Goal: Task Accomplishment & Management: Manage account settings

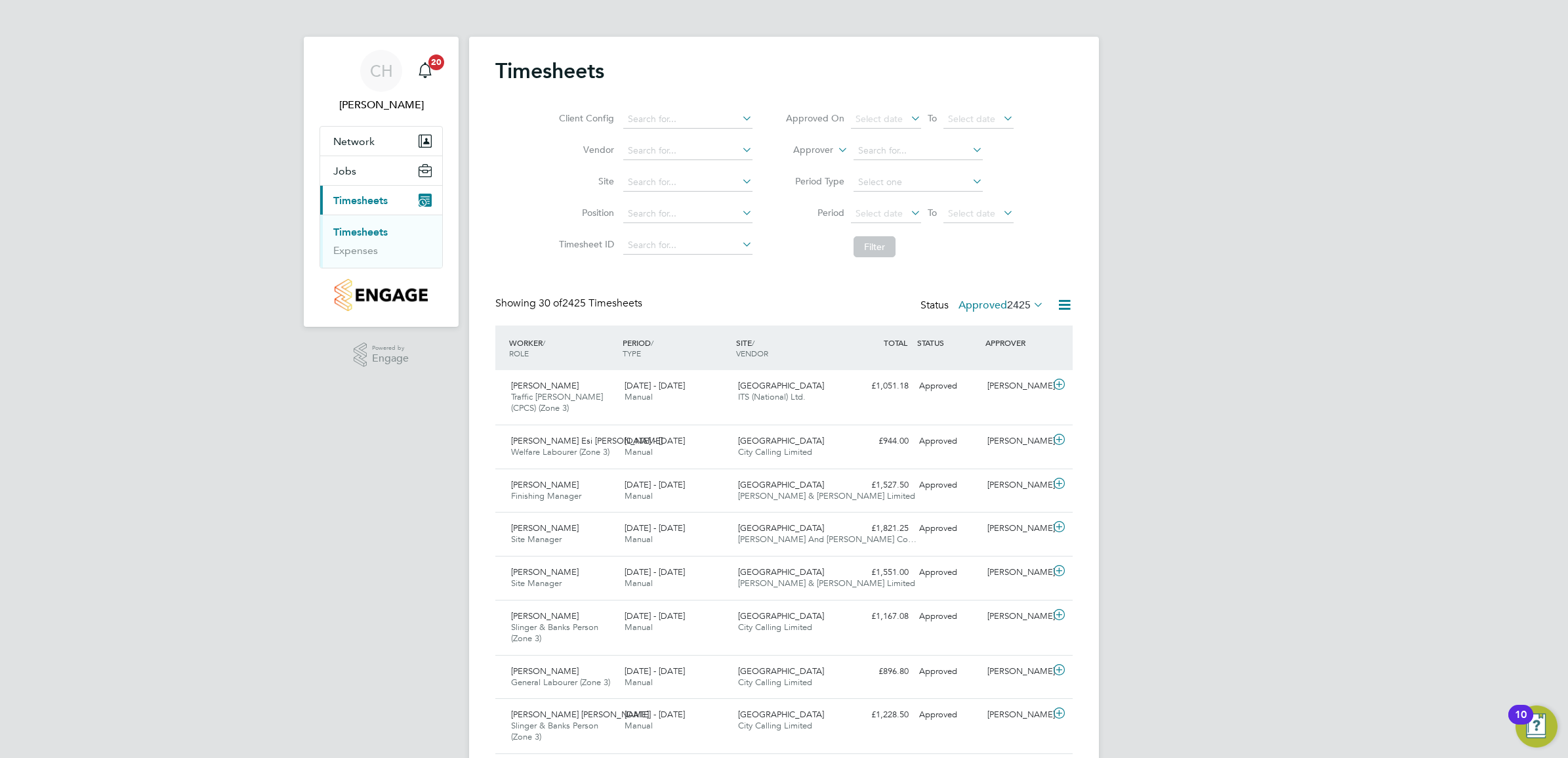
click at [1031, 303] on icon at bounding box center [1031, 304] width 0 height 19
click at [1000, 368] on li "Submitted" at bounding box center [987, 365] width 61 height 19
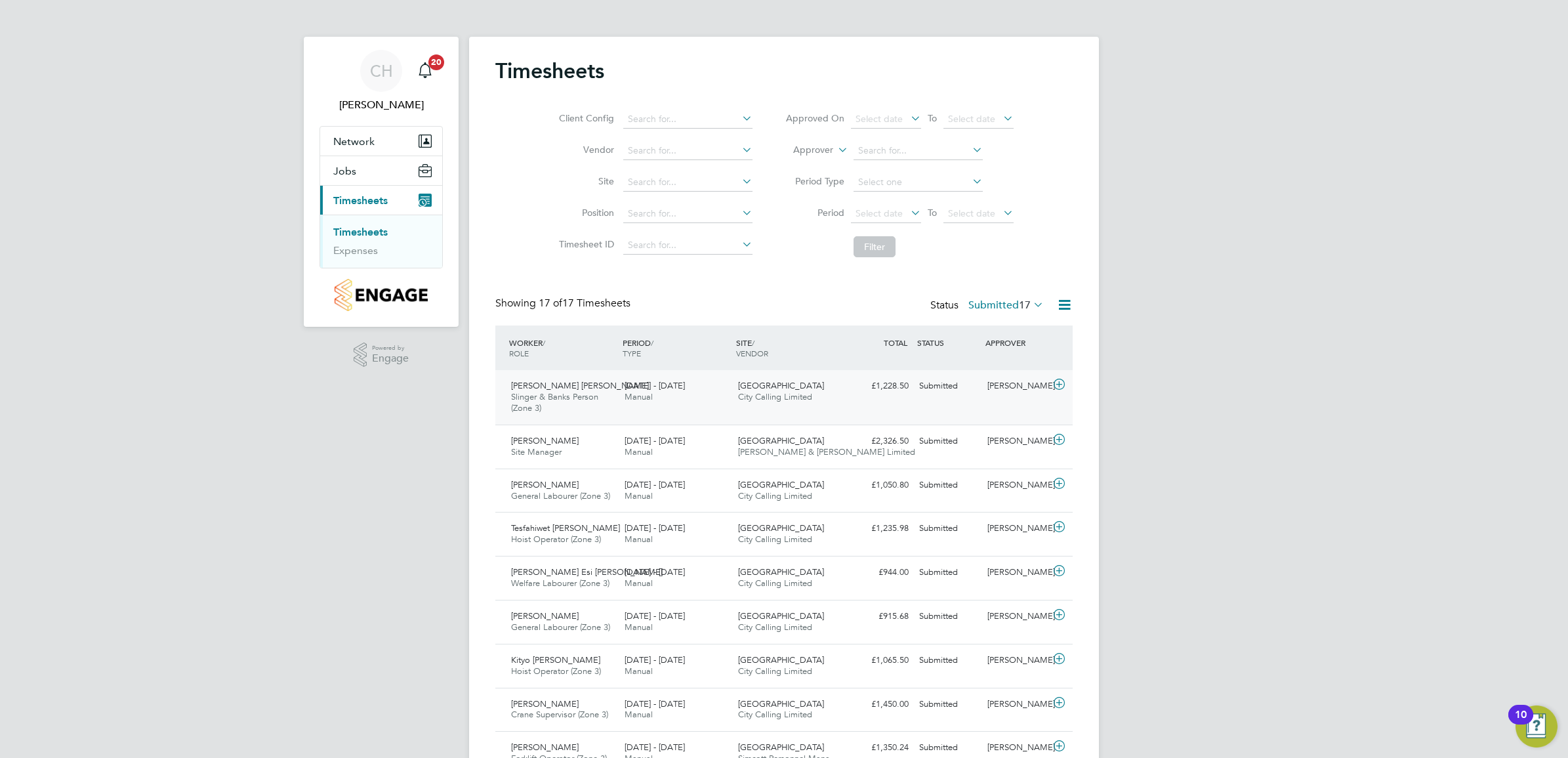
click at [589, 413] on div "Osman Musse Osman Ali Slinger & Banks Person (Zone 3) 18 - 24 Aug 2025" at bounding box center [562, 396] width 113 height 44
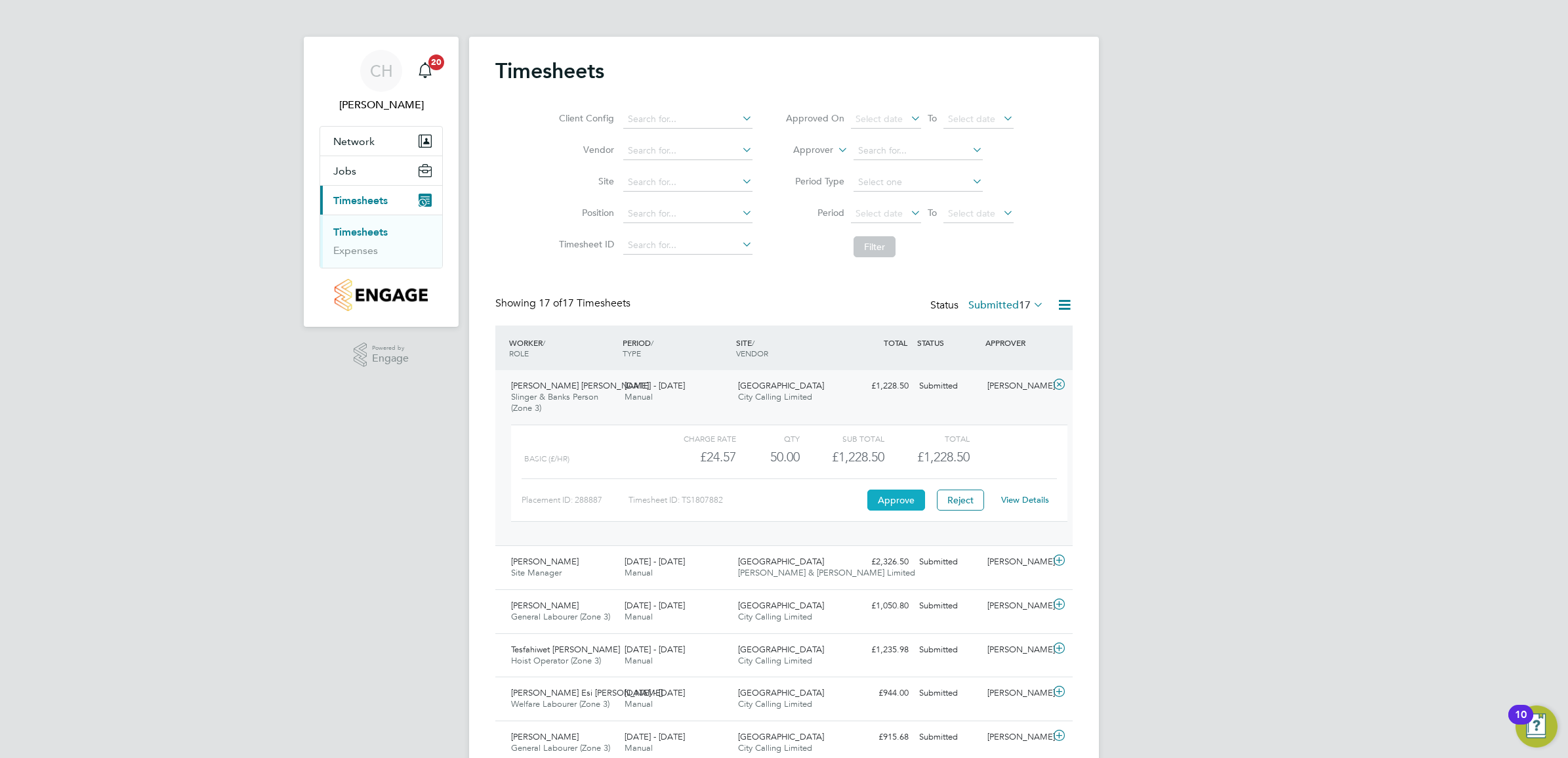
click at [902, 501] on button "Approve" at bounding box center [896, 500] width 58 height 21
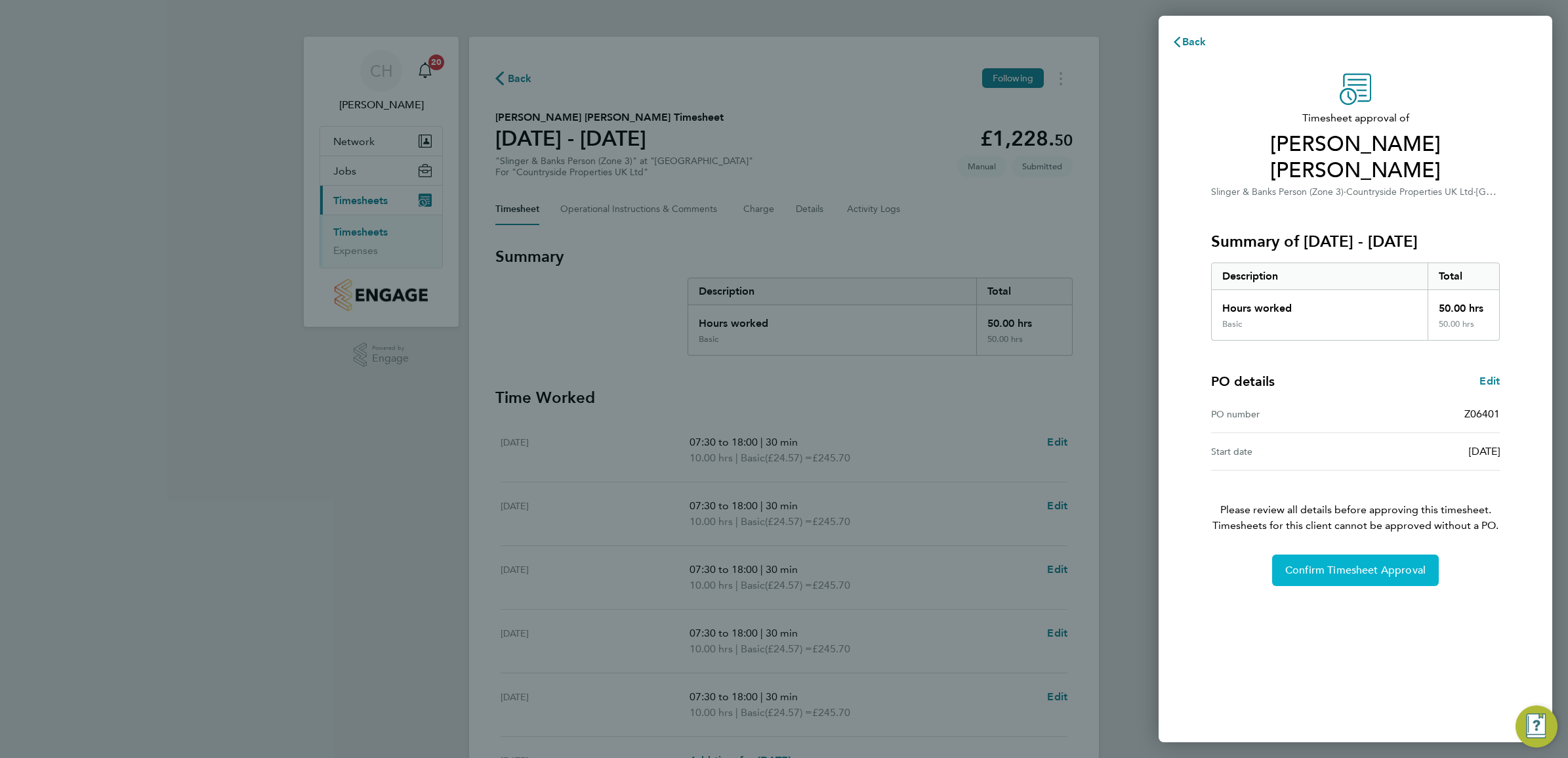
click at [1396, 564] on span "Confirm Timesheet Approval" at bounding box center [1356, 570] width 141 height 13
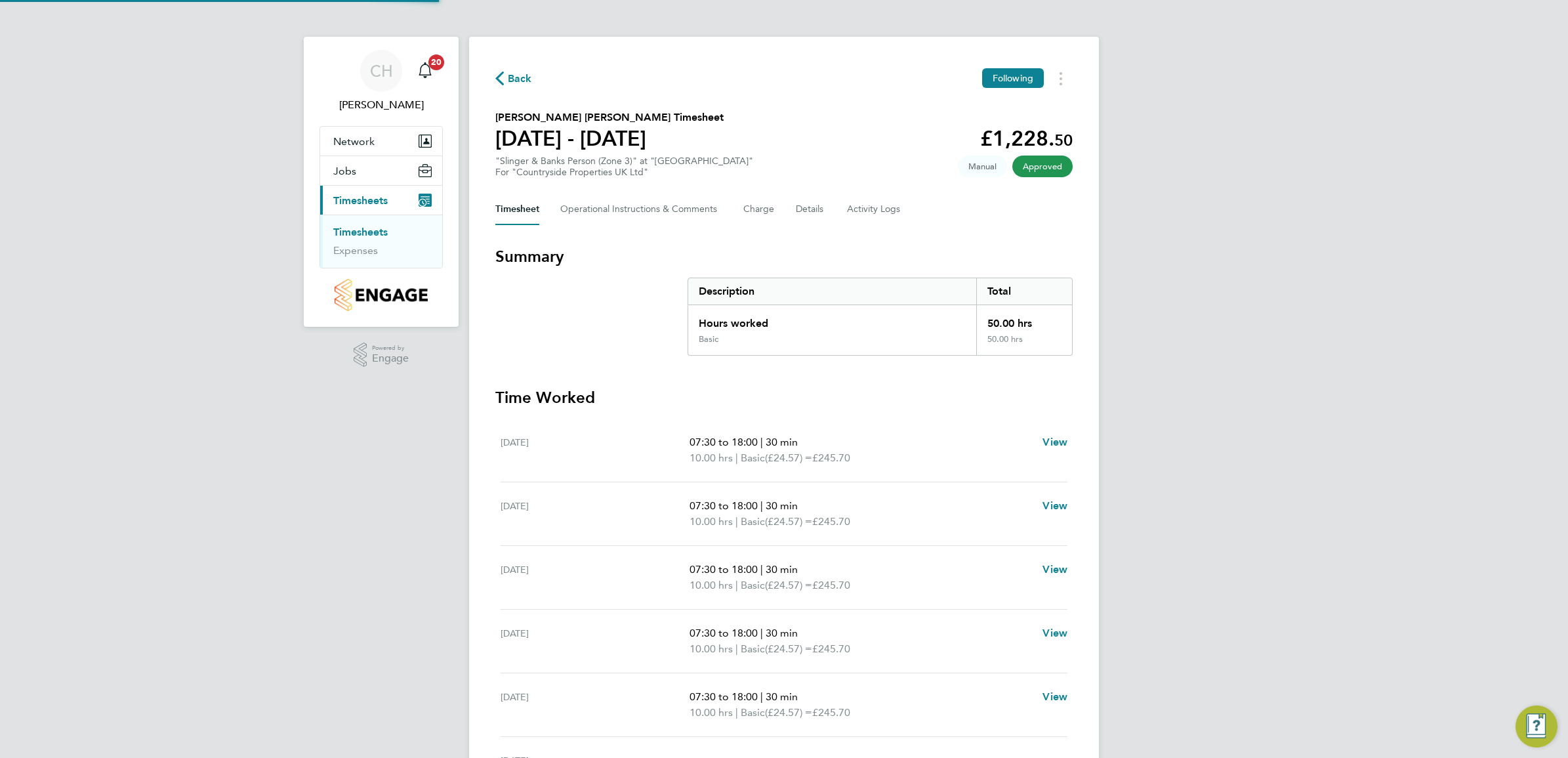
click at [368, 230] on link "Timesheets" at bounding box center [360, 232] width 54 height 12
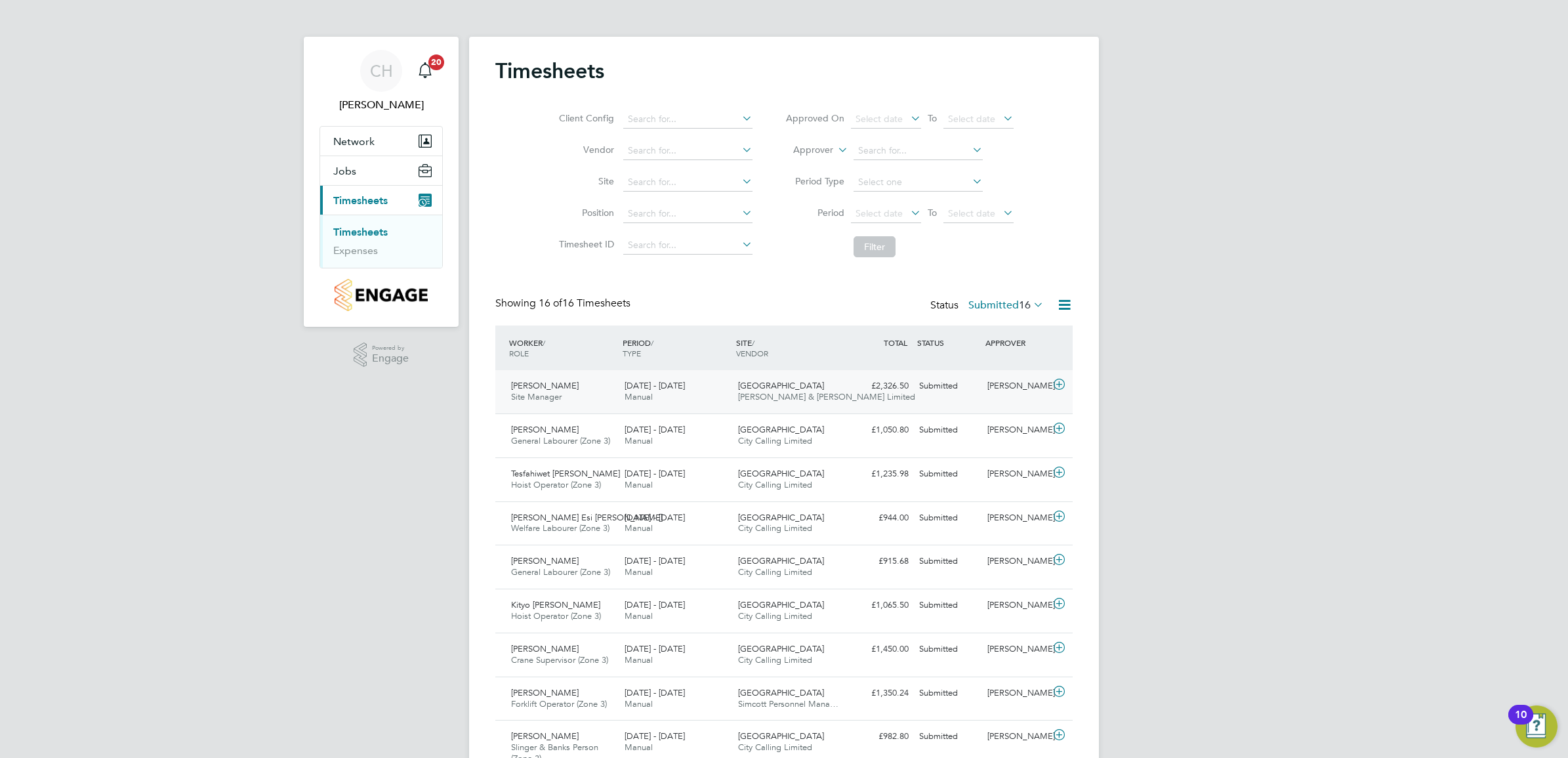
click at [715, 394] on div "[DATE] - [DATE] Manual" at bounding box center [675, 391] width 113 height 33
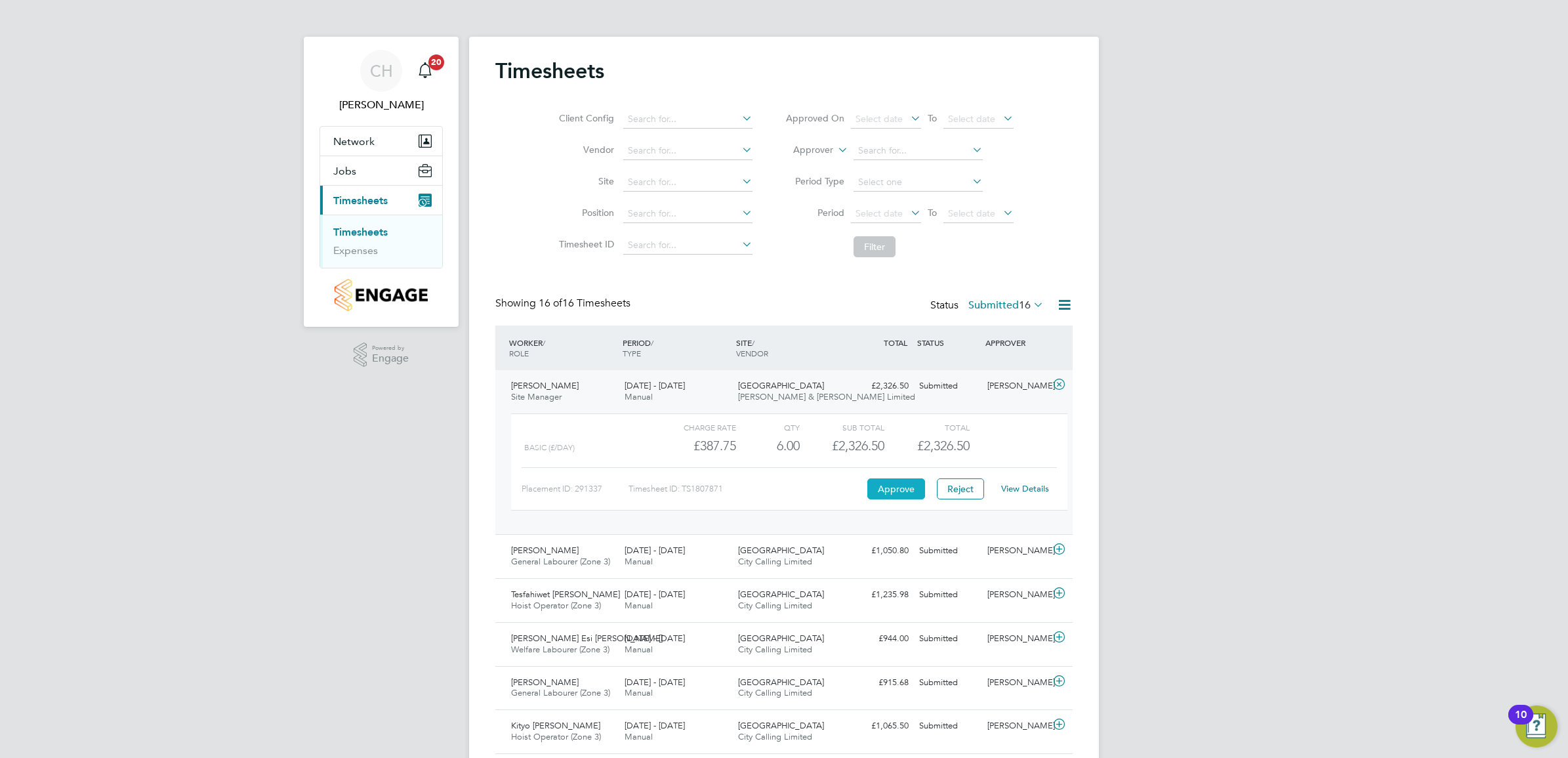
click at [902, 489] on button "Approve" at bounding box center [896, 489] width 58 height 21
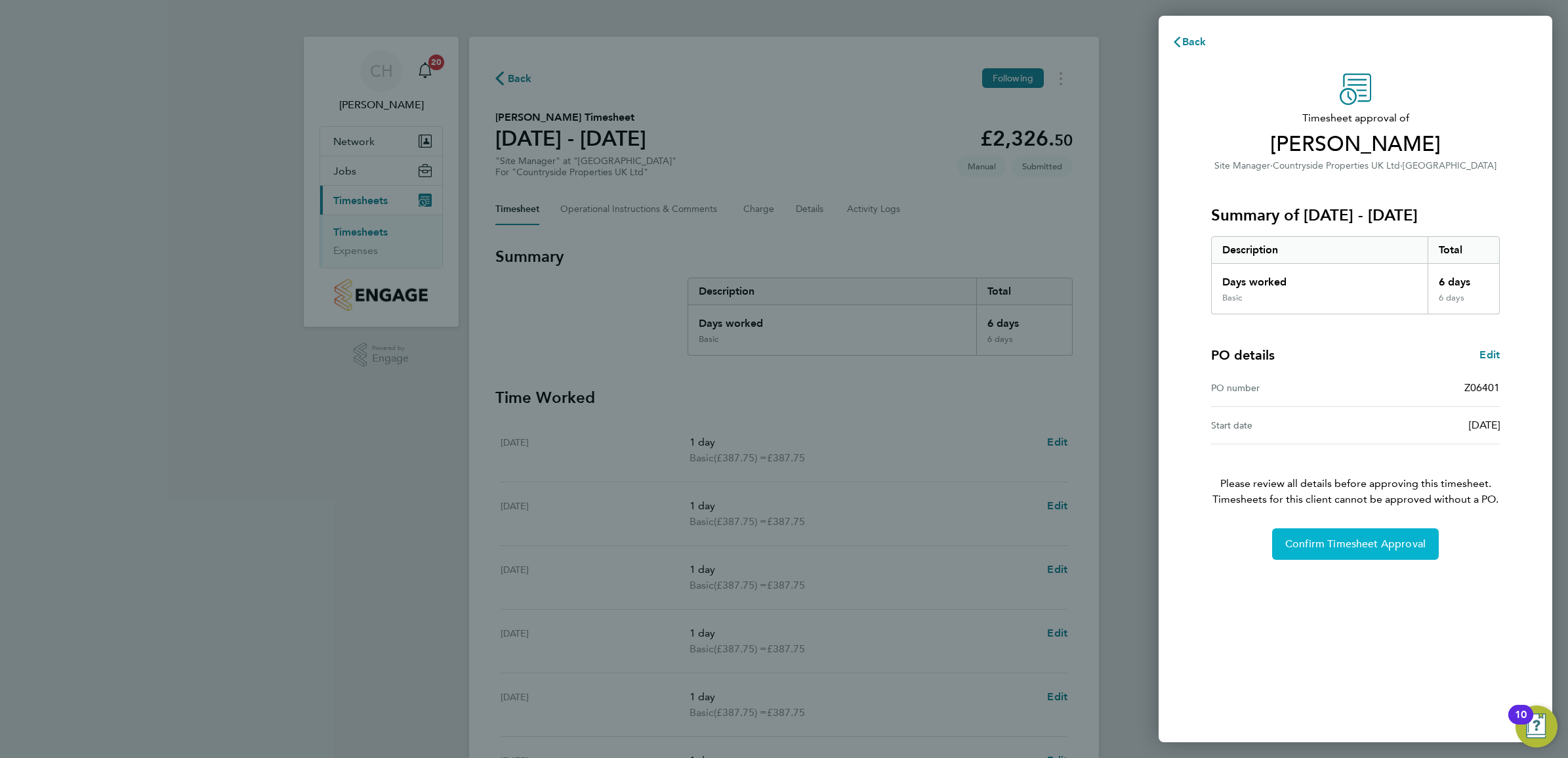
click at [1343, 539] on span "Confirm Timesheet Approval" at bounding box center [1356, 543] width 141 height 13
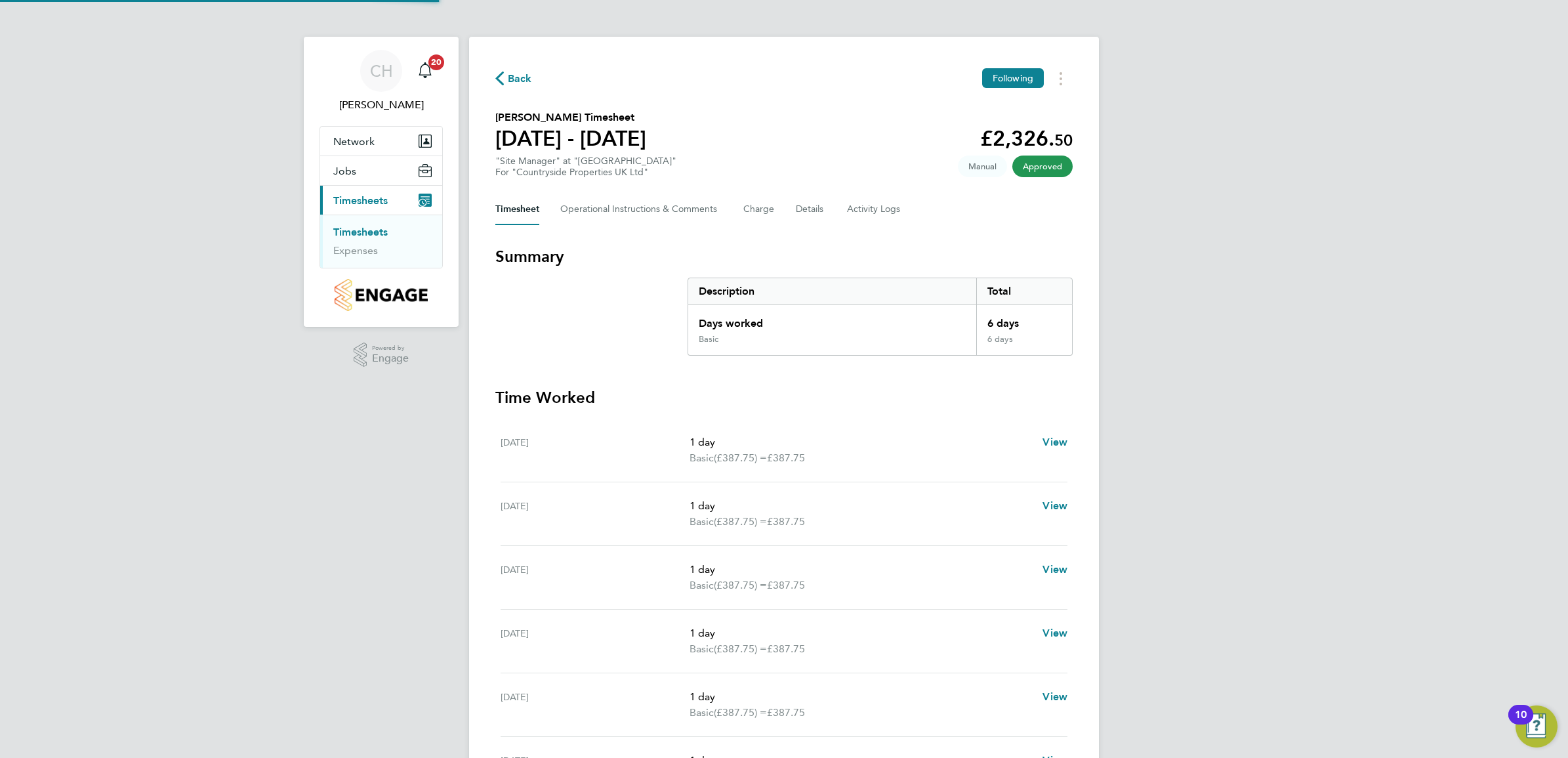
click at [371, 232] on link "Timesheets" at bounding box center [360, 232] width 54 height 12
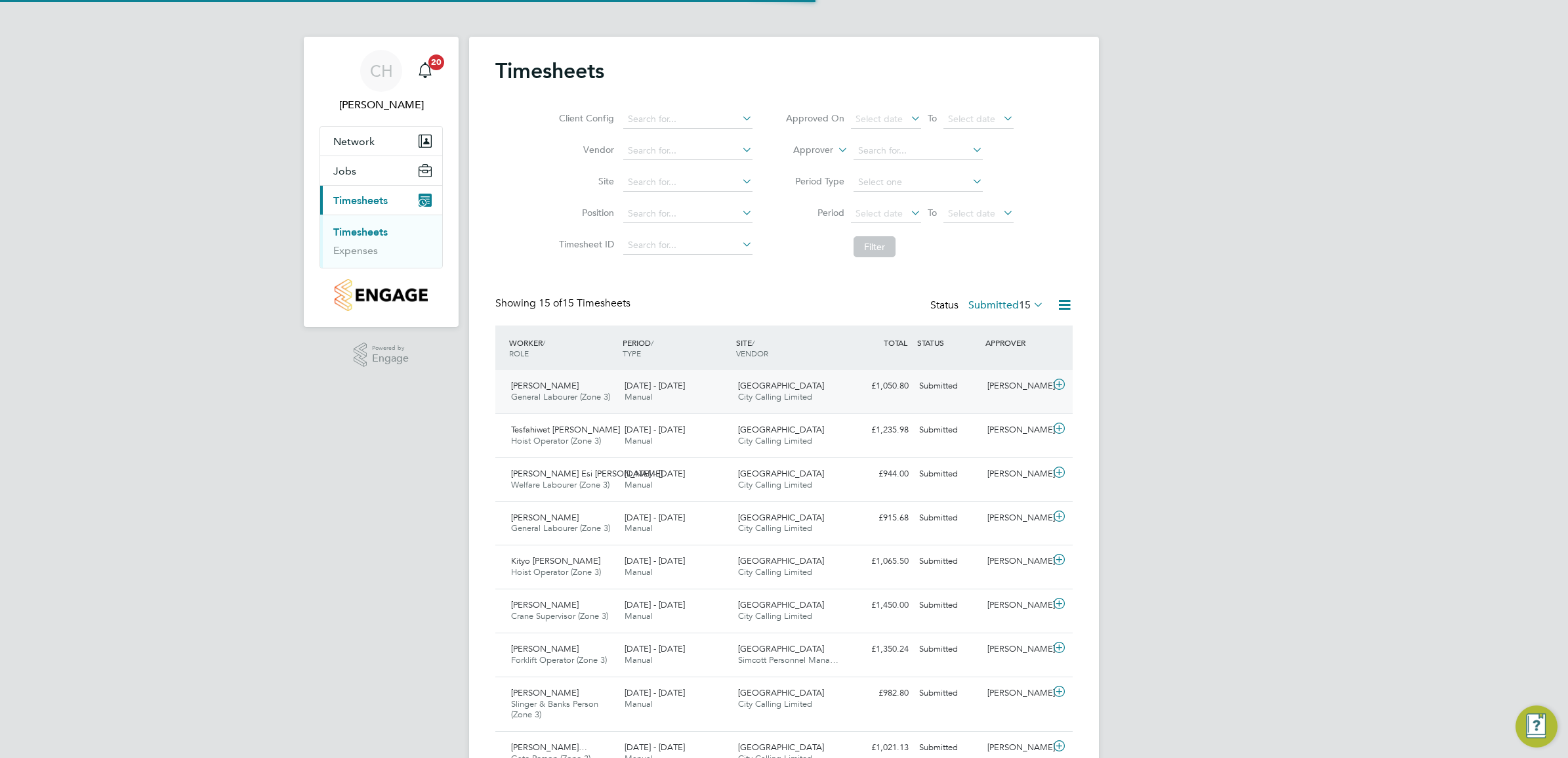
click at [620, 388] on div "[DATE] - [DATE] Manual" at bounding box center [675, 391] width 113 height 33
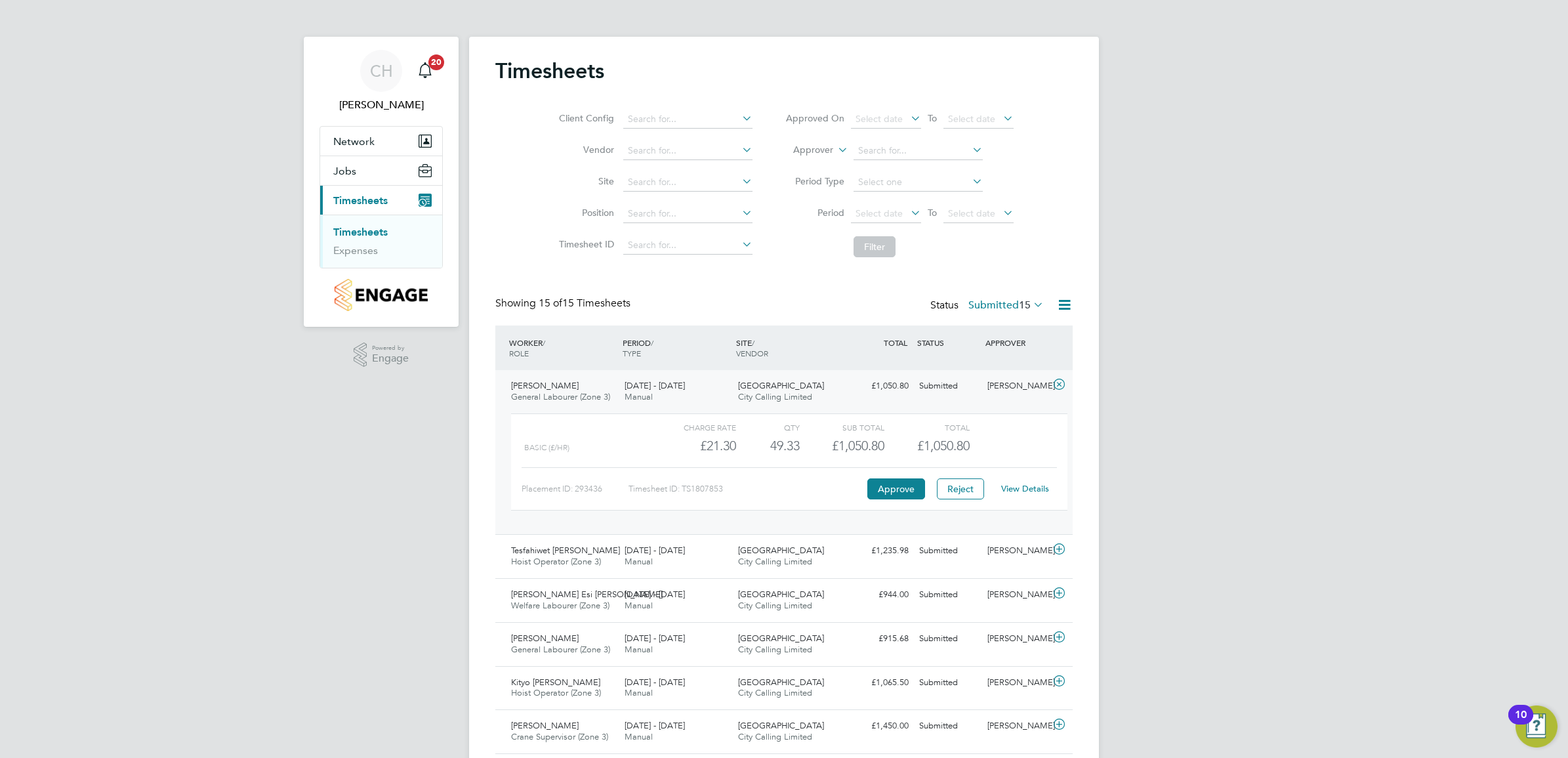
click at [1044, 492] on link "View Details" at bounding box center [1025, 488] width 48 height 12
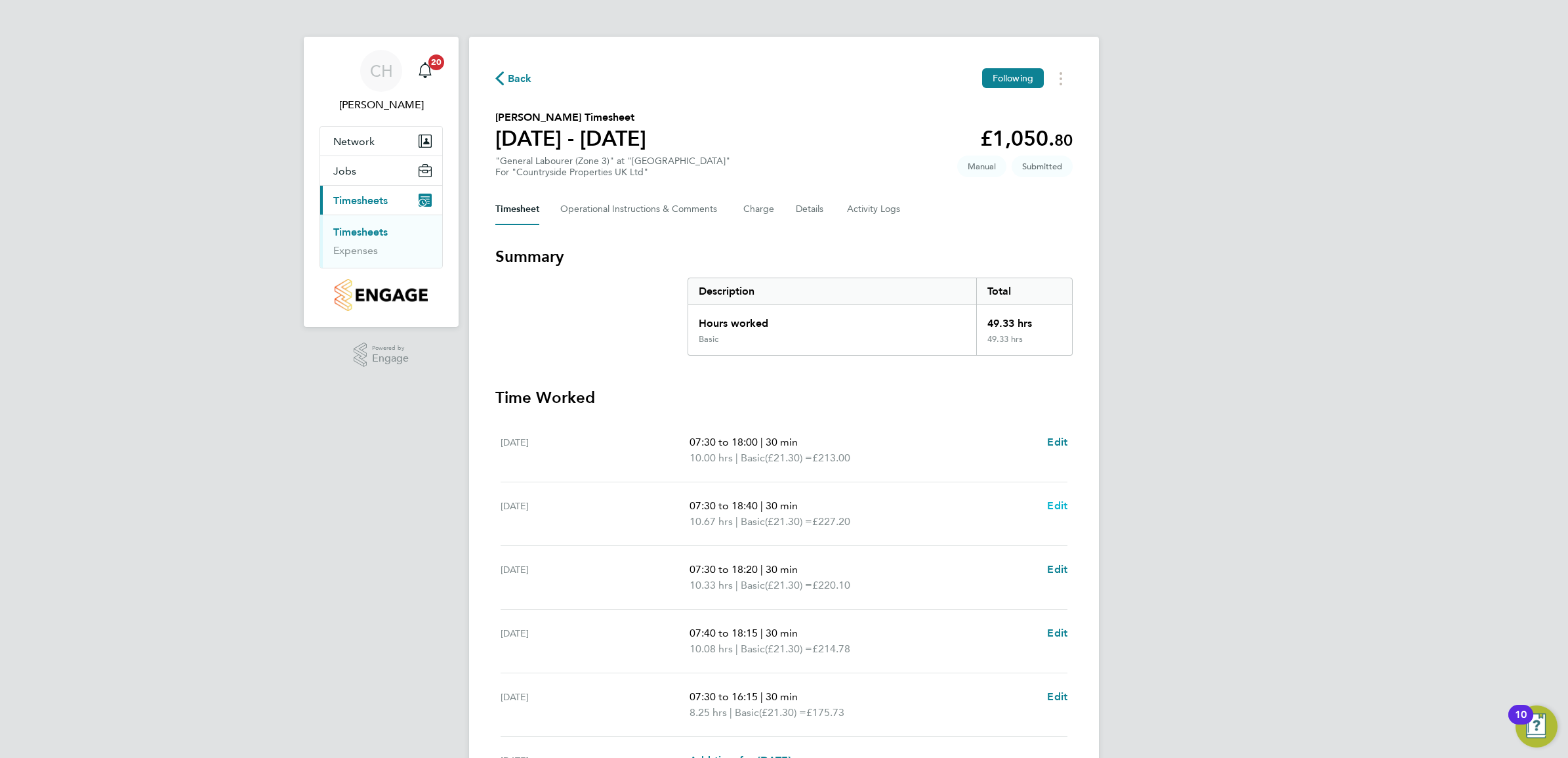
click at [1058, 507] on span "Edit" at bounding box center [1057, 505] width 20 height 12
select select "30"
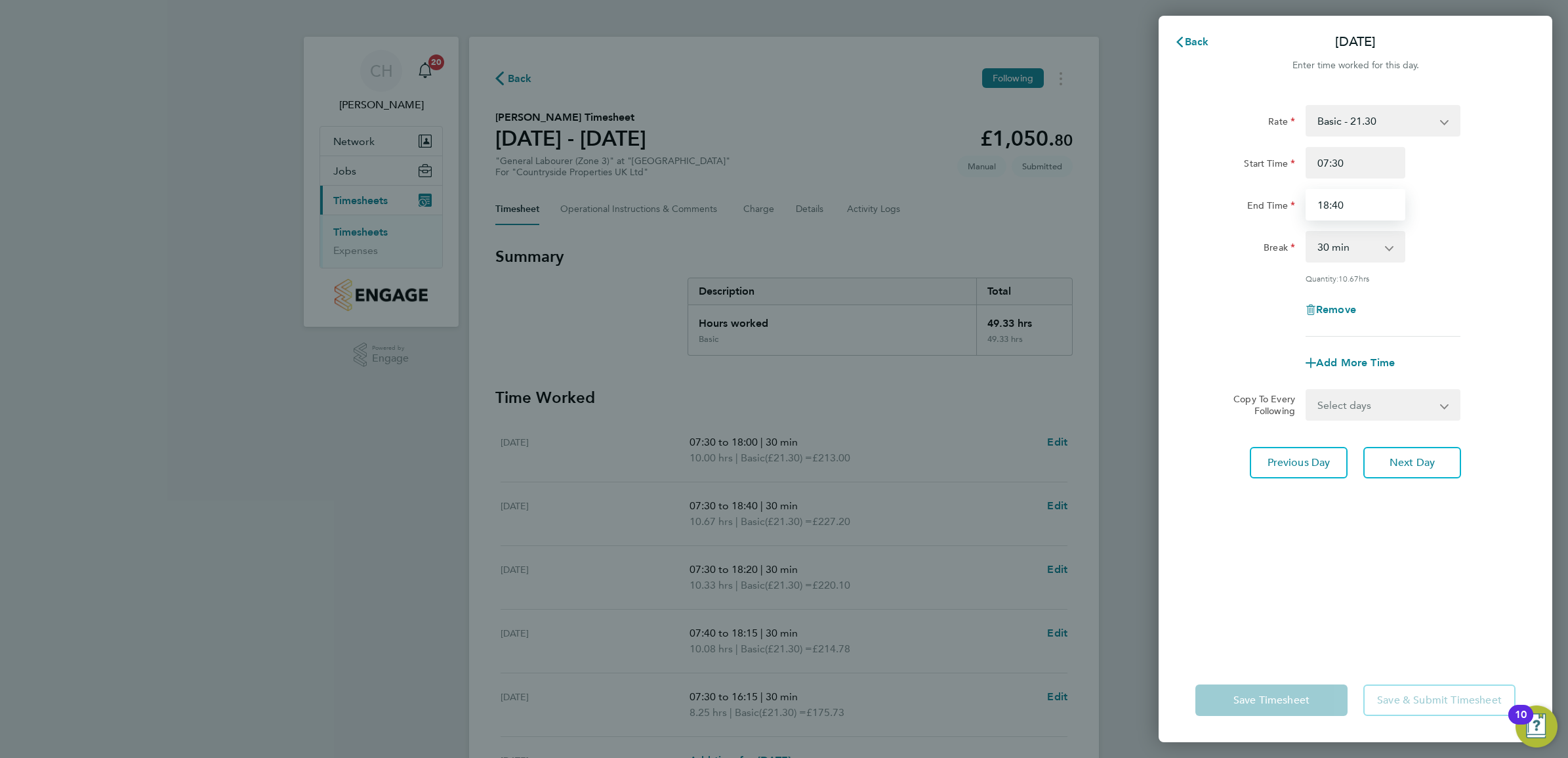
click at [1352, 204] on input "18:40" at bounding box center [1356, 204] width 100 height 31
type input "19:00"
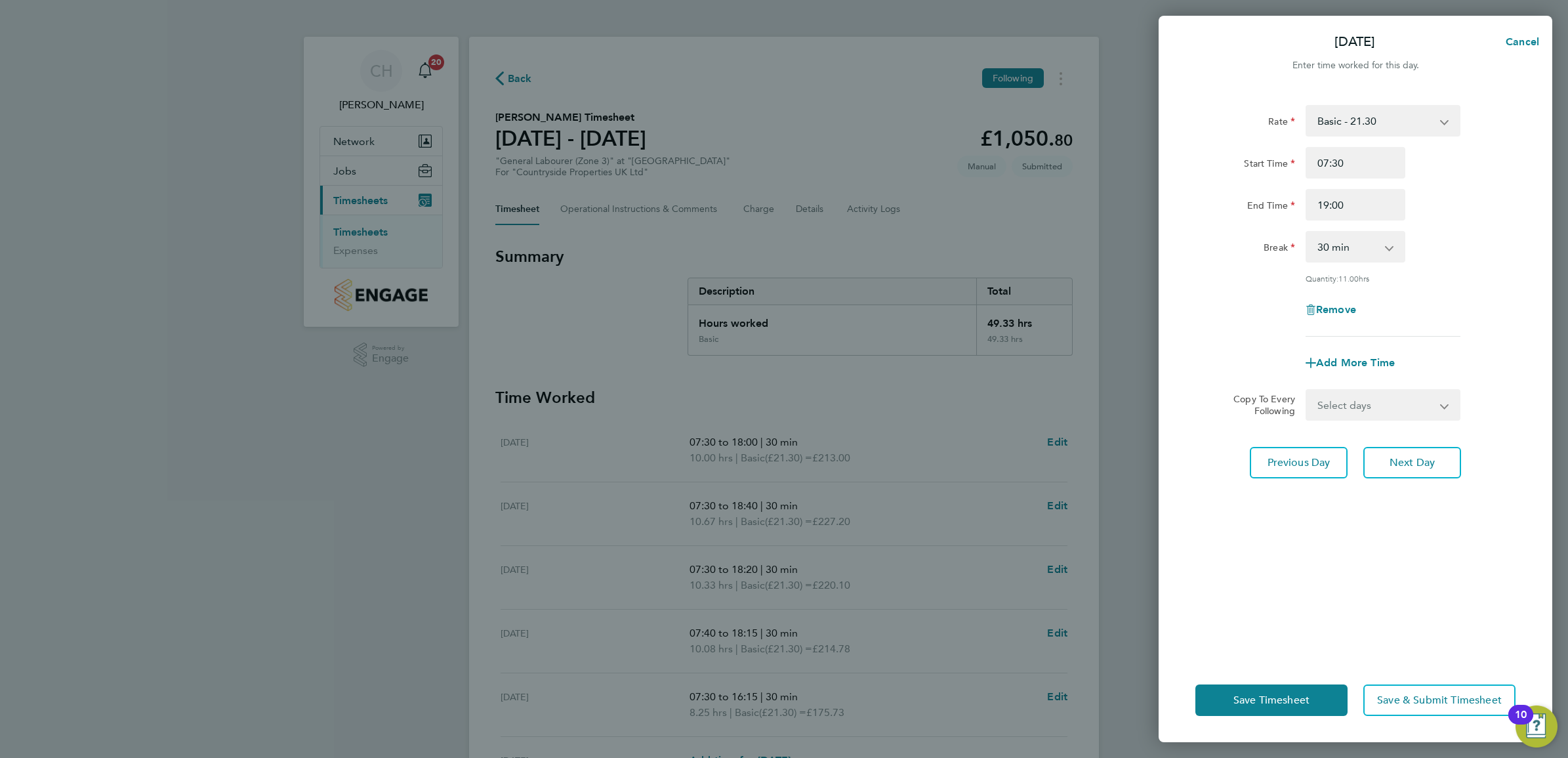
click at [1419, 561] on div "Rate Basic - 21.30 Start Time 07:30 End Time 19:00 Break 0 min 15 min 30 min 45…" at bounding box center [1356, 373] width 394 height 569
click at [1441, 694] on span "Save & Submit Timesheet" at bounding box center [1440, 700] width 125 height 13
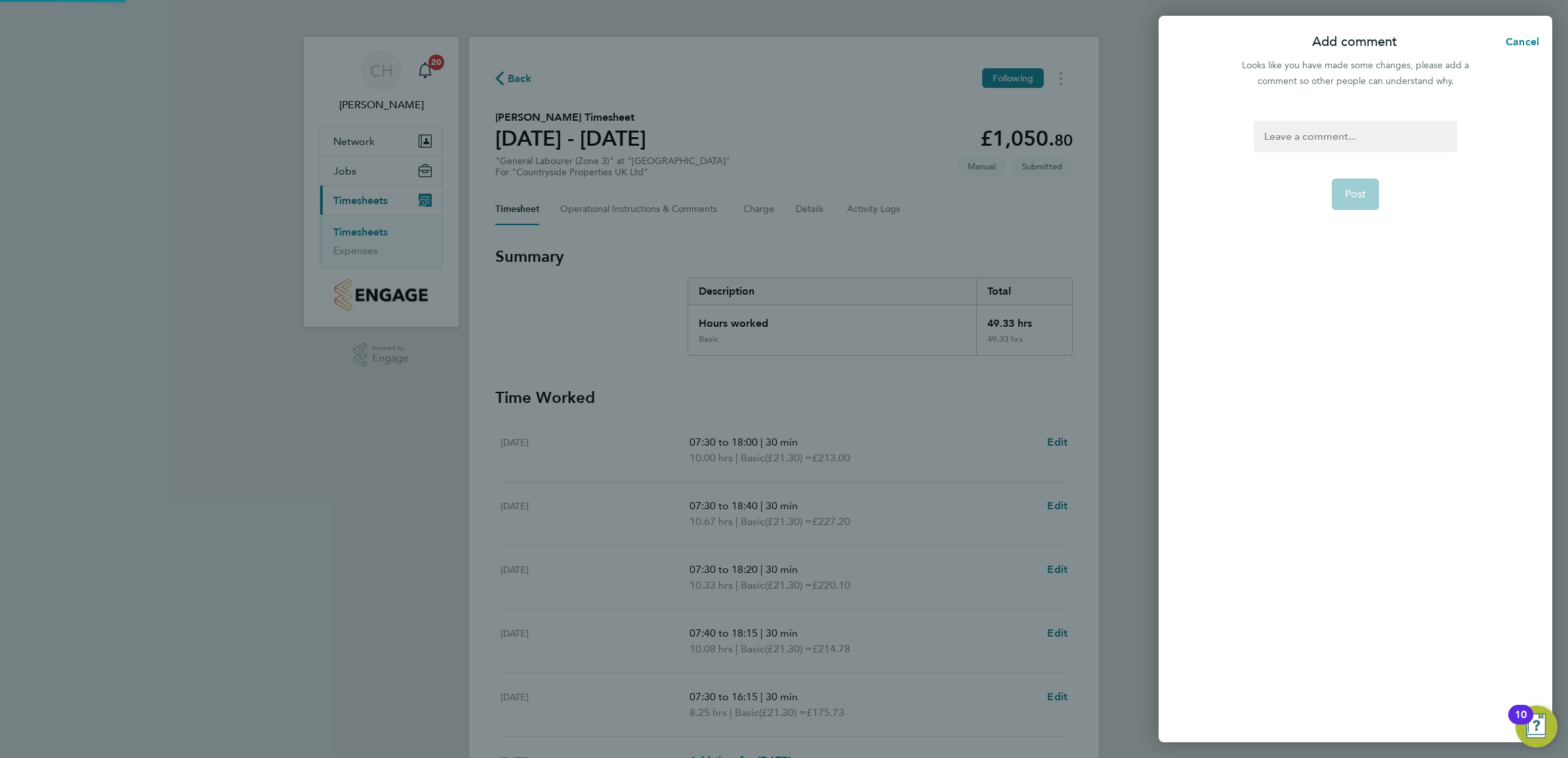
click at [1323, 117] on div "Post" at bounding box center [1356, 423] width 394 height 637
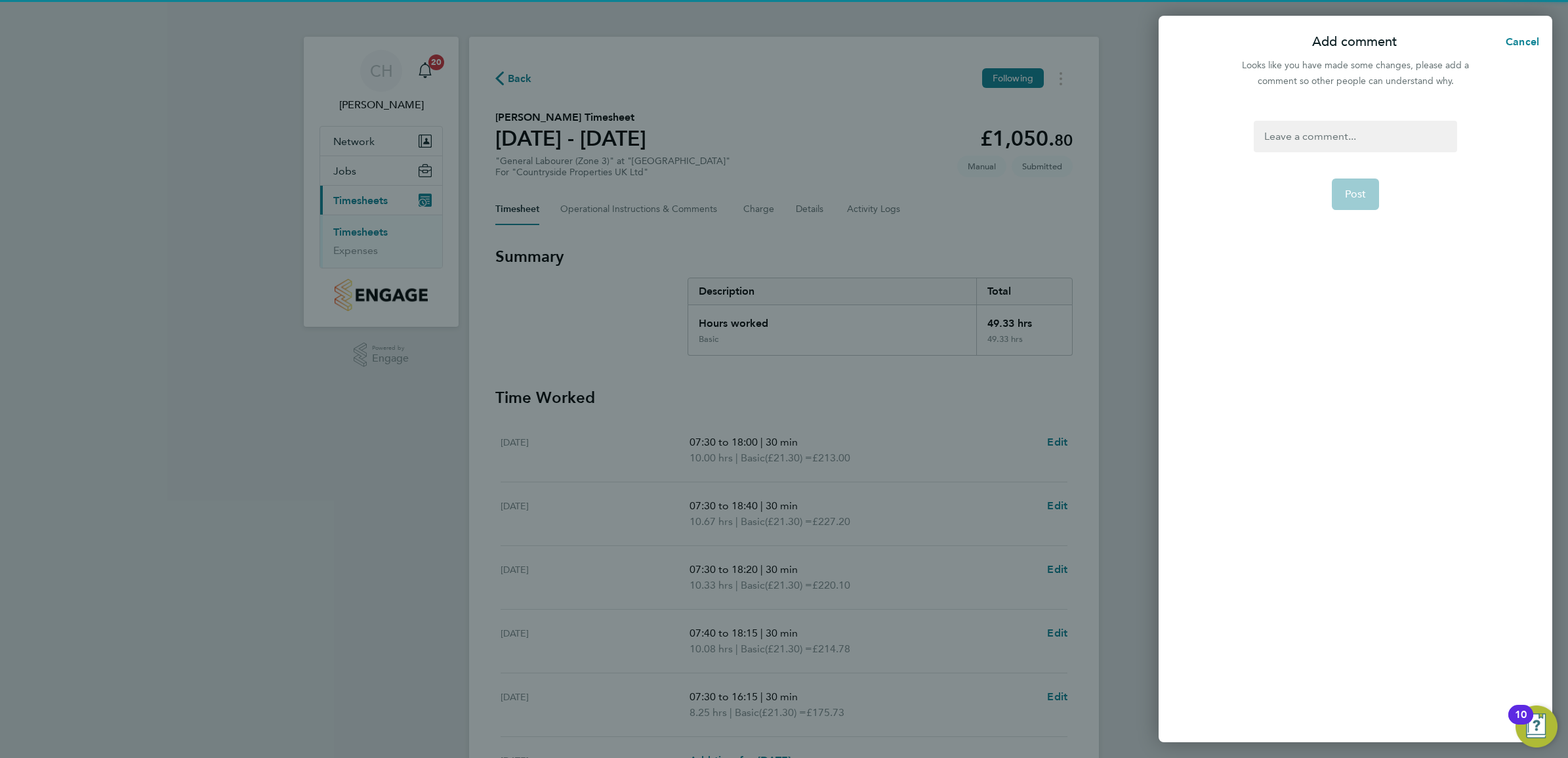
click at [1322, 123] on div at bounding box center [1355, 136] width 203 height 31
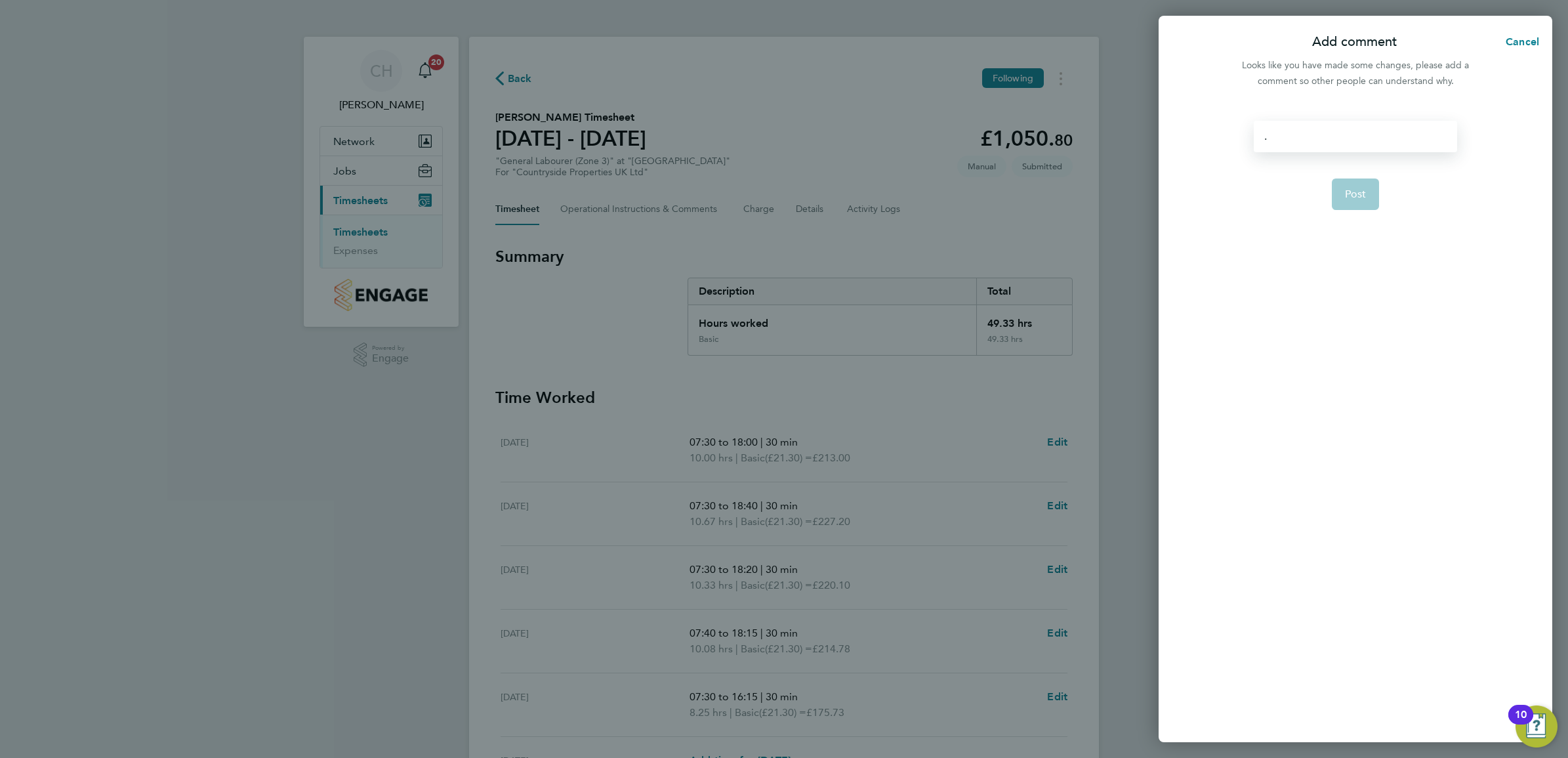
click at [1360, 297] on form ". Post" at bounding box center [1355, 322] width 213 height 403
click at [1371, 195] on button "Post" at bounding box center [1356, 193] width 48 height 31
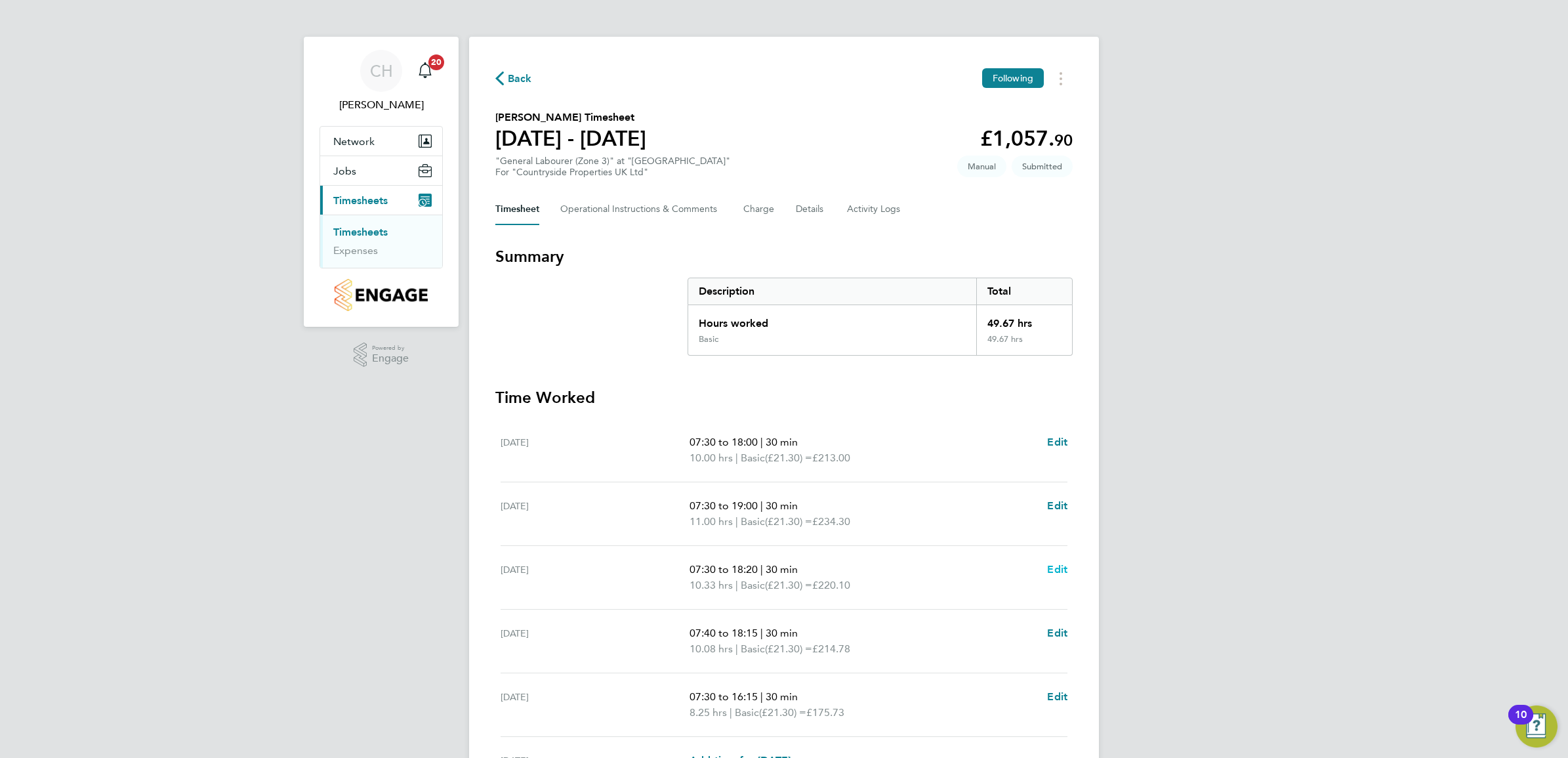
click at [1060, 572] on span "Edit" at bounding box center [1057, 569] width 20 height 12
select select "30"
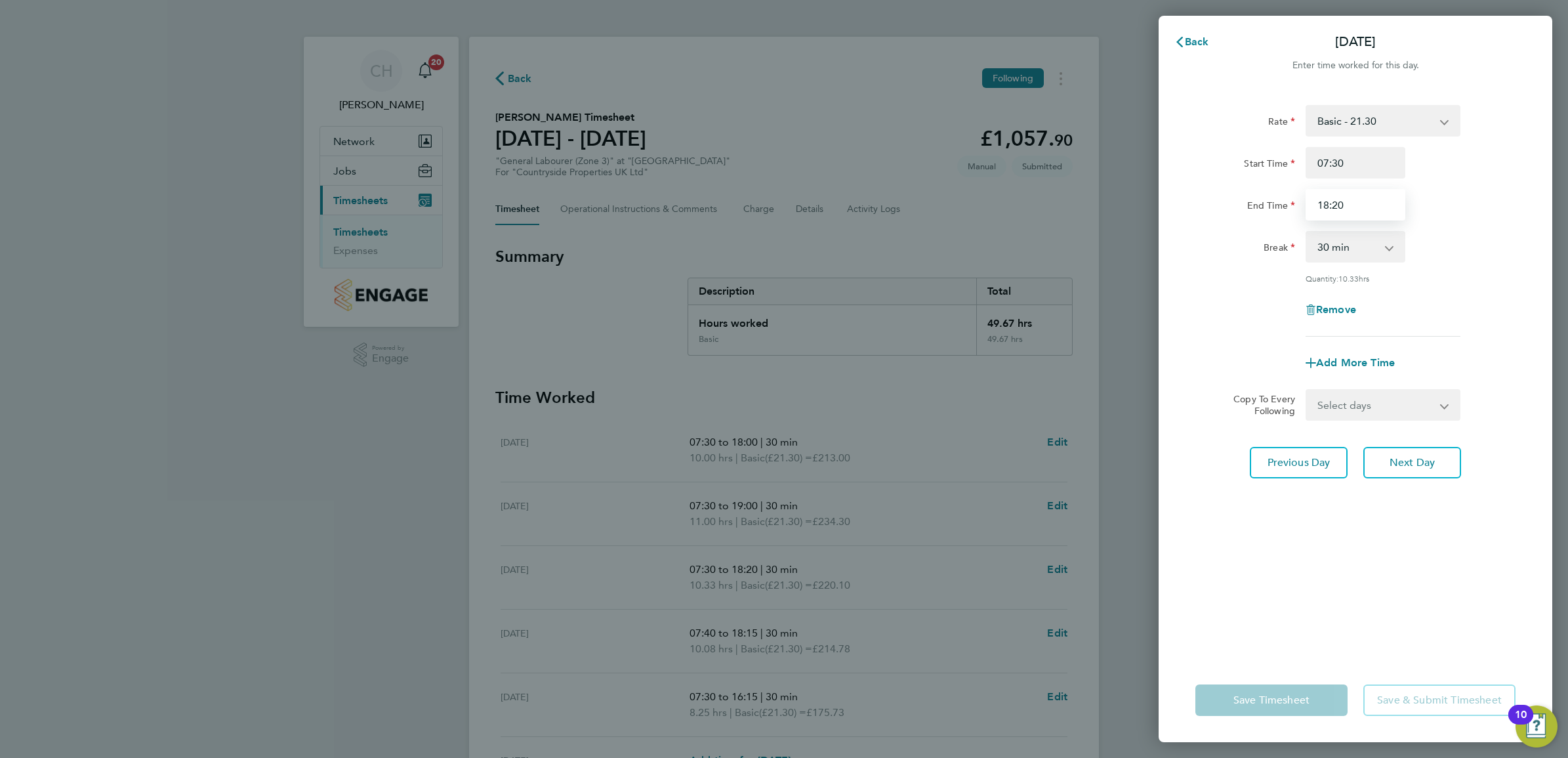
click at [1388, 200] on input "18:20" at bounding box center [1356, 204] width 100 height 31
type input "18:30"
click at [1519, 195] on div "End Time 18:30" at bounding box center [1355, 204] width 331 height 31
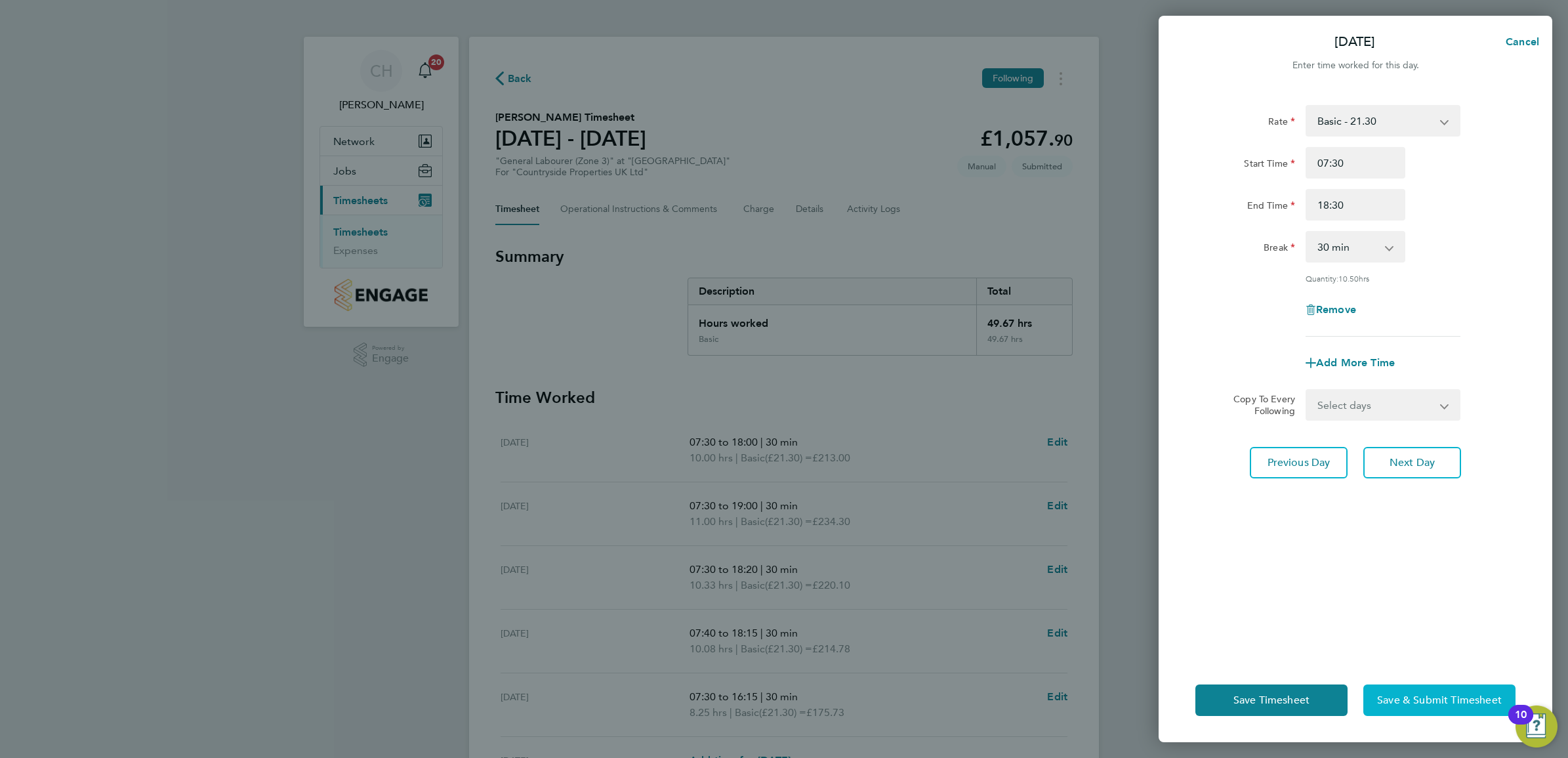
click at [1419, 704] on span "Save & Submit Timesheet" at bounding box center [1440, 700] width 125 height 13
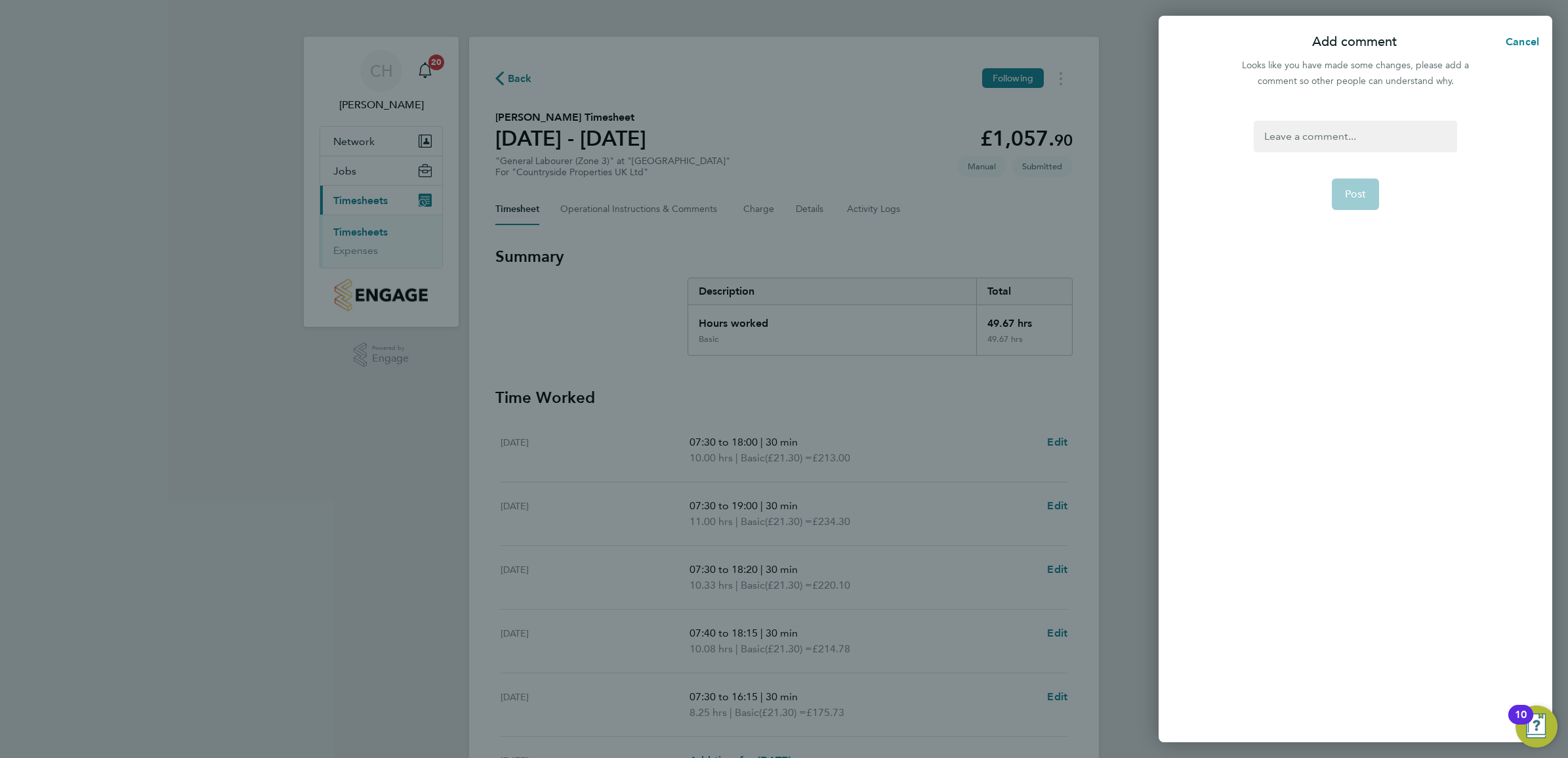
click at [1363, 126] on div at bounding box center [1355, 136] width 203 height 31
click at [1351, 210] on form ". Post" at bounding box center [1355, 322] width 213 height 403
click at [1350, 188] on span "Post" at bounding box center [1356, 194] width 21 height 13
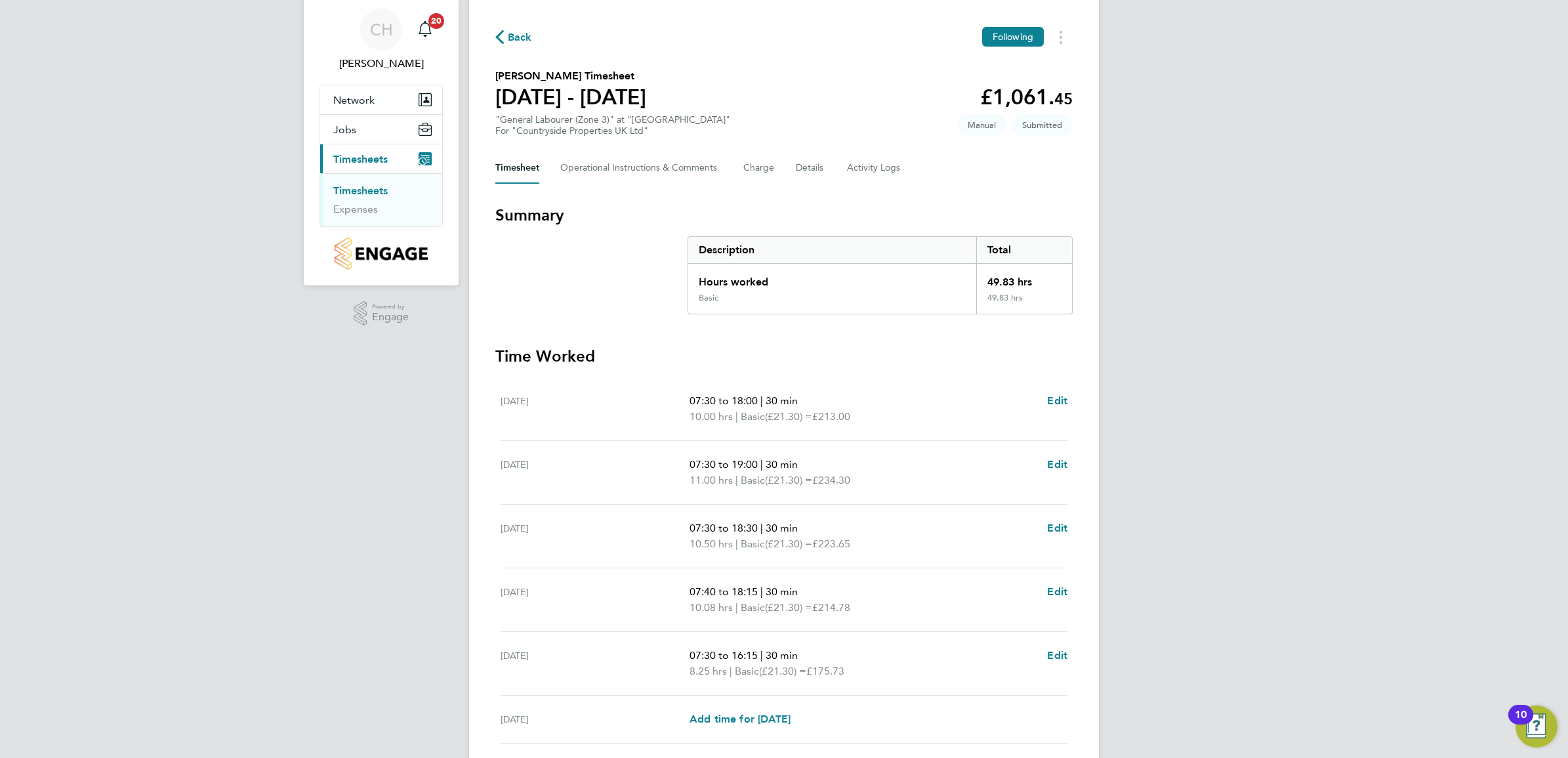
scroll to position [82, 0]
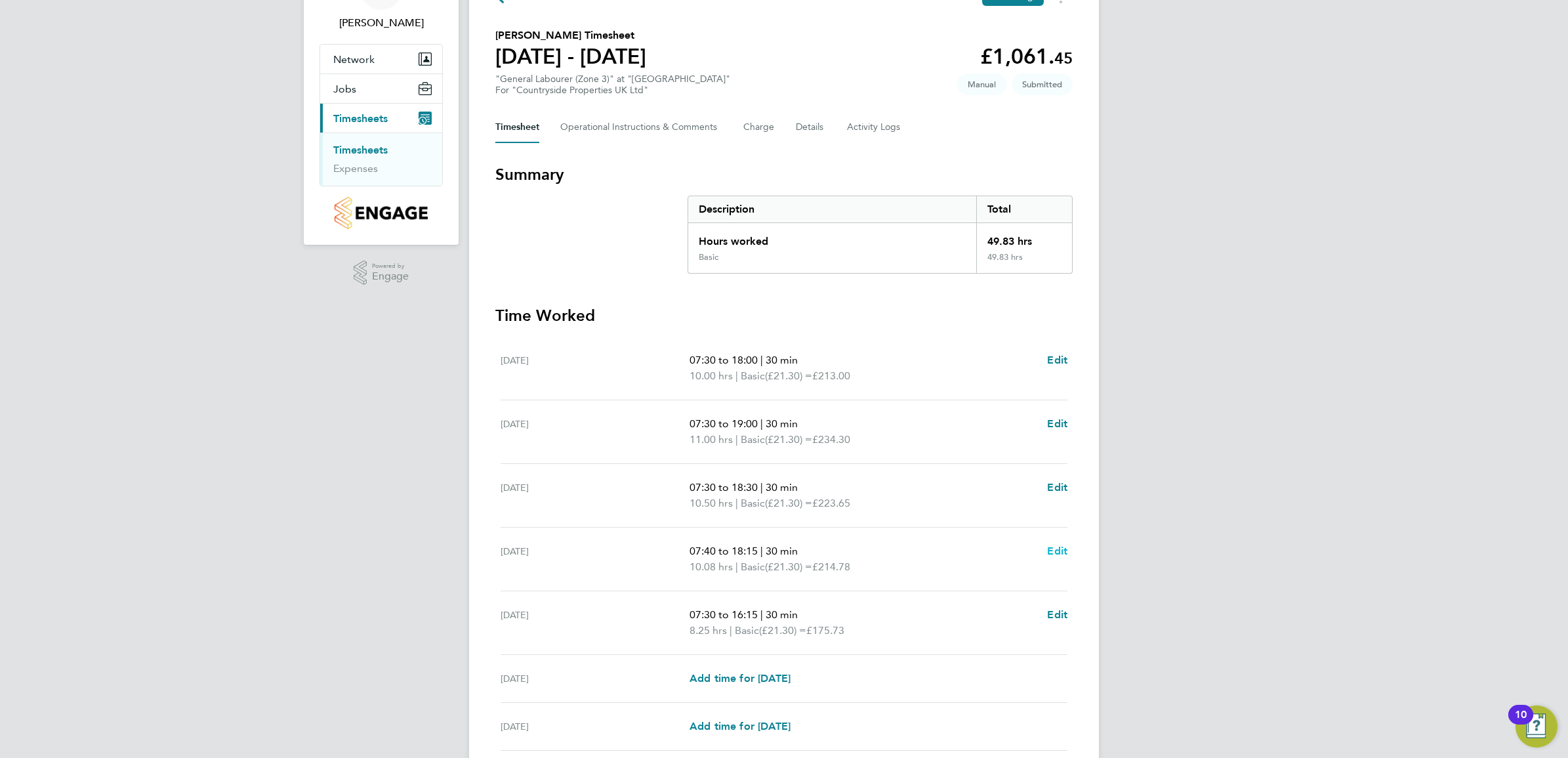
click at [1055, 549] on span "Edit" at bounding box center [1057, 550] width 20 height 12
select select "30"
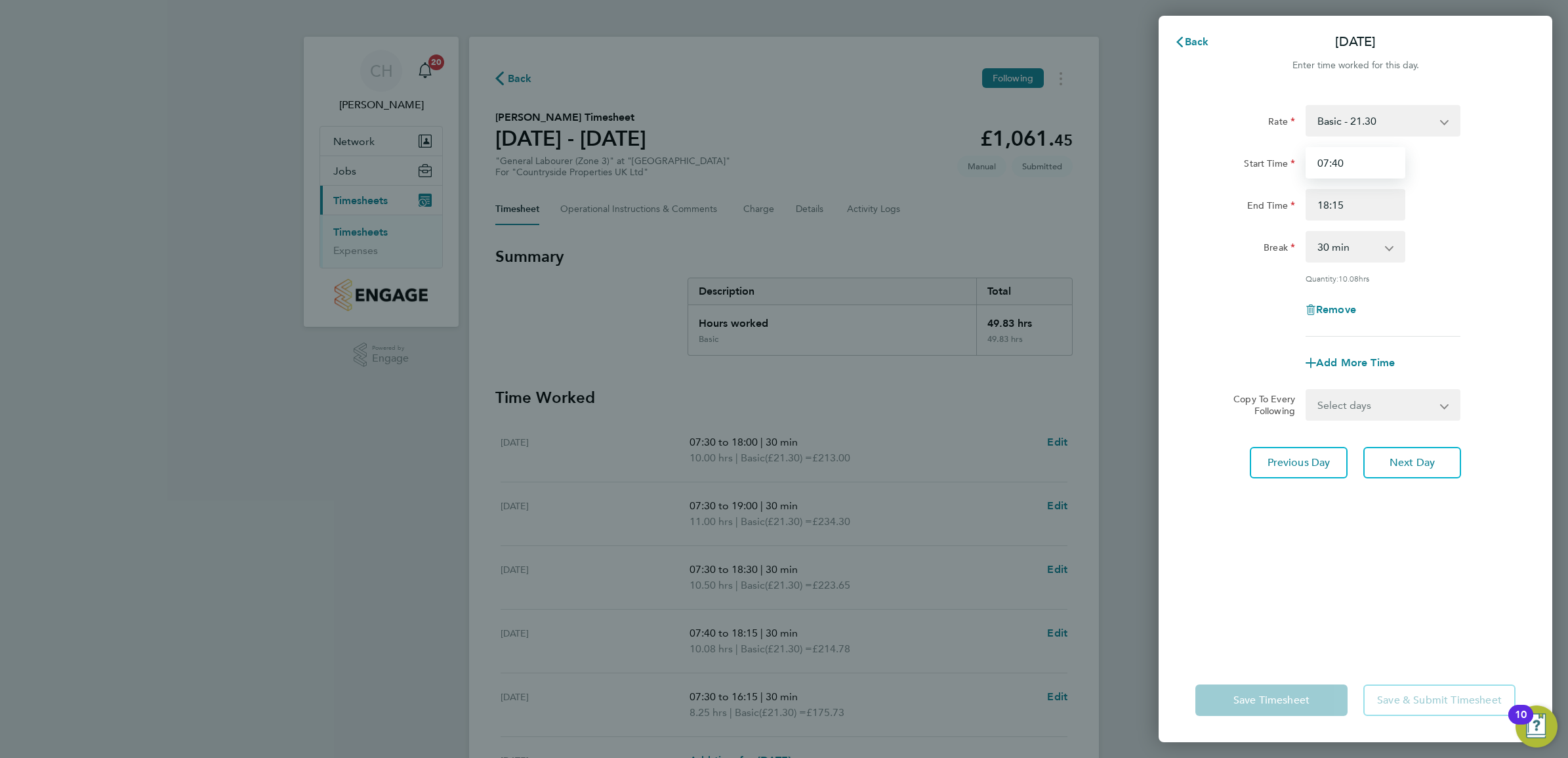
click at [1340, 163] on input "07:40" at bounding box center [1356, 162] width 100 height 31
type input "07:30"
click at [1381, 211] on input "18:15" at bounding box center [1356, 204] width 100 height 31
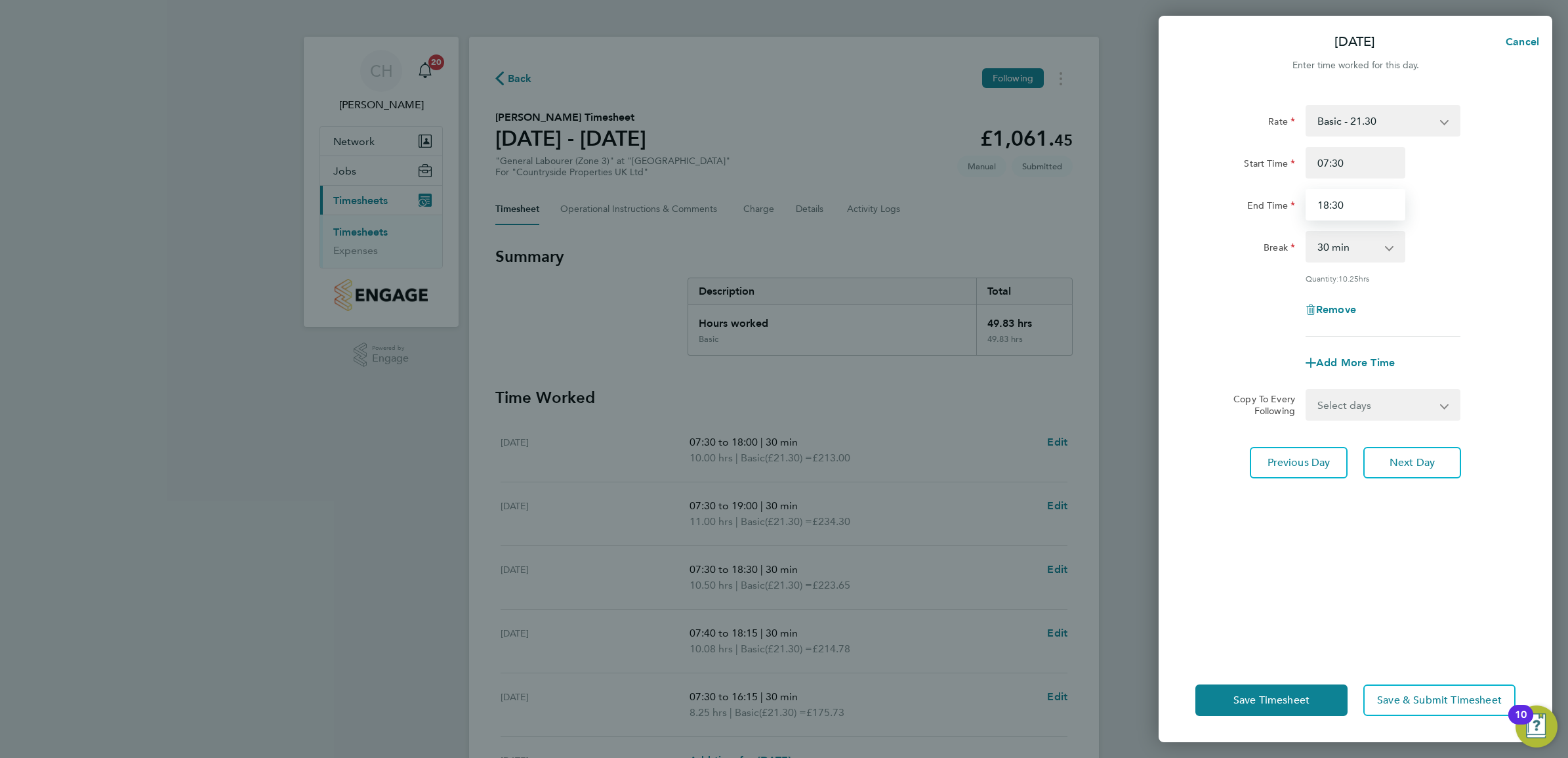
type input "18:30"
click at [1490, 203] on div "End Time 18:30" at bounding box center [1355, 204] width 331 height 31
click at [1428, 706] on button "Save & Submit Timesheet" at bounding box center [1439, 699] width 152 height 31
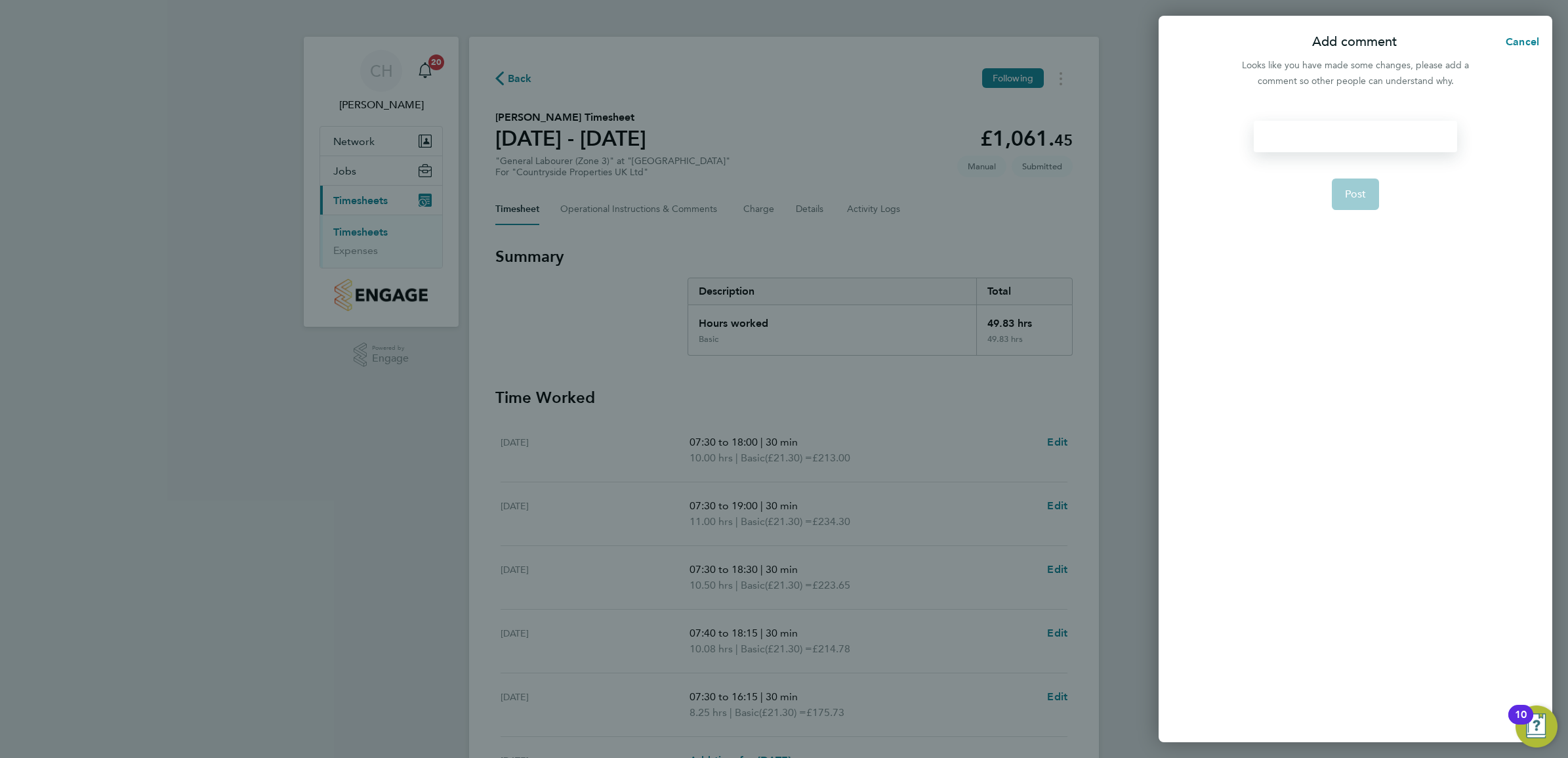
click at [1337, 134] on div at bounding box center [1355, 136] width 203 height 31
drag, startPoint x: 1307, startPoint y: 358, endPoint x: 1323, endPoint y: 198, distance: 160.8
click at [1307, 331] on form ". Post" at bounding box center [1355, 322] width 213 height 403
drag, startPoint x: 1346, startPoint y: 179, endPoint x: 1346, endPoint y: 191, distance: 12.0
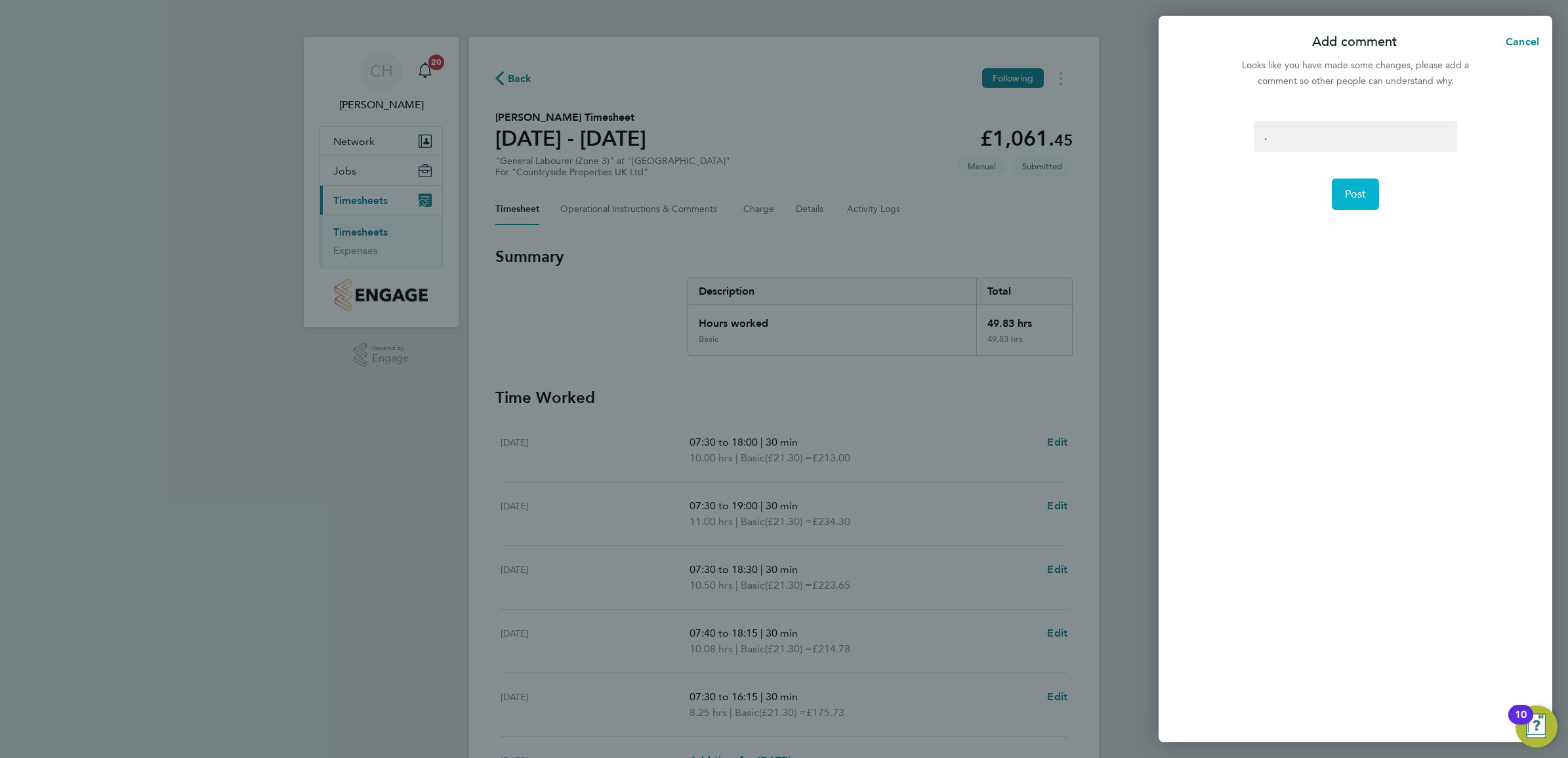
click at [1346, 182] on button "Post" at bounding box center [1356, 193] width 48 height 31
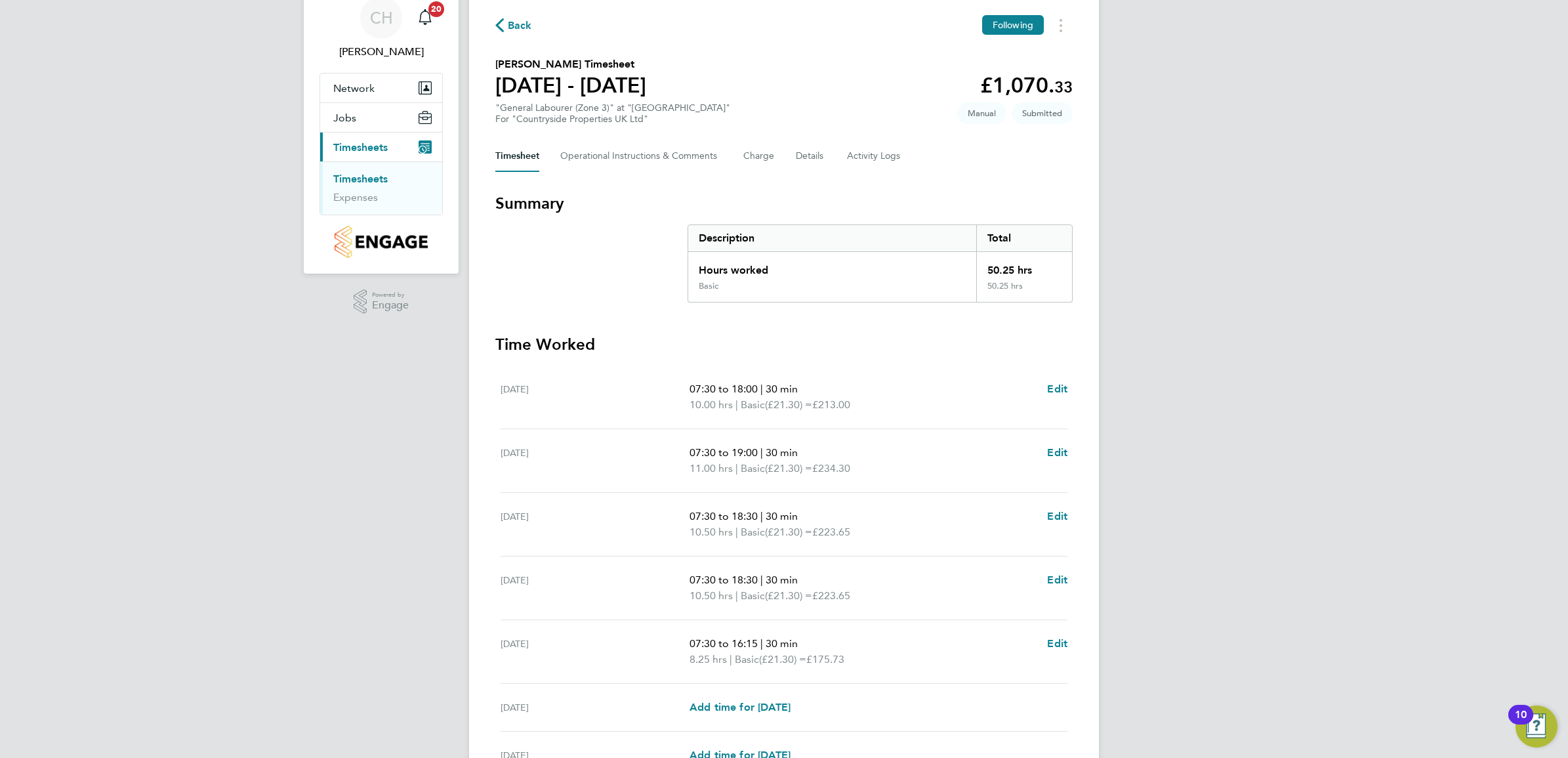
scroll to position [82, 0]
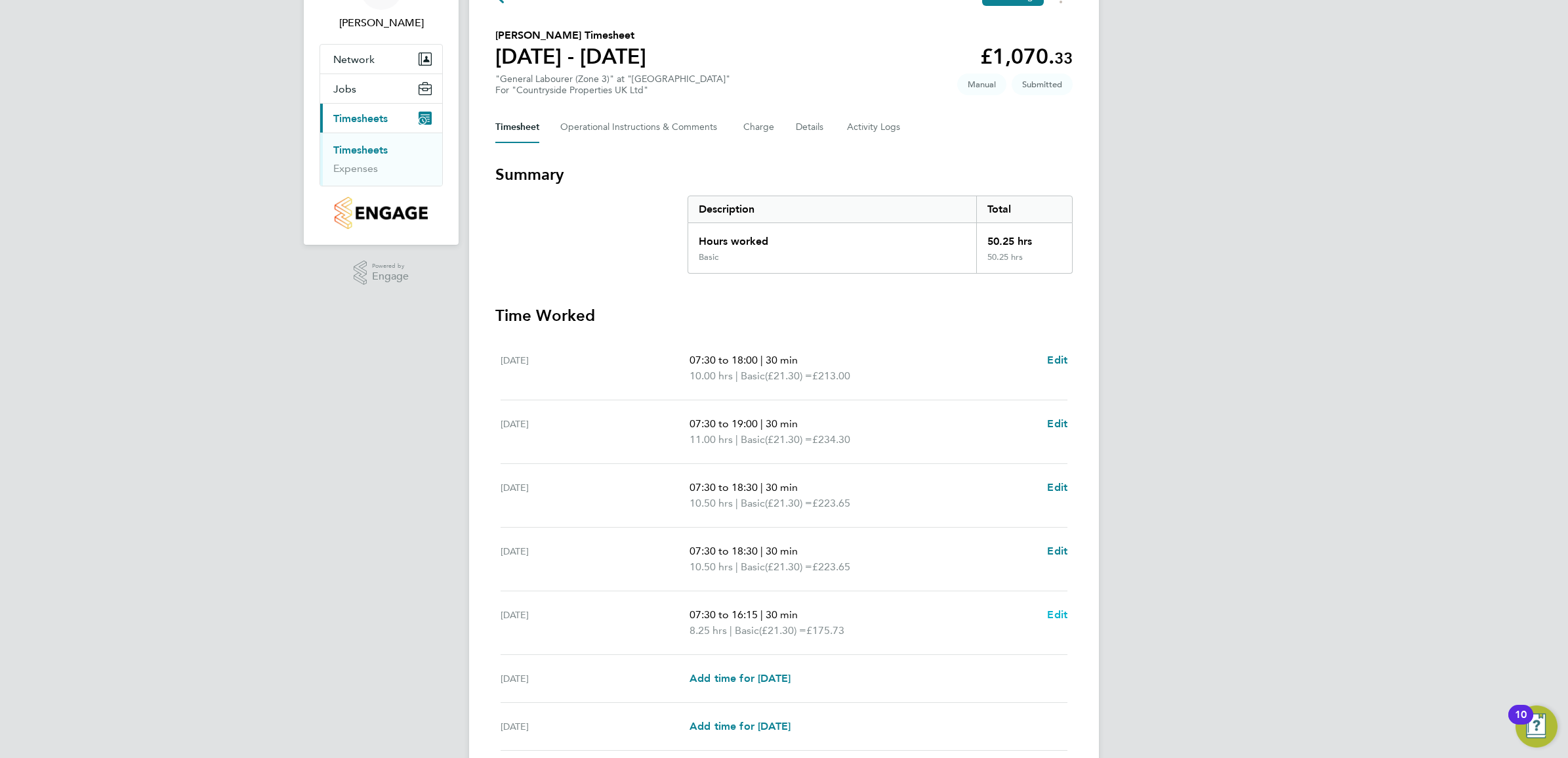
click at [1065, 615] on span "Edit" at bounding box center [1057, 615] width 20 height 12
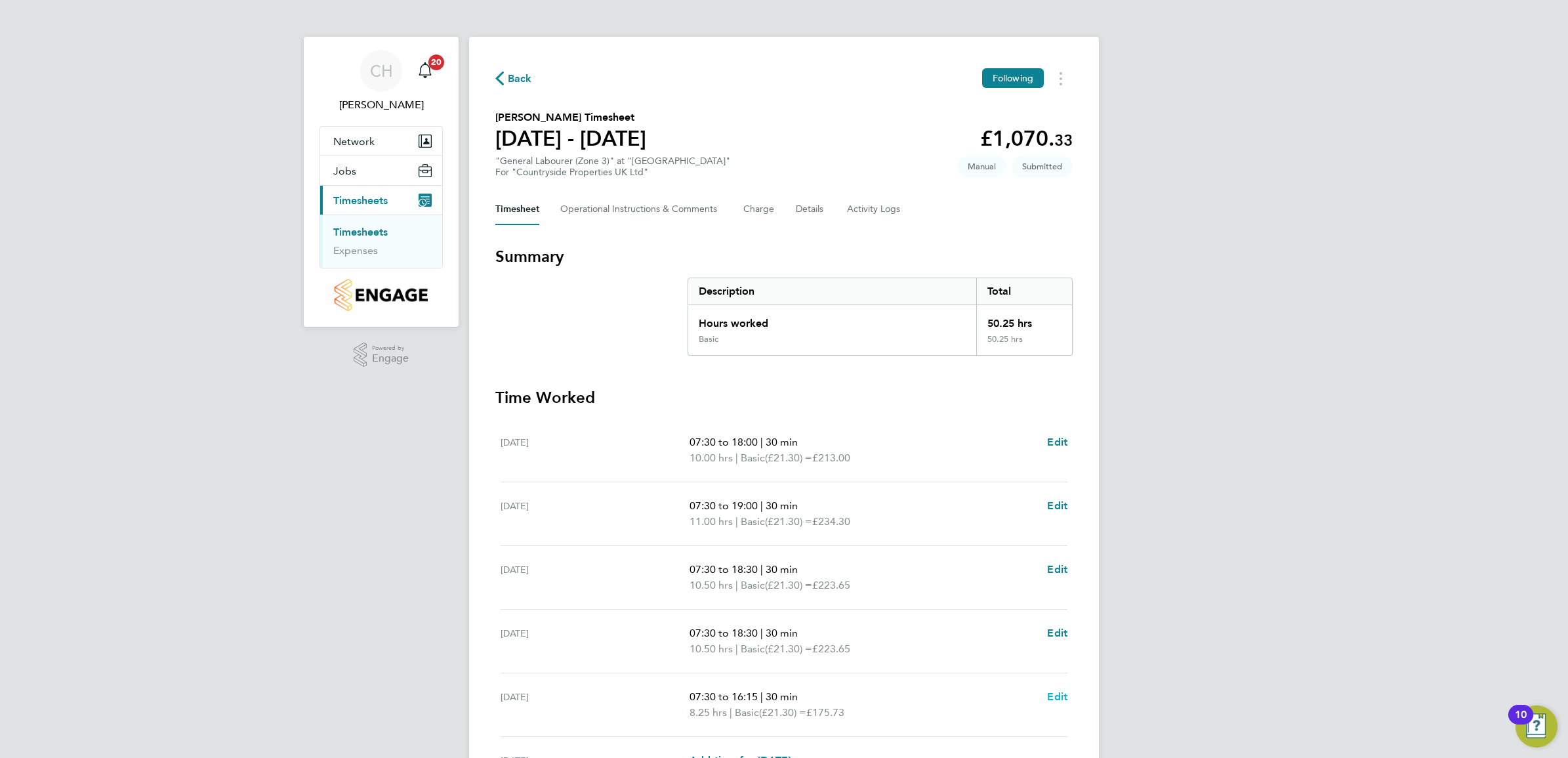
select select "30"
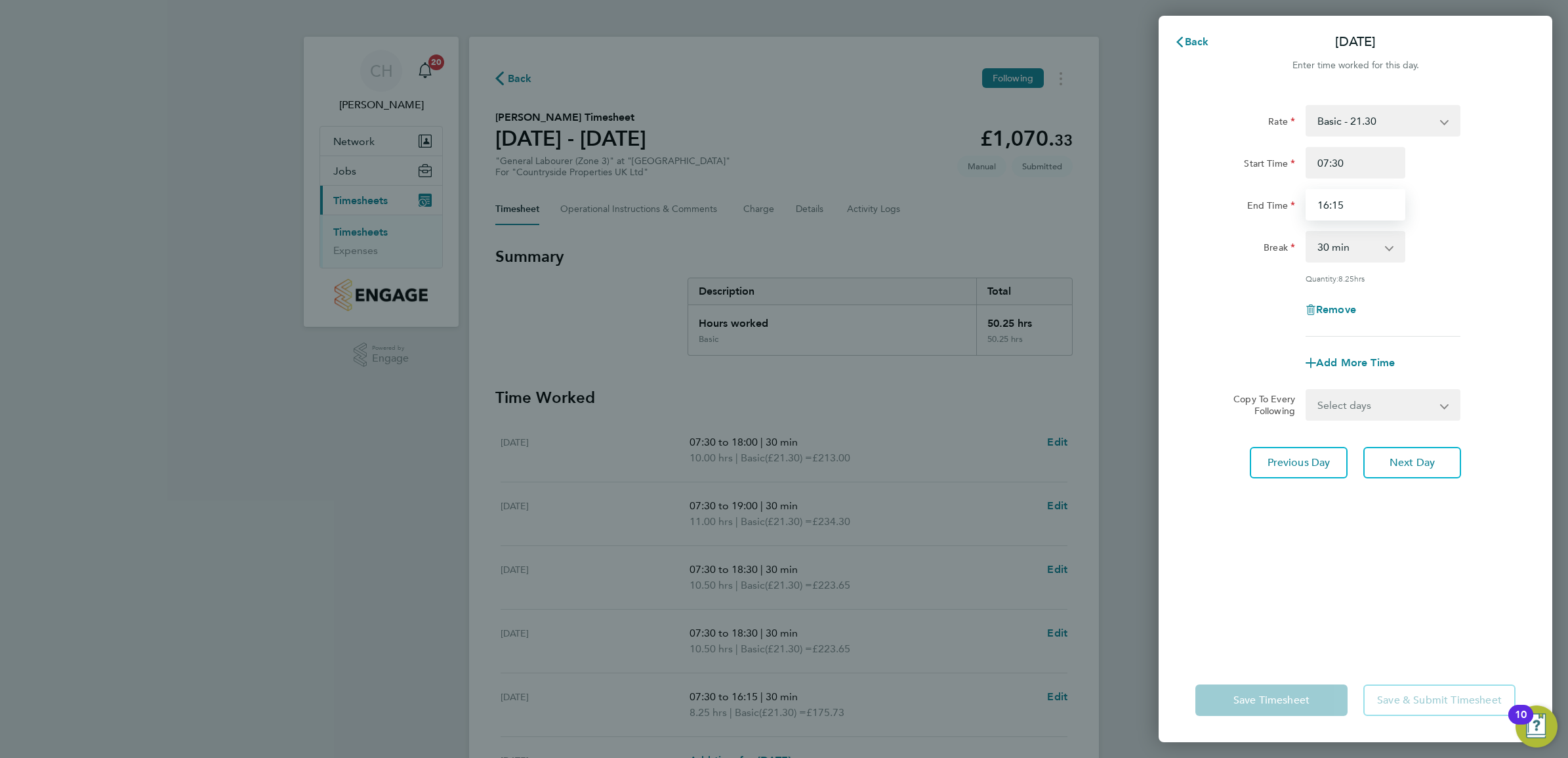
click at [1353, 208] on input "16:15" at bounding box center [1356, 204] width 100 height 31
type input "16:30"
click at [1438, 208] on div "End Time 16:30" at bounding box center [1355, 204] width 331 height 31
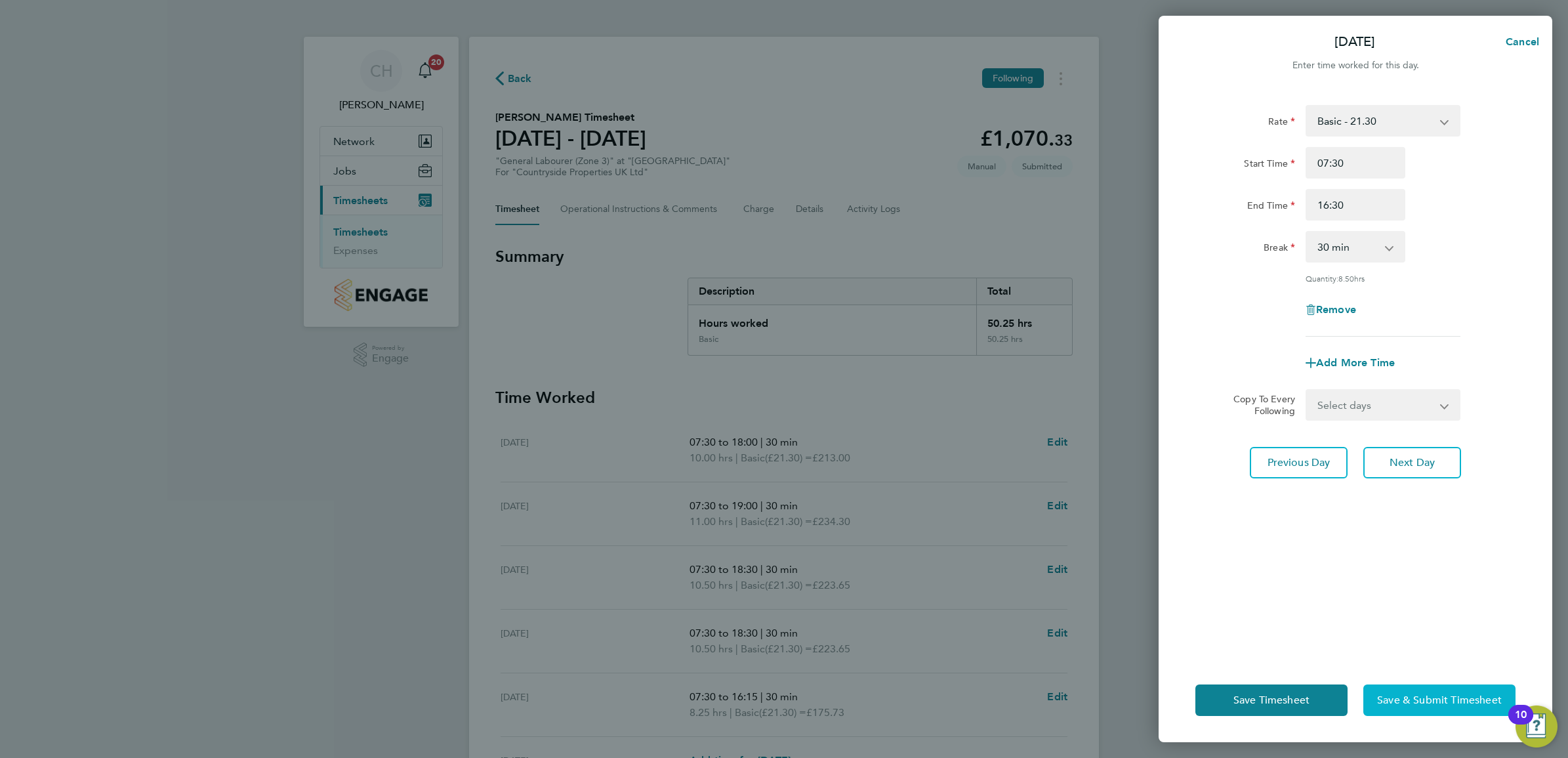
click at [1450, 691] on button "Save & Submit Timesheet" at bounding box center [1439, 699] width 152 height 31
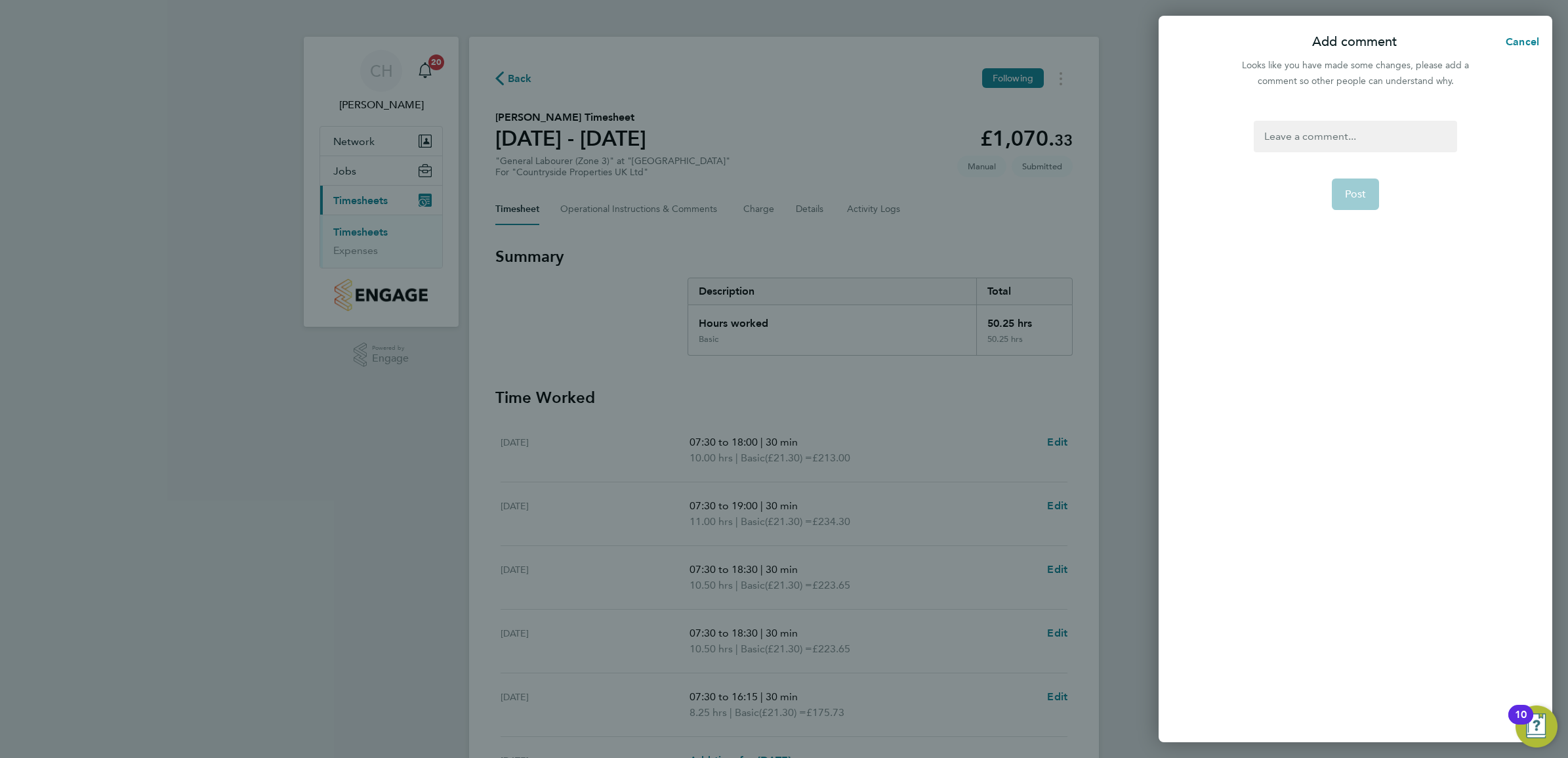
click at [1370, 143] on div at bounding box center [1355, 136] width 203 height 31
click at [1368, 143] on div at bounding box center [1355, 136] width 203 height 31
click at [1293, 433] on form ". Post" at bounding box center [1355, 322] width 213 height 403
click at [1365, 199] on span "Post" at bounding box center [1356, 194] width 21 height 13
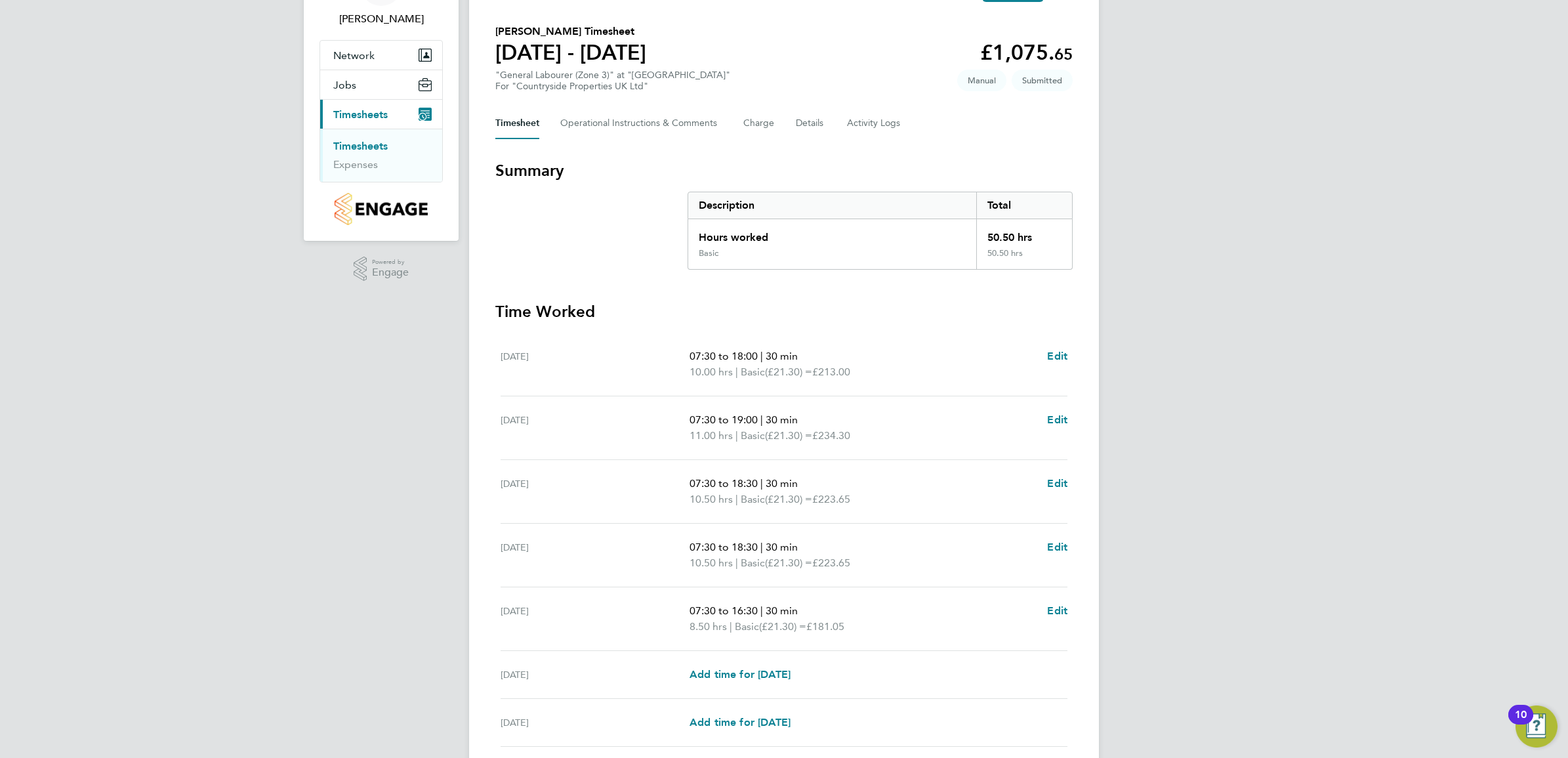
scroll to position [192, 0]
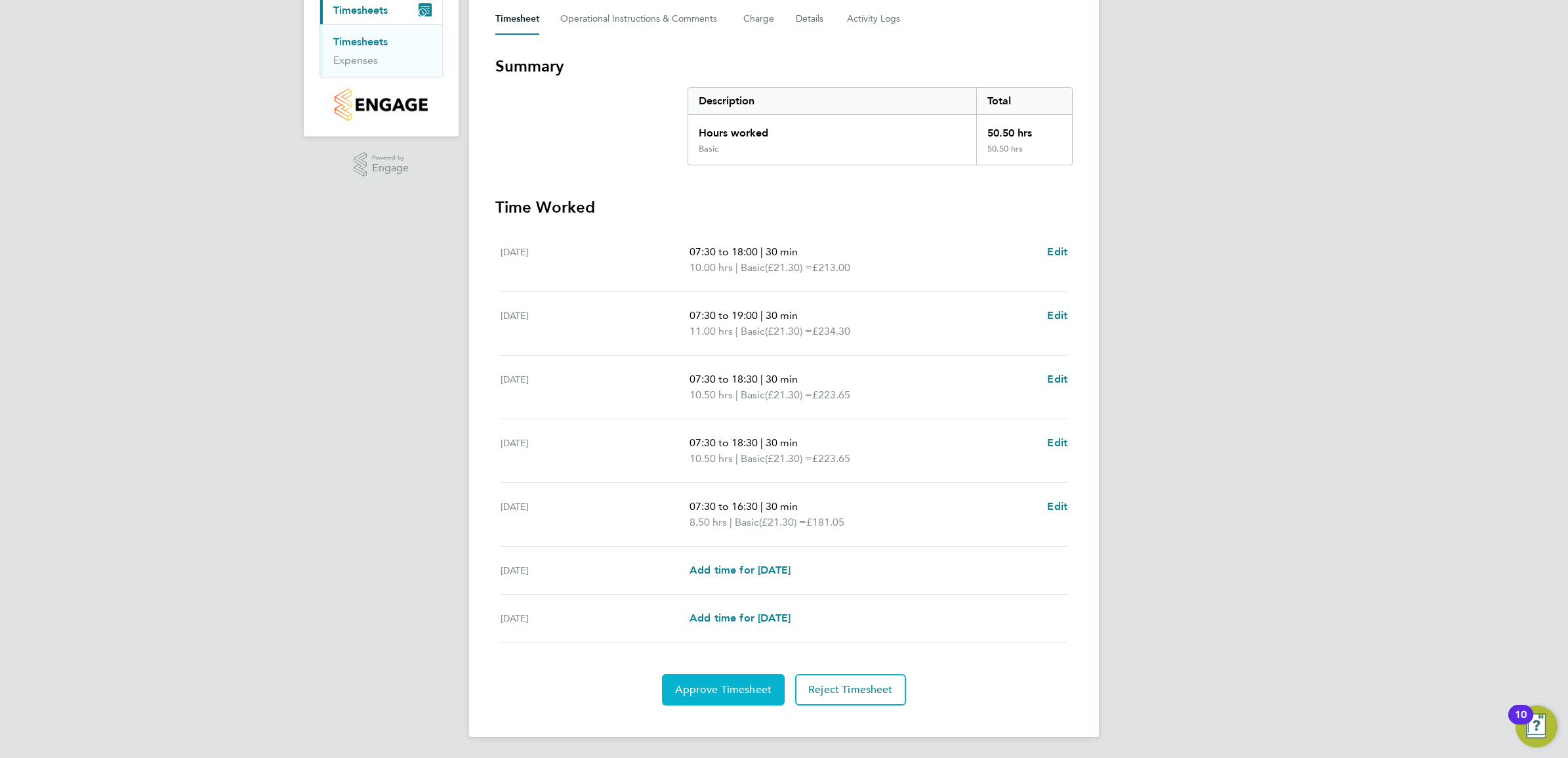
click at [753, 694] on span "Approve Timesheet" at bounding box center [723, 689] width 96 height 13
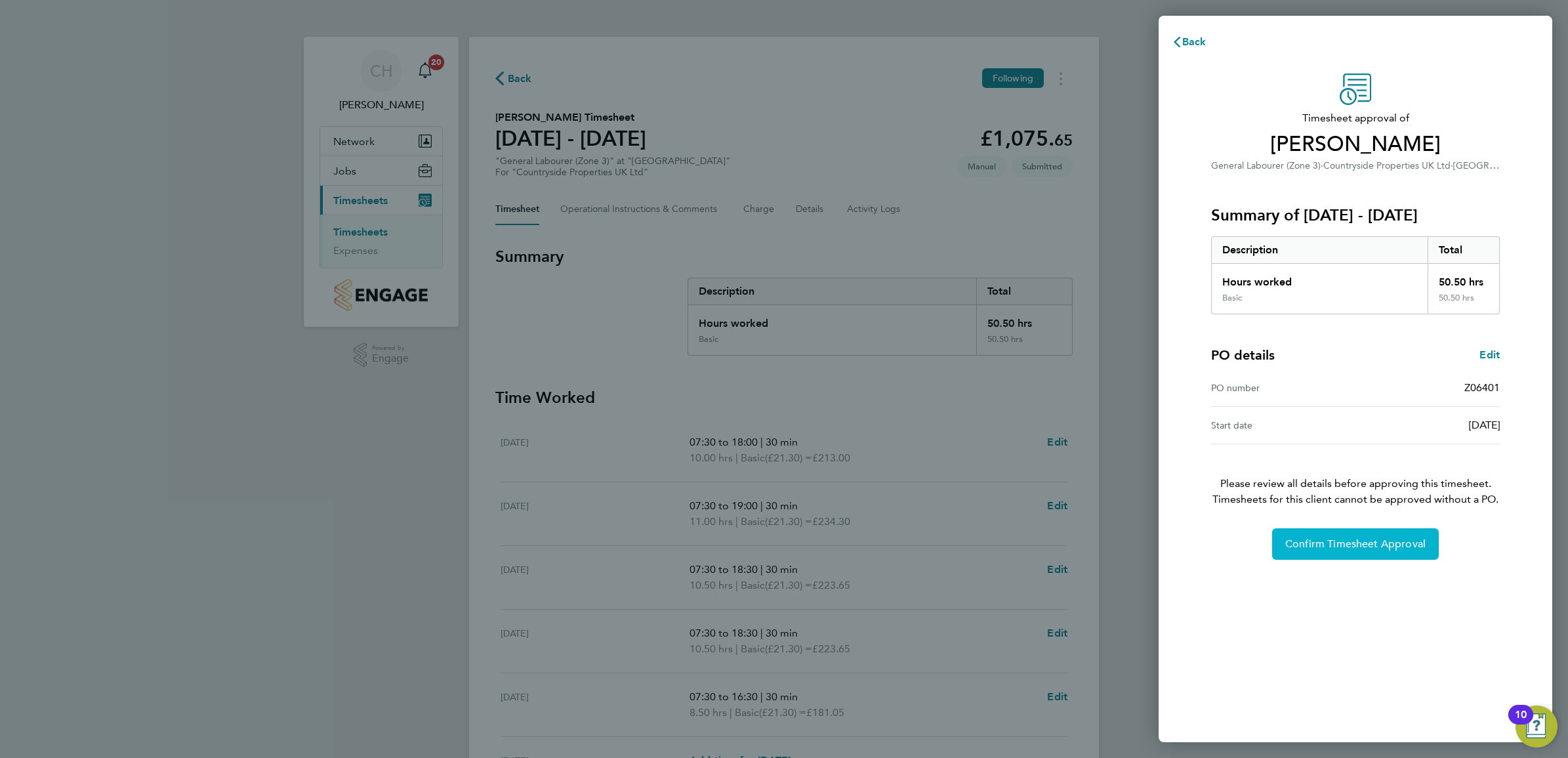
drag, startPoint x: 1346, startPoint y: 536, endPoint x: 1346, endPoint y: 581, distance: 45.0
click at [1346, 579] on div "Timesheet approval of Nicolae Raru General Labourer (Zone 3) · Countryside Prop…" at bounding box center [1356, 400] width 394 height 684
click at [1352, 540] on span "Confirm Timesheet Approval" at bounding box center [1356, 543] width 141 height 13
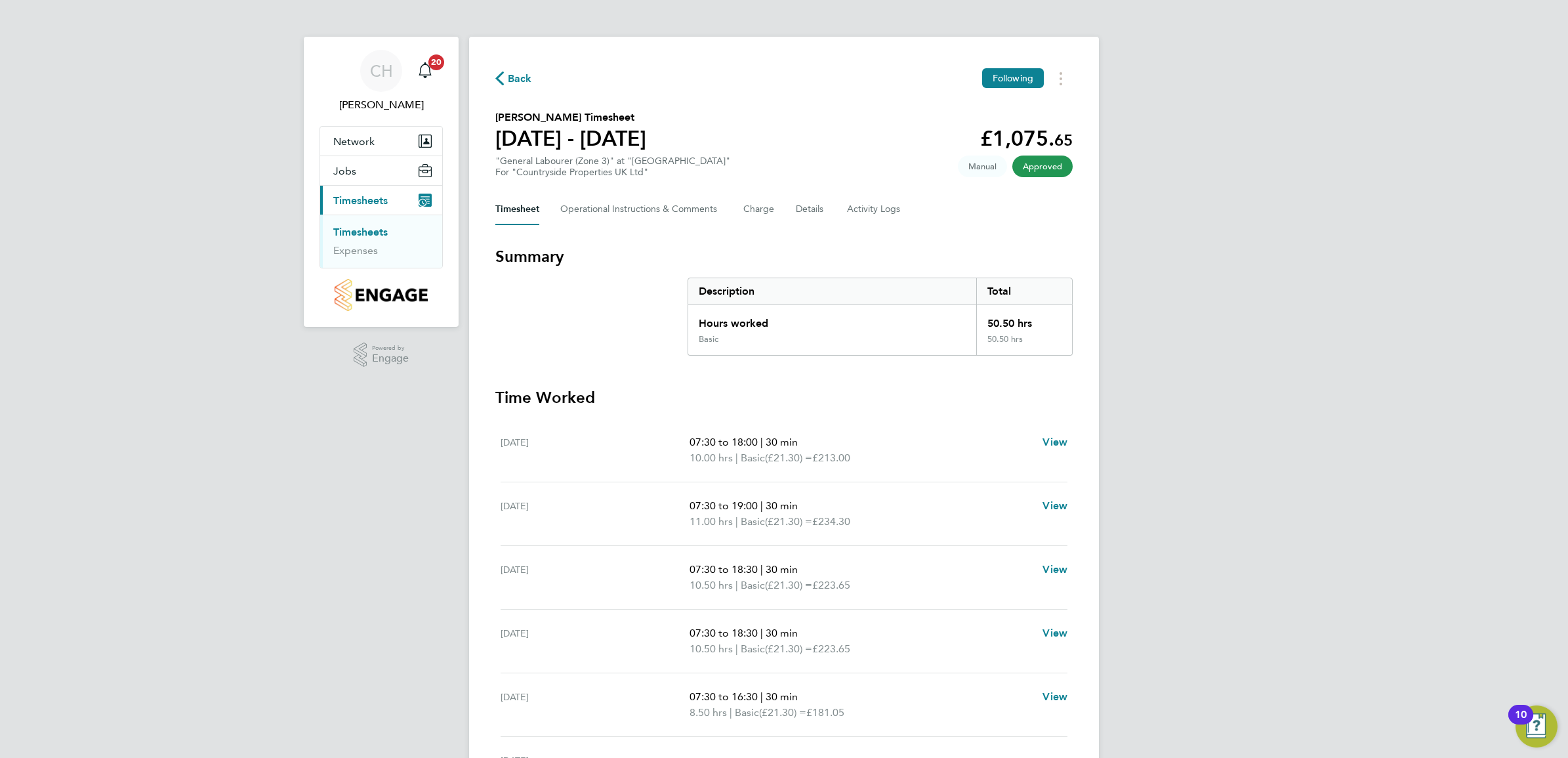
click at [370, 231] on link "Timesheets" at bounding box center [360, 232] width 54 height 12
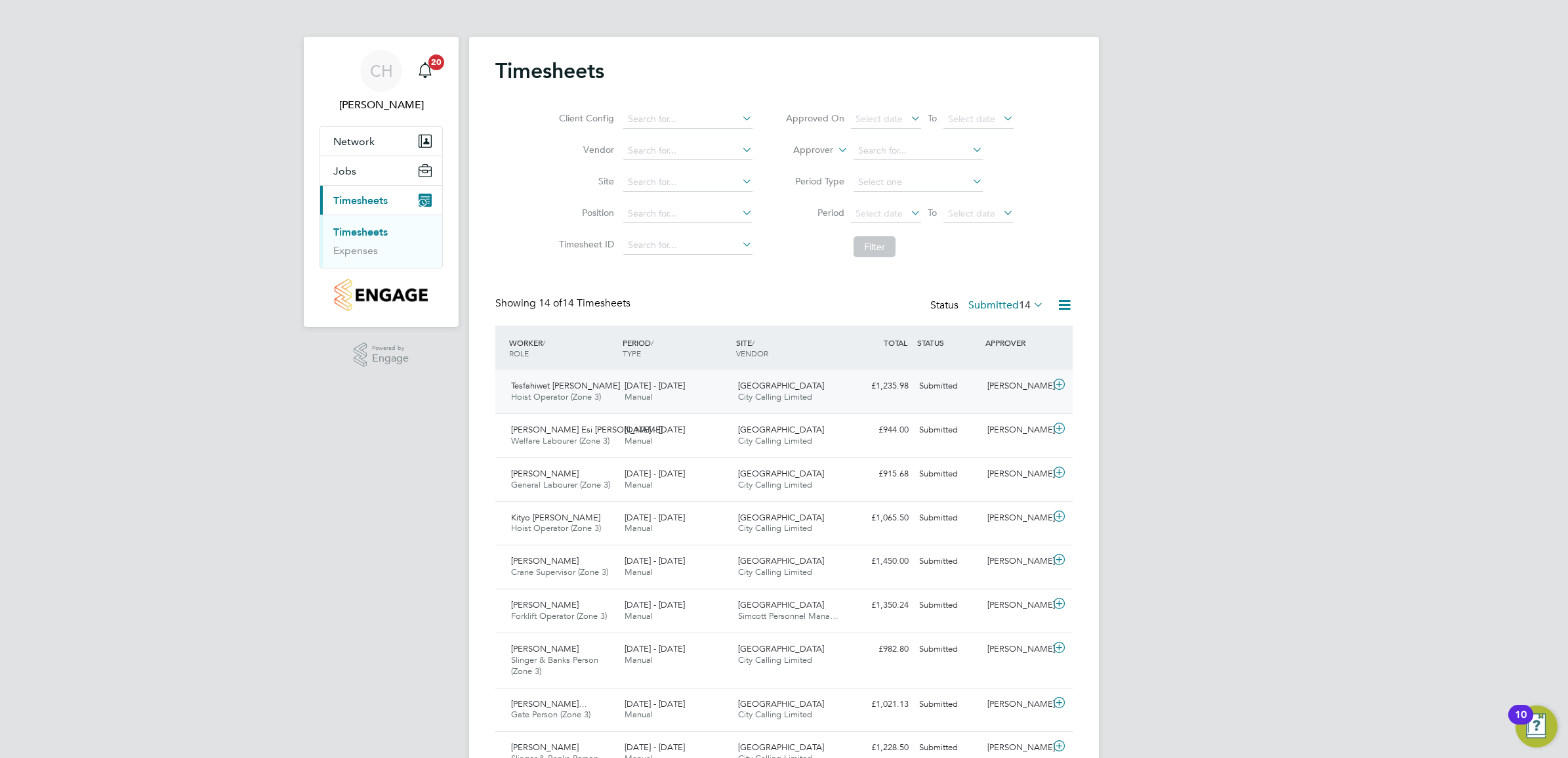
click at [776, 400] on span "City Calling Limited" at bounding box center [775, 396] width 74 height 12
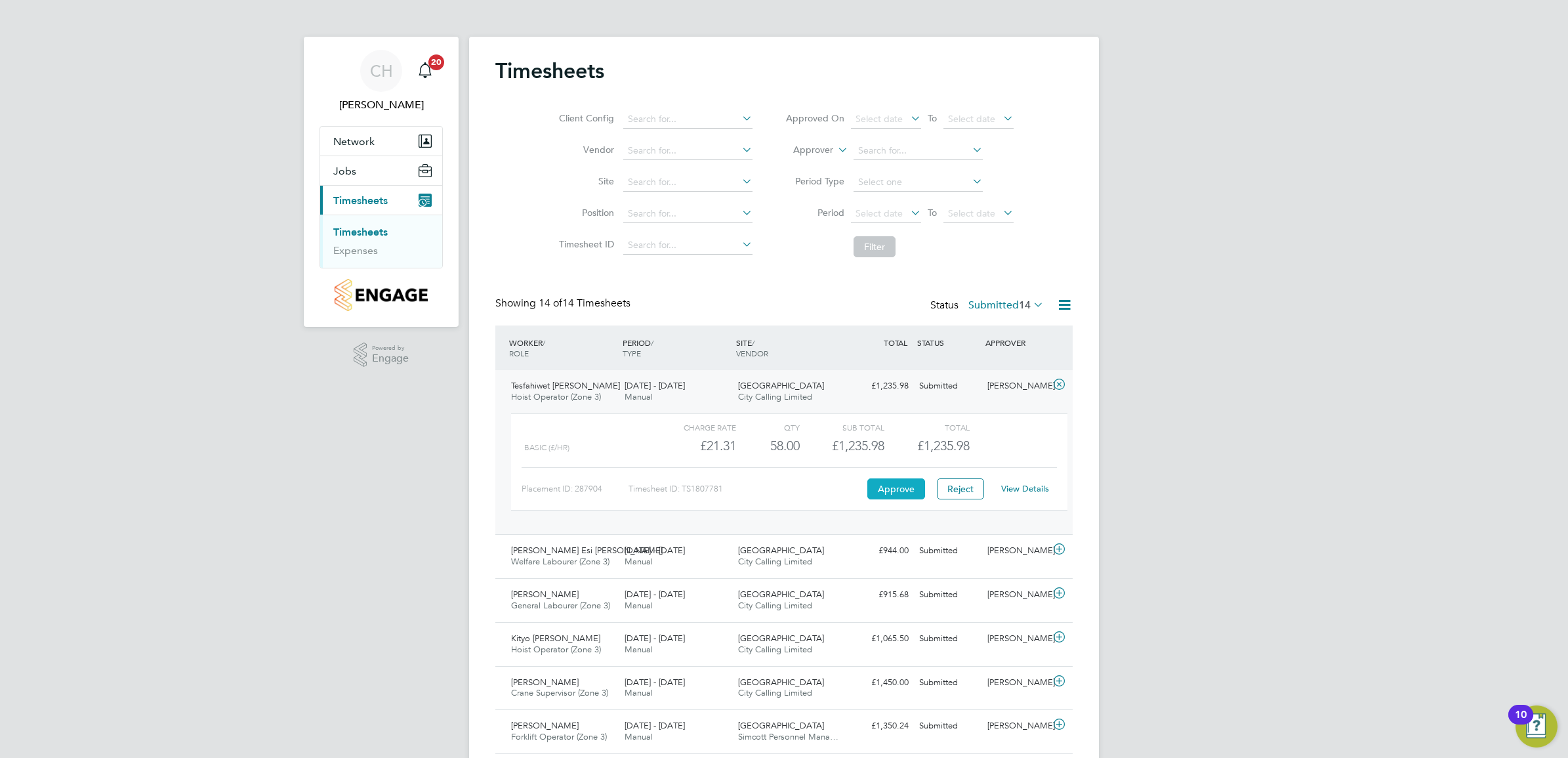
click at [890, 496] on button "Approve" at bounding box center [896, 489] width 58 height 21
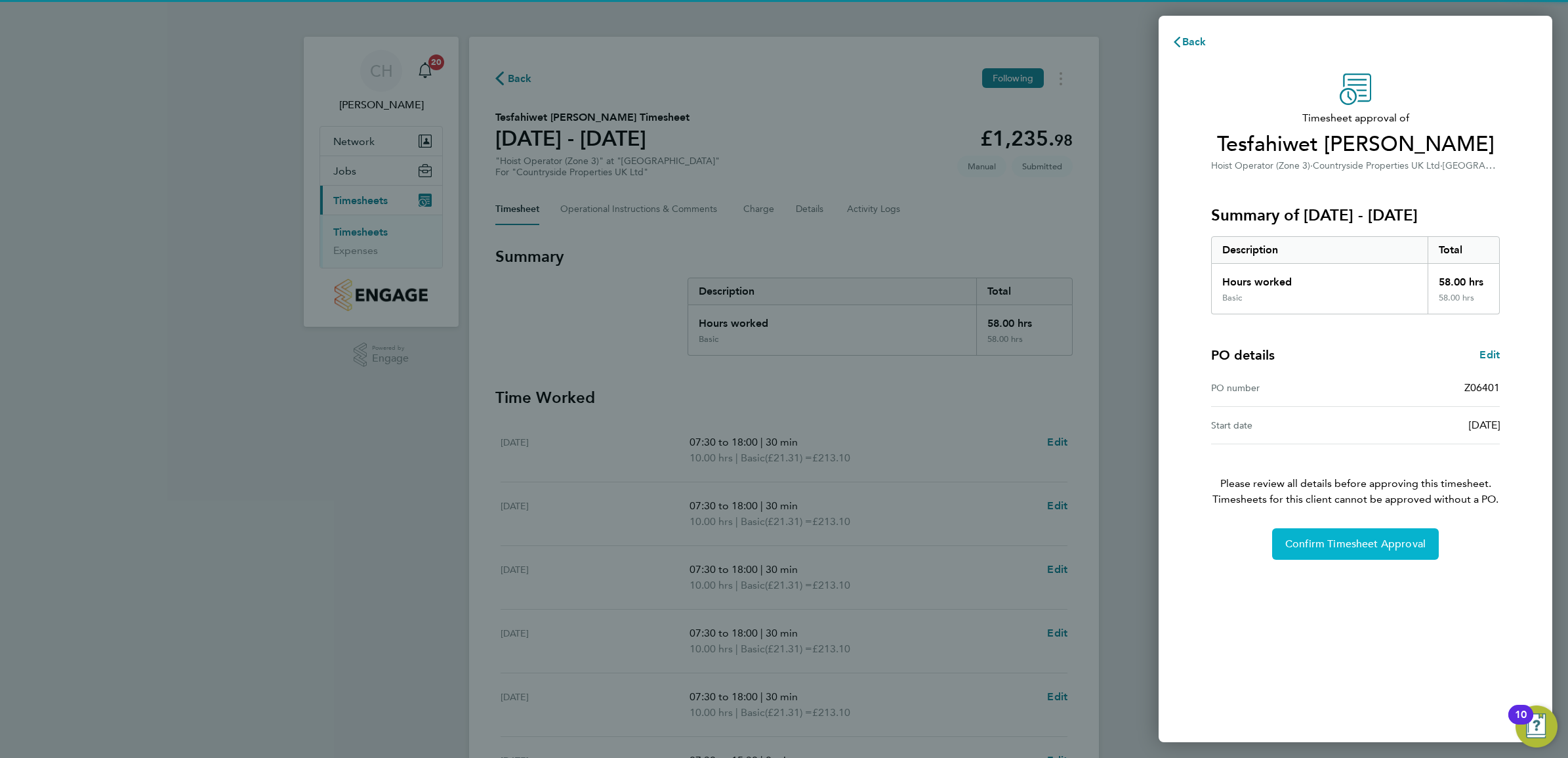
click at [1319, 553] on button "Confirm Timesheet Approval" at bounding box center [1355, 543] width 167 height 31
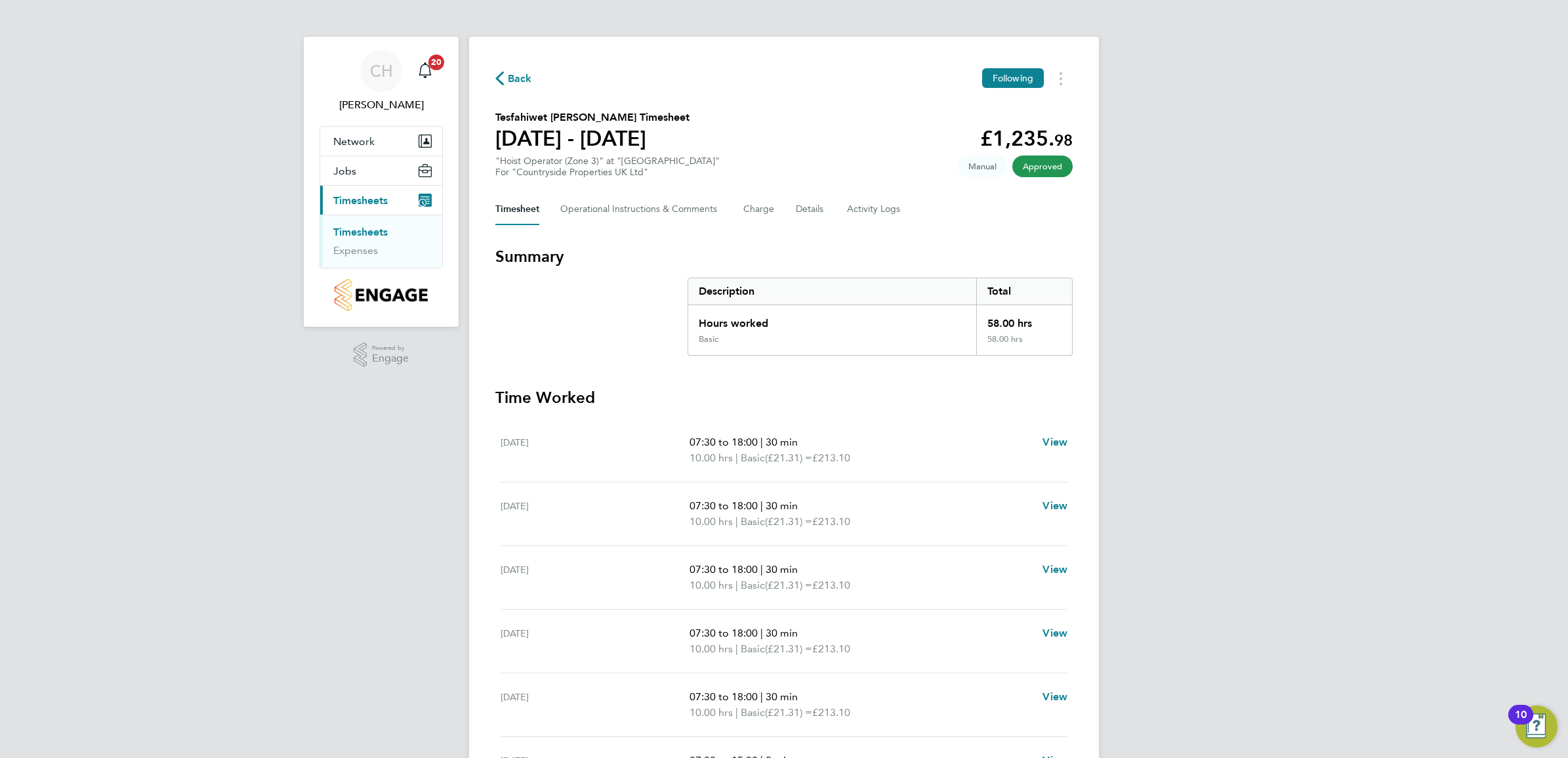
click at [347, 224] on ul "Timesheets Expenses" at bounding box center [380, 241] width 122 height 53
click at [347, 228] on link "Timesheets" at bounding box center [360, 232] width 54 height 12
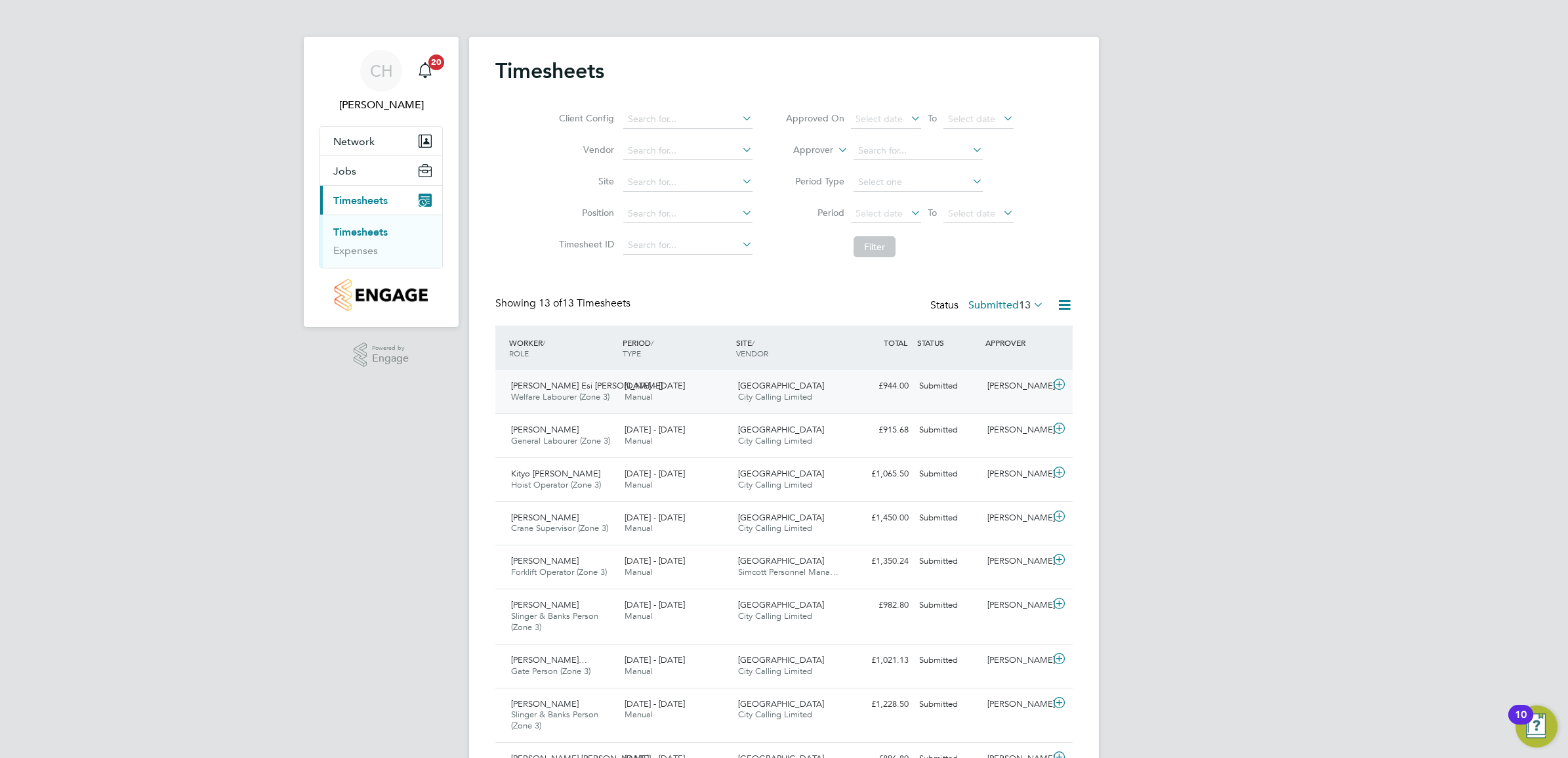
click at [687, 395] on div "18 - 24 Aug 2025 Manual" at bounding box center [675, 391] width 113 height 33
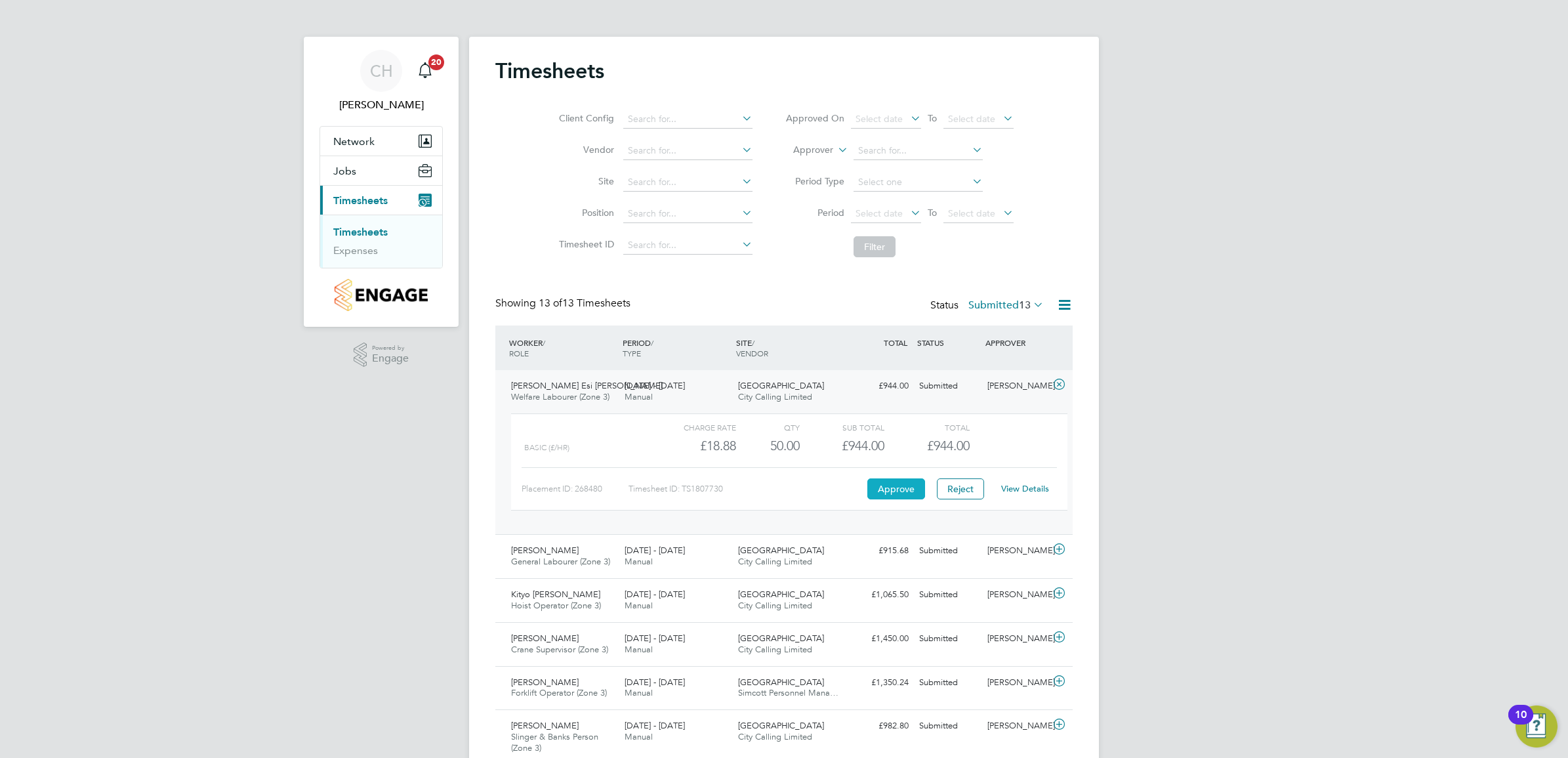
click at [889, 485] on button "Approve" at bounding box center [896, 489] width 58 height 21
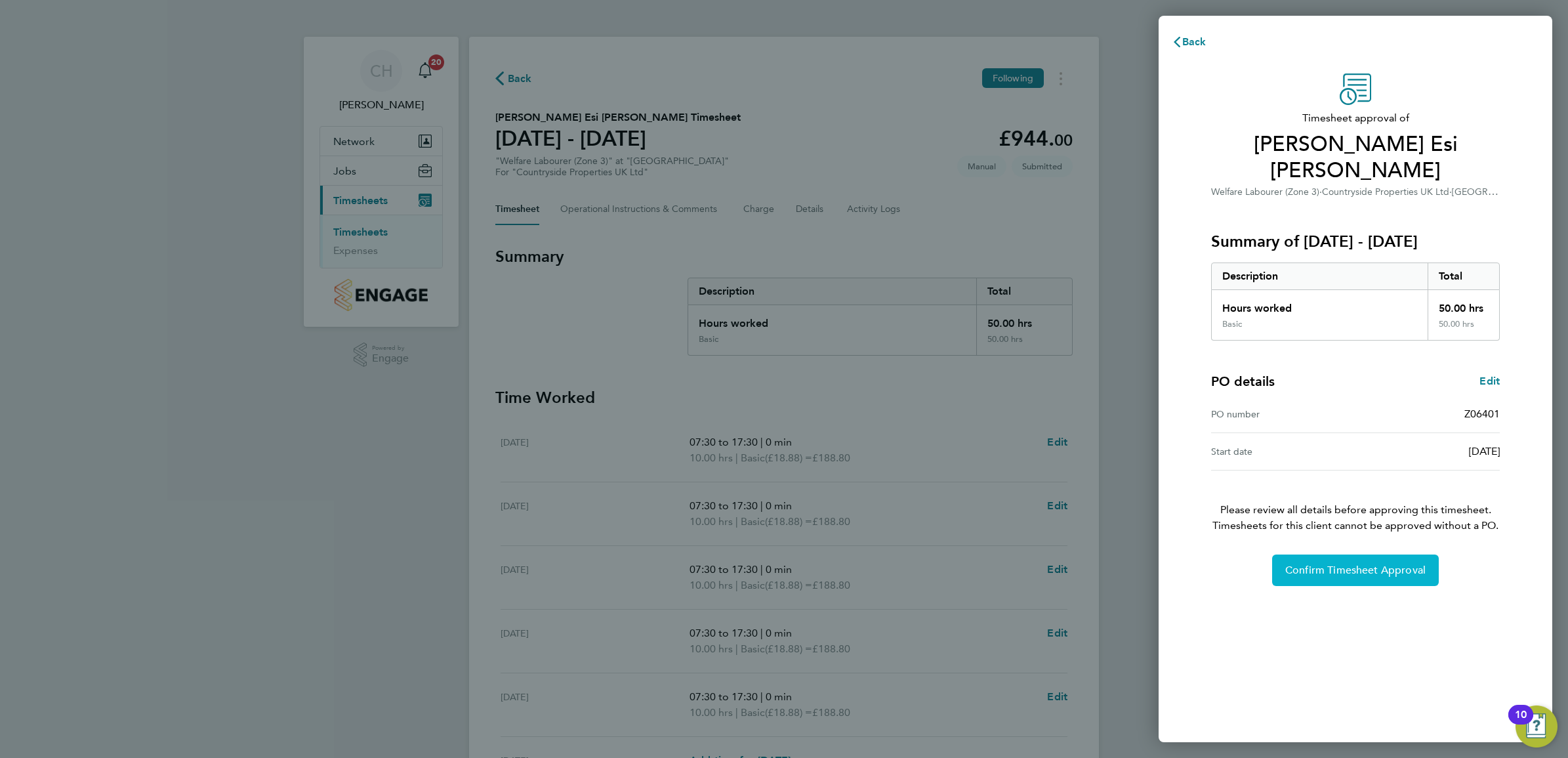
click at [1359, 554] on button "Confirm Timesheet Approval" at bounding box center [1355, 569] width 167 height 31
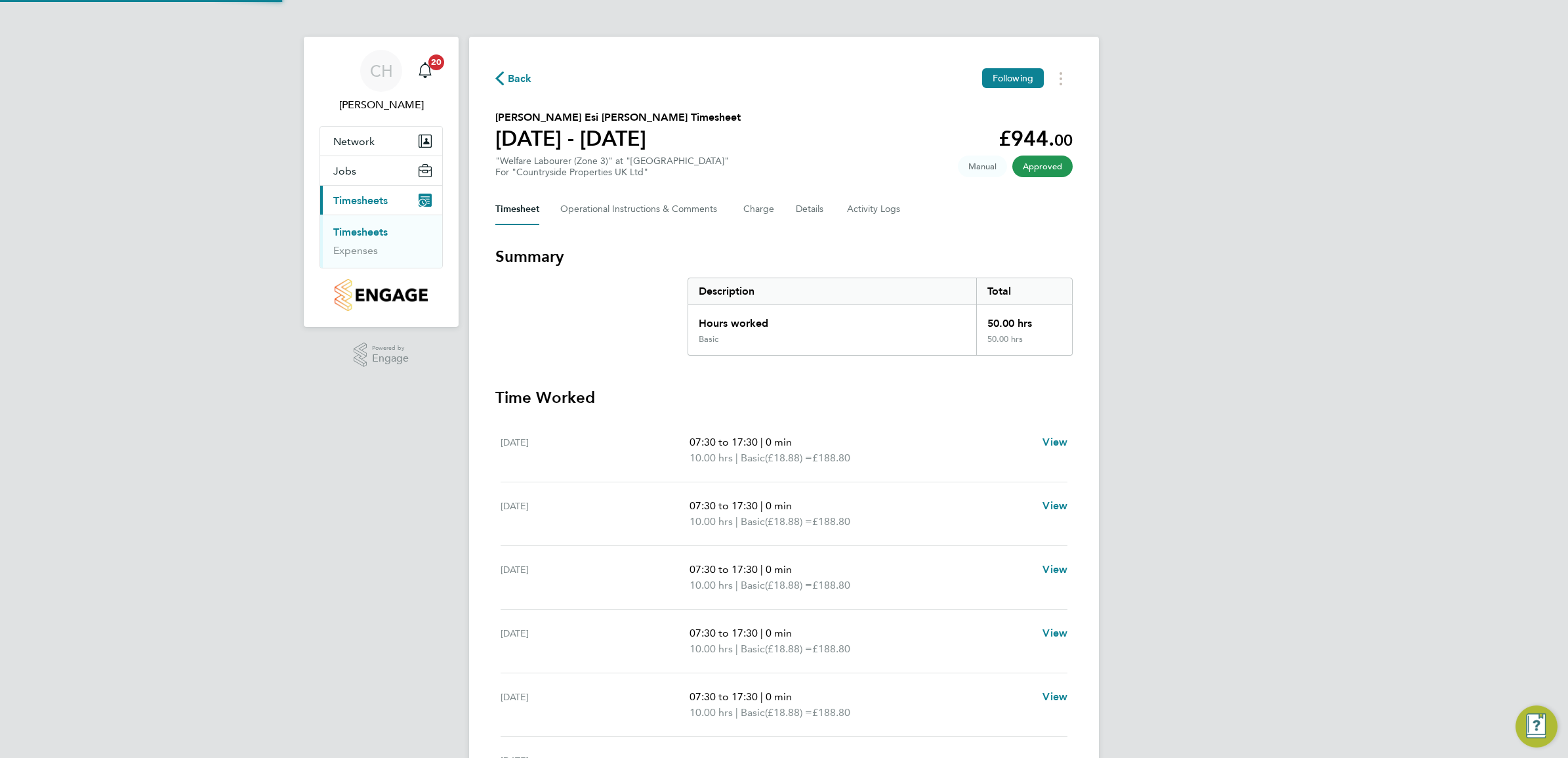
click at [363, 227] on link "Timesheets" at bounding box center [360, 232] width 54 height 12
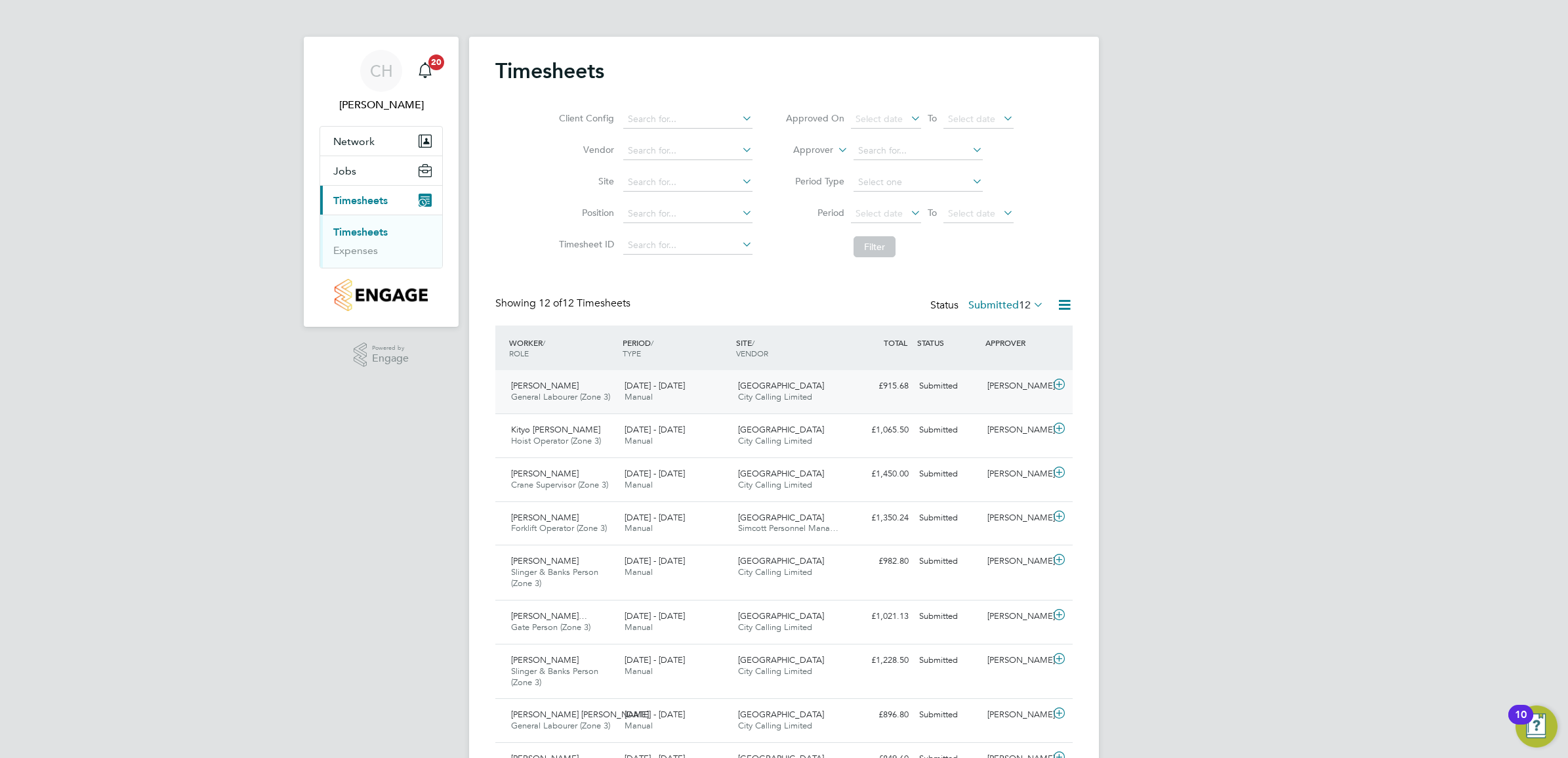
click at [748, 392] on span "City Calling Limited" at bounding box center [775, 396] width 74 height 12
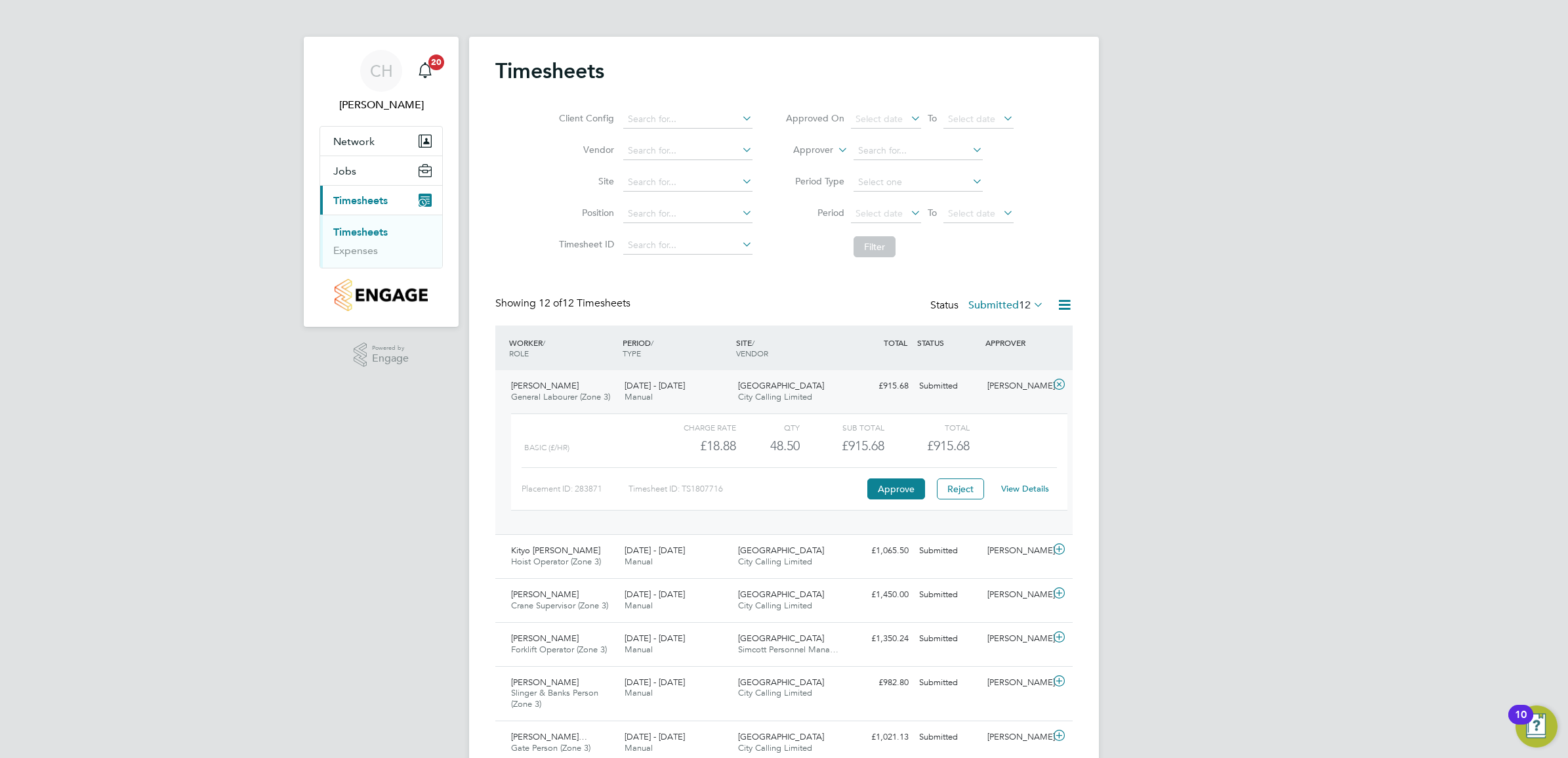
click at [1017, 490] on link "View Details" at bounding box center [1025, 488] width 48 height 12
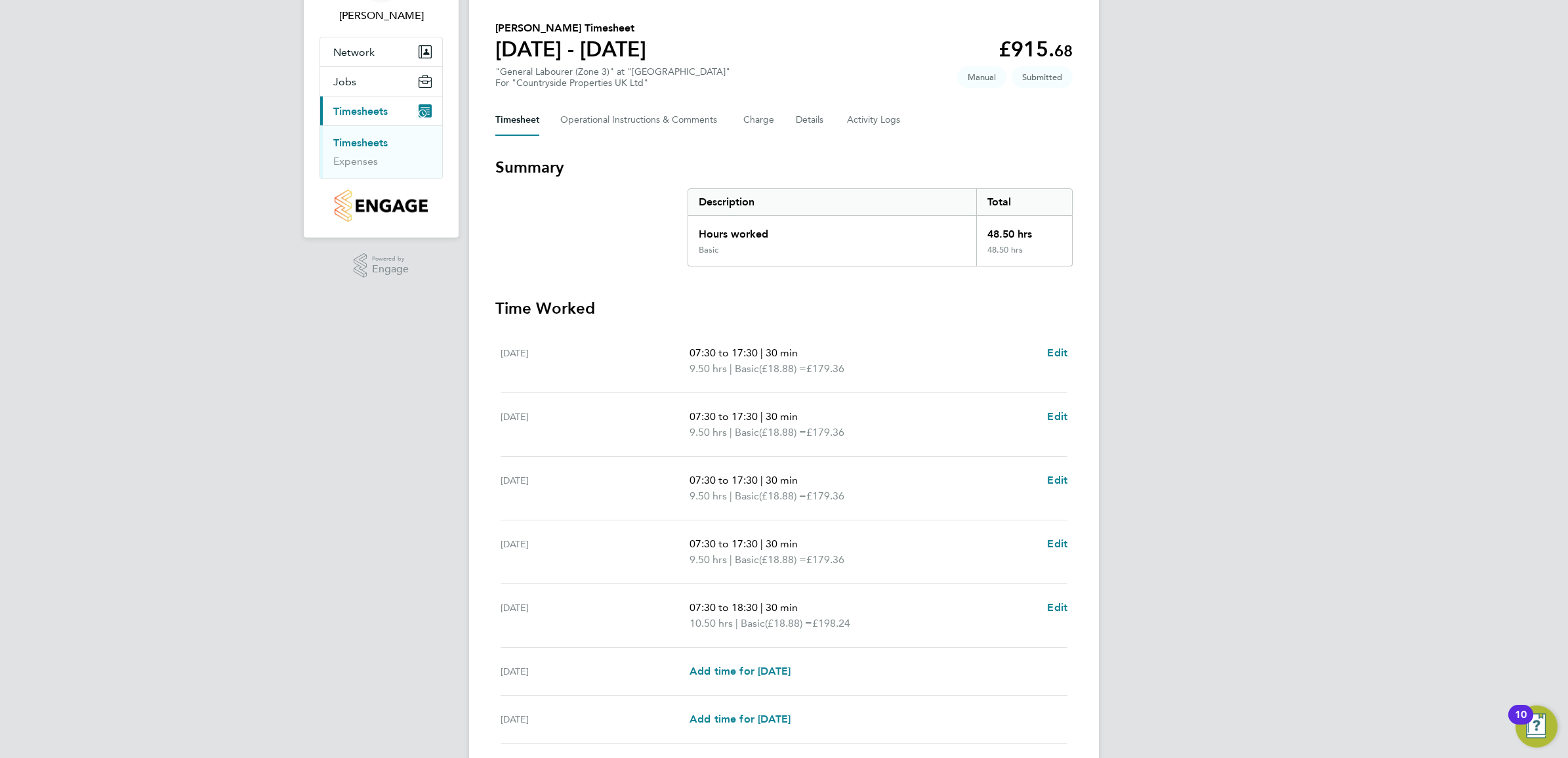
scroll to position [192, 0]
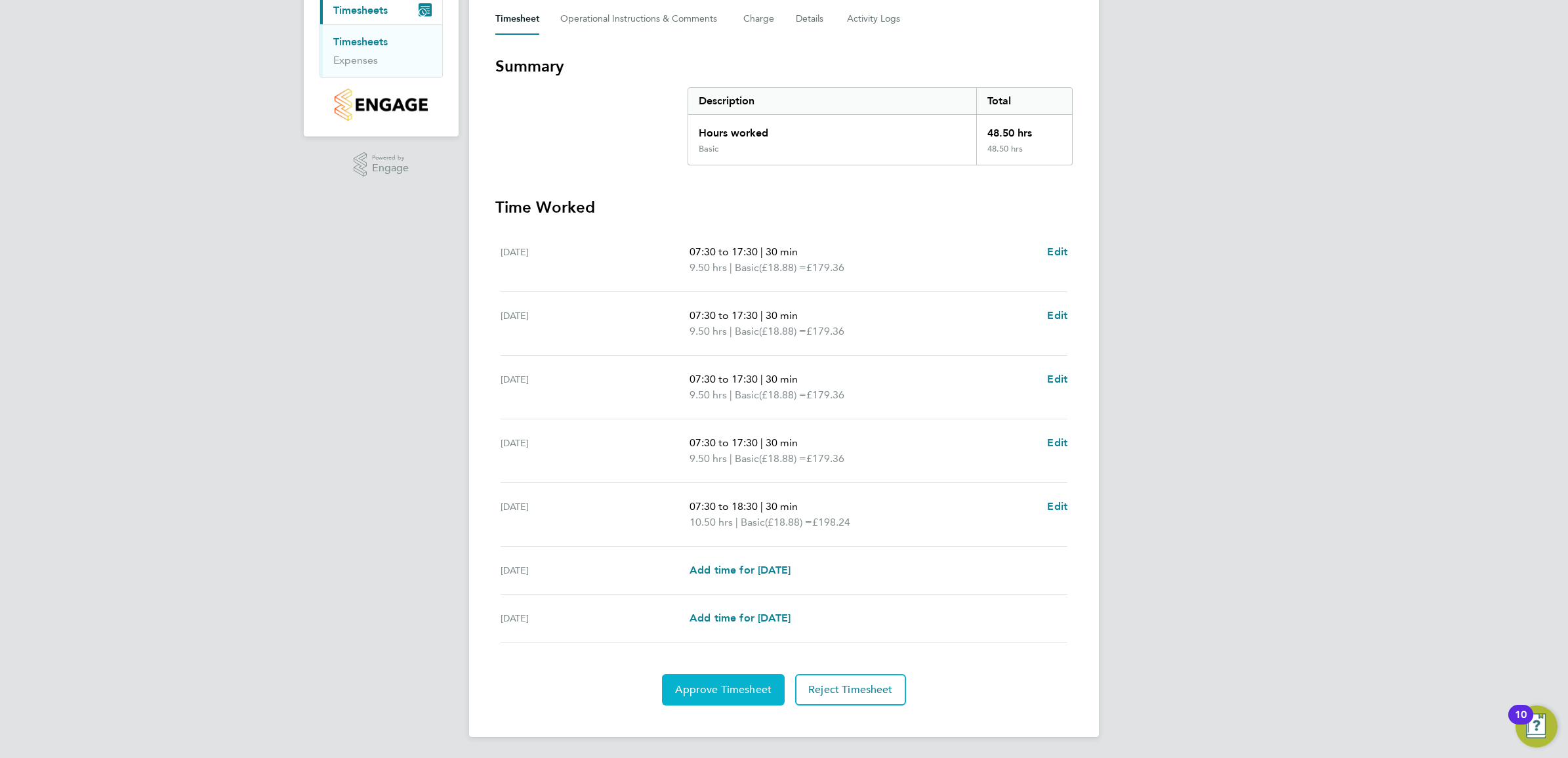
click at [735, 690] on span "Approve Timesheet" at bounding box center [723, 689] width 96 height 13
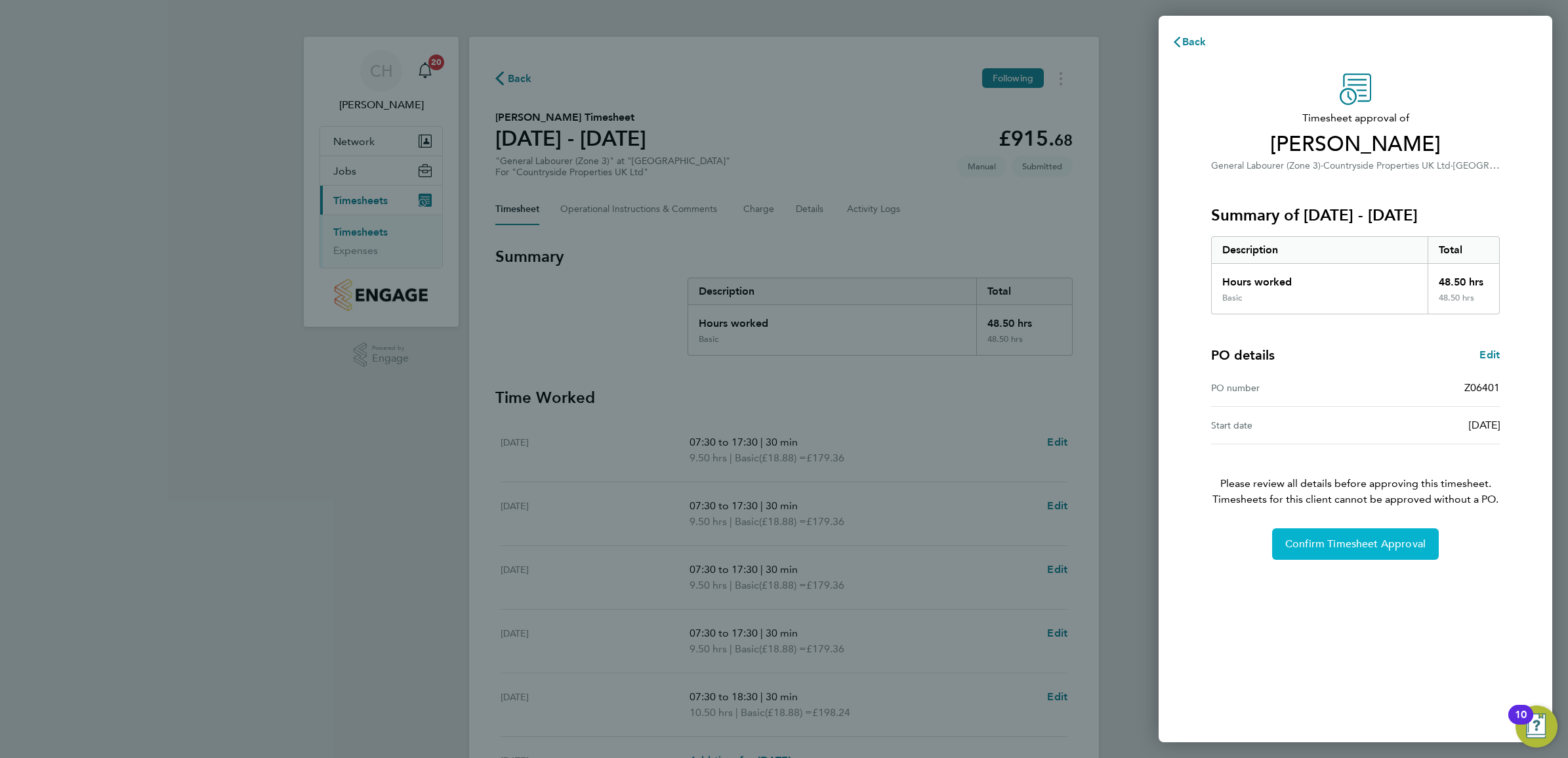
click at [1329, 543] on span "Confirm Timesheet Approval" at bounding box center [1356, 543] width 141 height 13
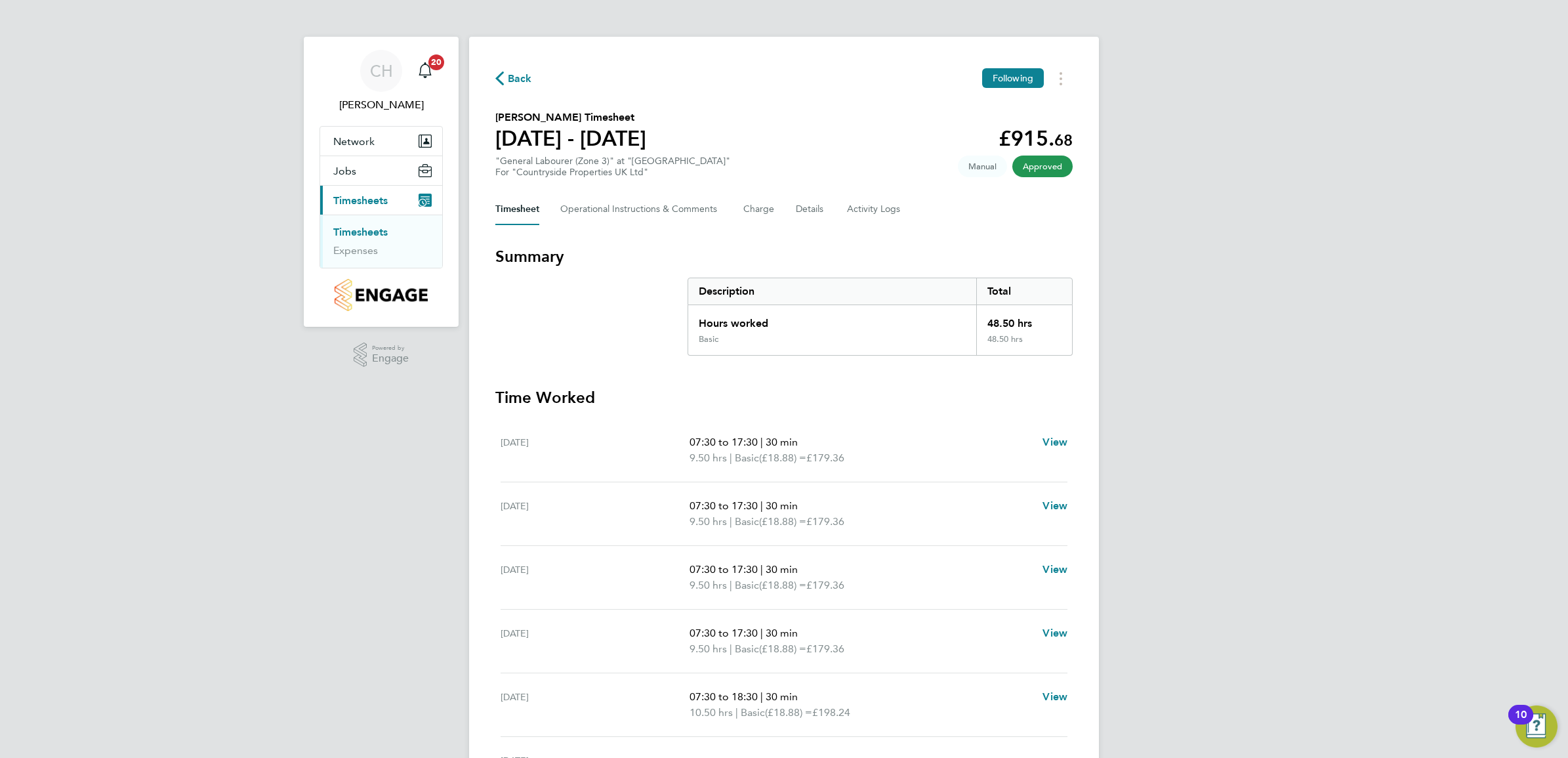
click at [376, 228] on link "Timesheets" at bounding box center [360, 232] width 54 height 12
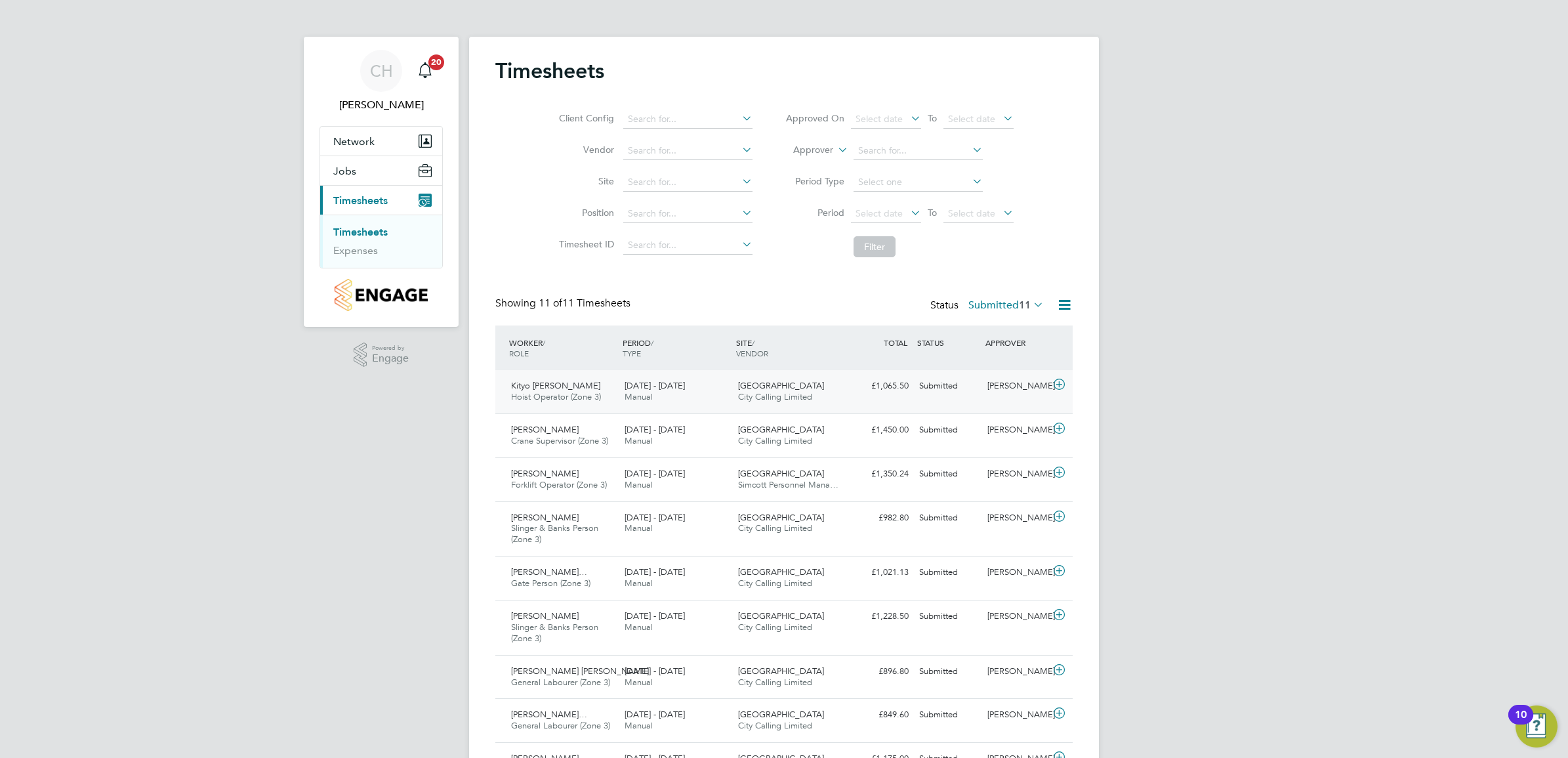
click at [687, 394] on div "[DATE] - [DATE] Manual" at bounding box center [675, 391] width 113 height 33
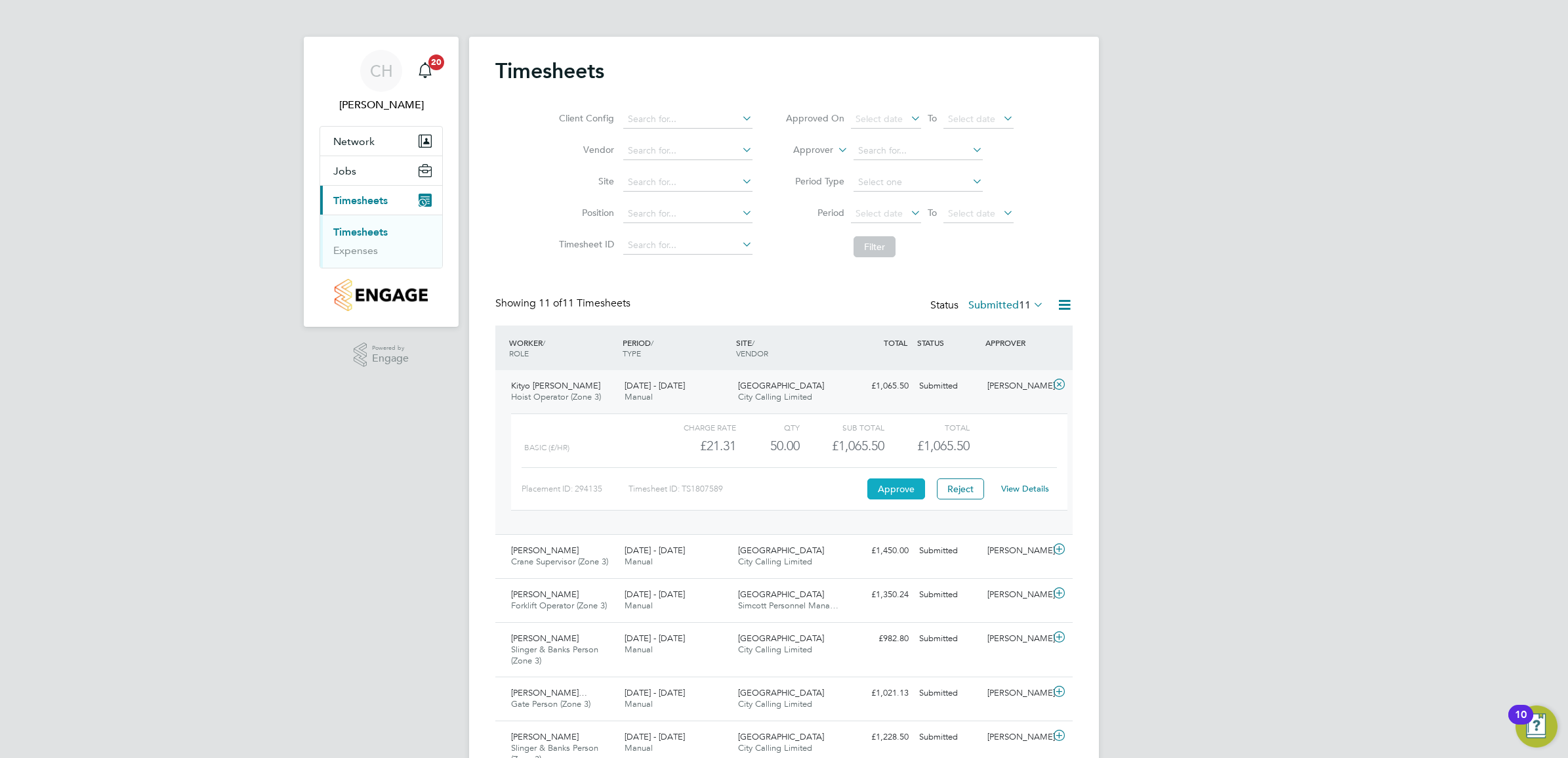
click at [901, 490] on button "Approve" at bounding box center [896, 489] width 58 height 21
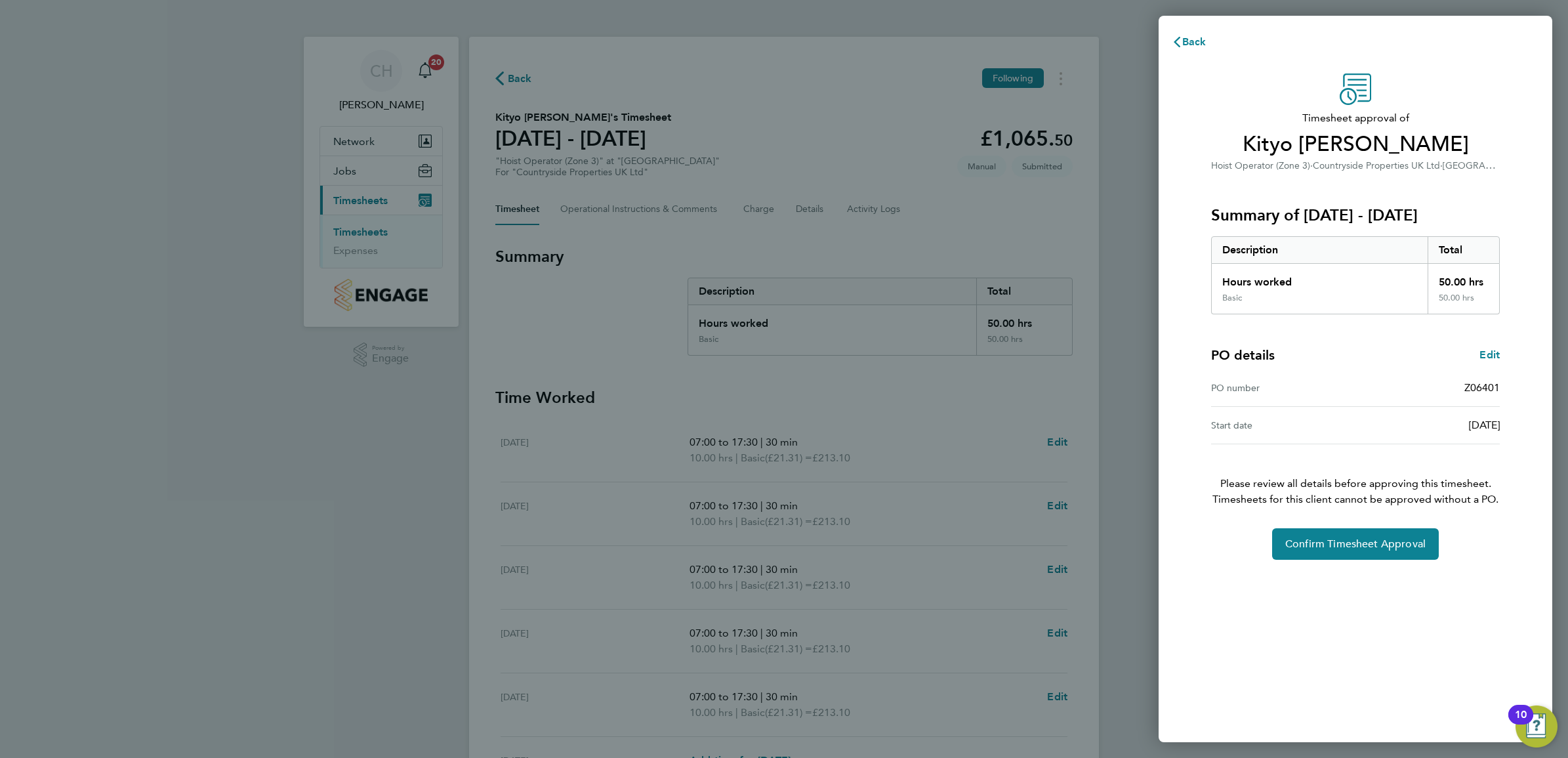
click at [1349, 516] on div "Timesheet approval of [PERSON_NAME] Hoist Operator (Zone 3) · Countryside Prope…" at bounding box center [1355, 316] width 320 height 486
click at [1363, 538] on span "Confirm Timesheet Approval" at bounding box center [1356, 543] width 141 height 13
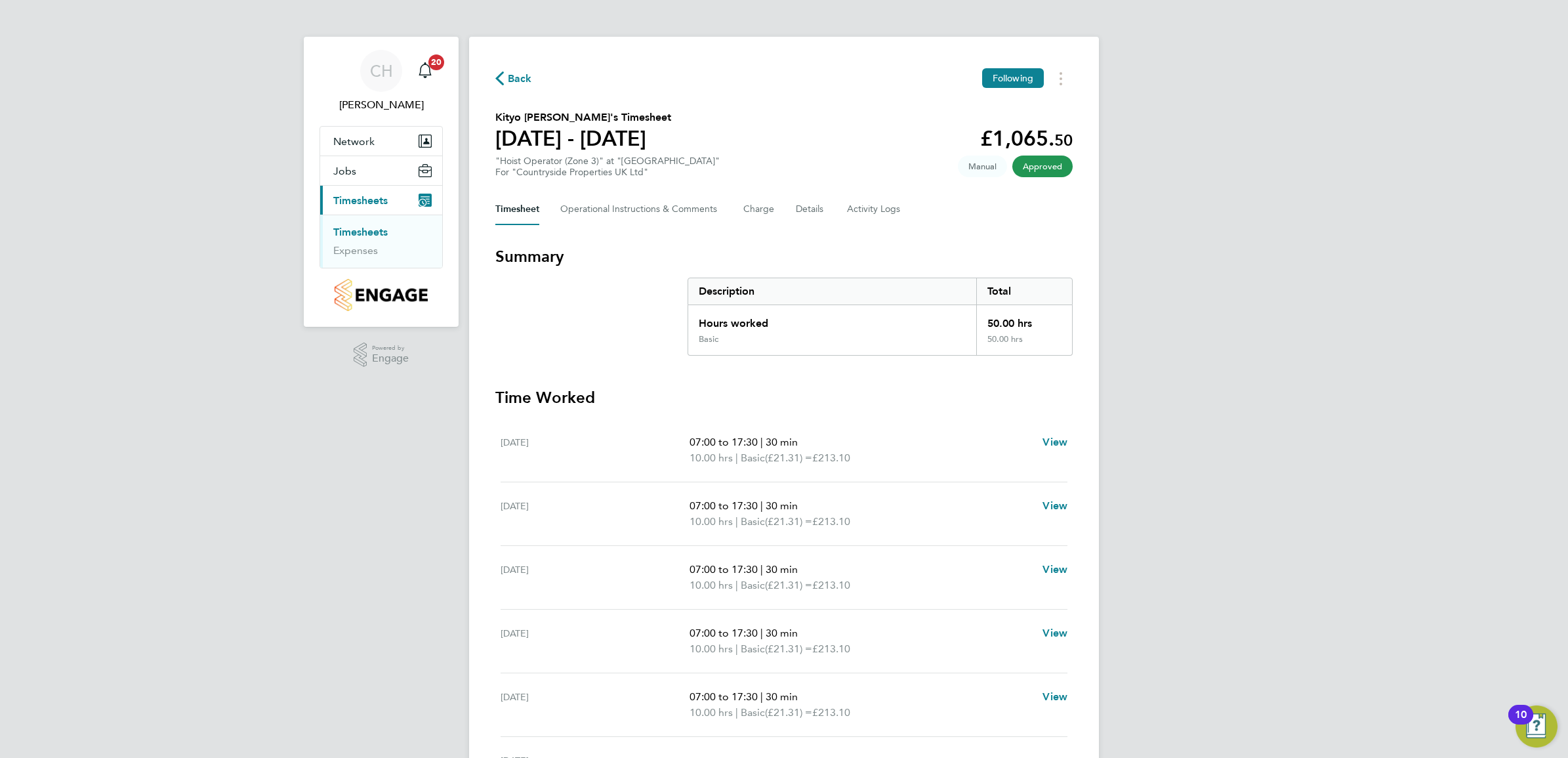
click at [384, 231] on link "Timesheets" at bounding box center [360, 232] width 54 height 12
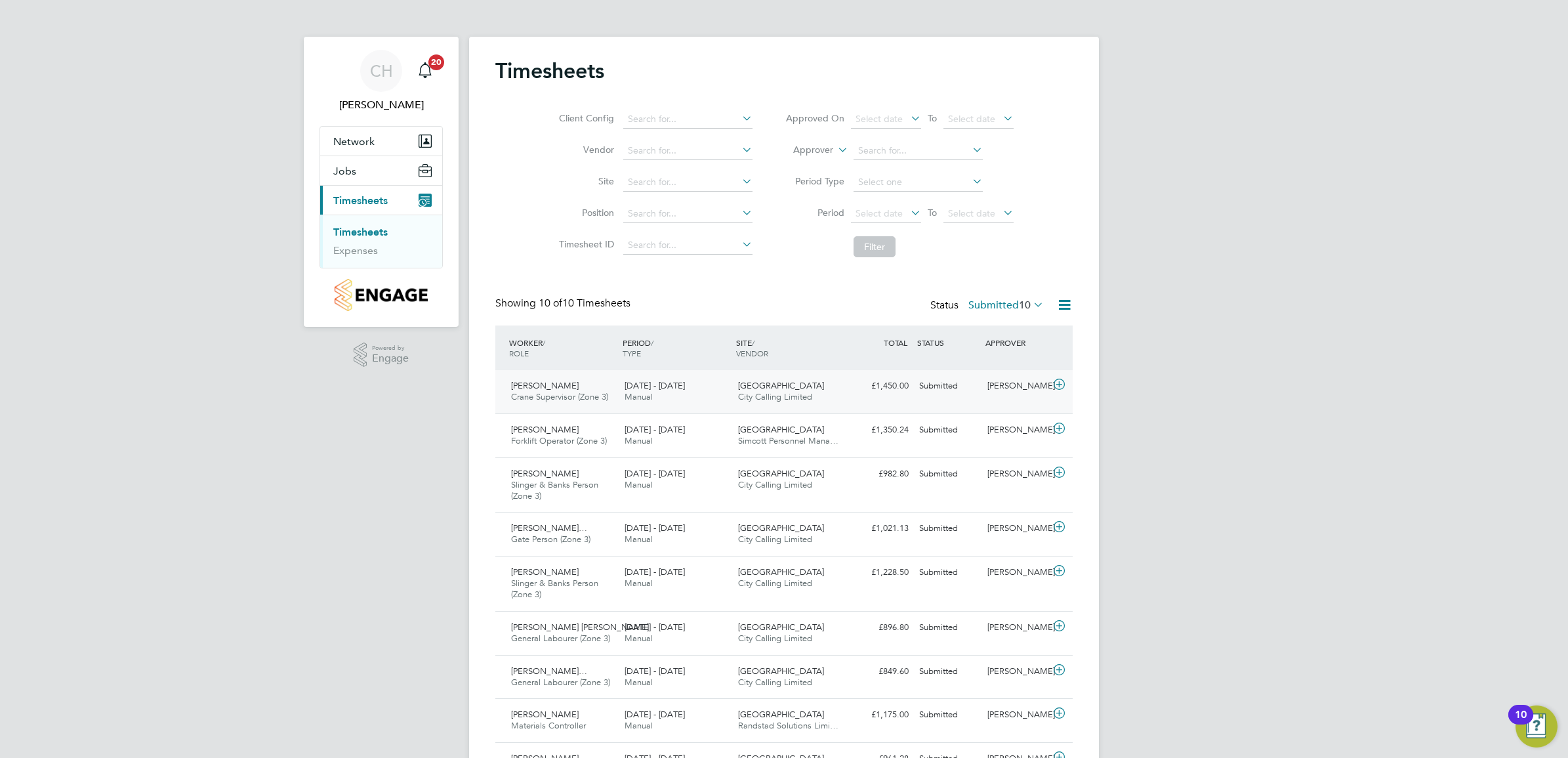
click at [783, 401] on span "City Calling Limited" at bounding box center [775, 396] width 74 height 12
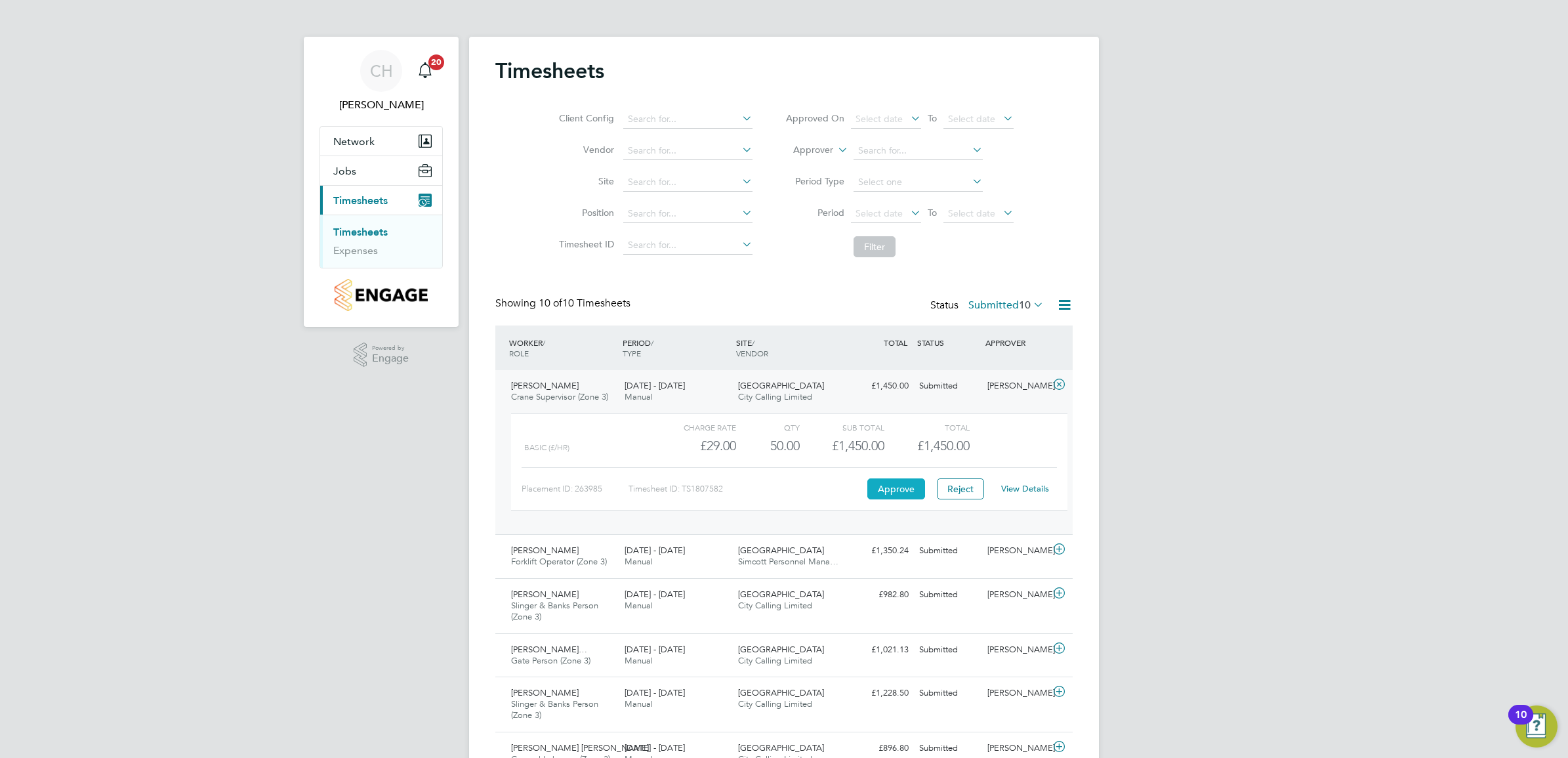
click at [893, 489] on button "Approve" at bounding box center [896, 489] width 58 height 21
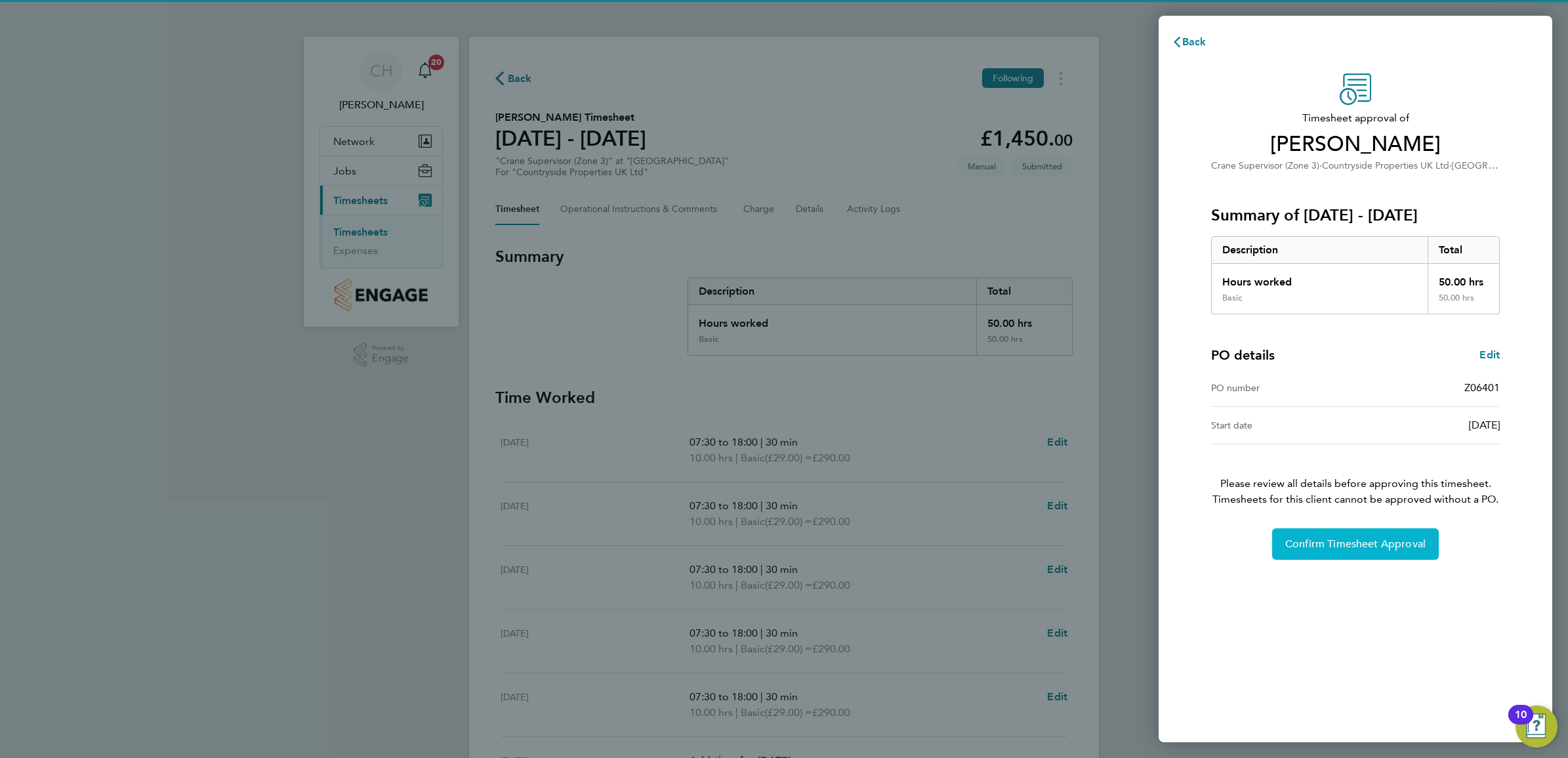
click at [1355, 539] on span "Confirm Timesheet Approval" at bounding box center [1356, 543] width 141 height 13
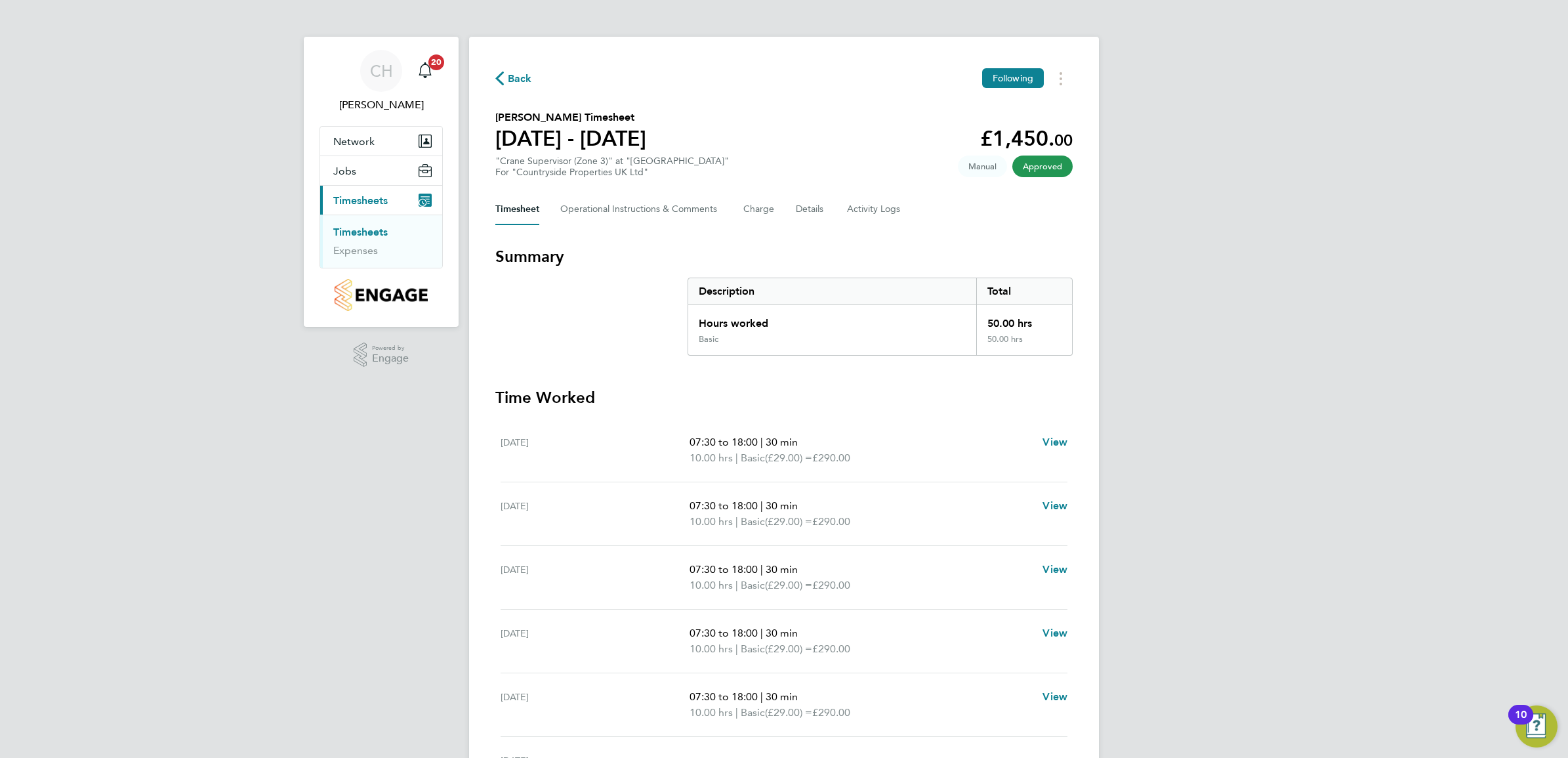
click at [372, 225] on link "Timesheets" at bounding box center [360, 232] width 54 height 12
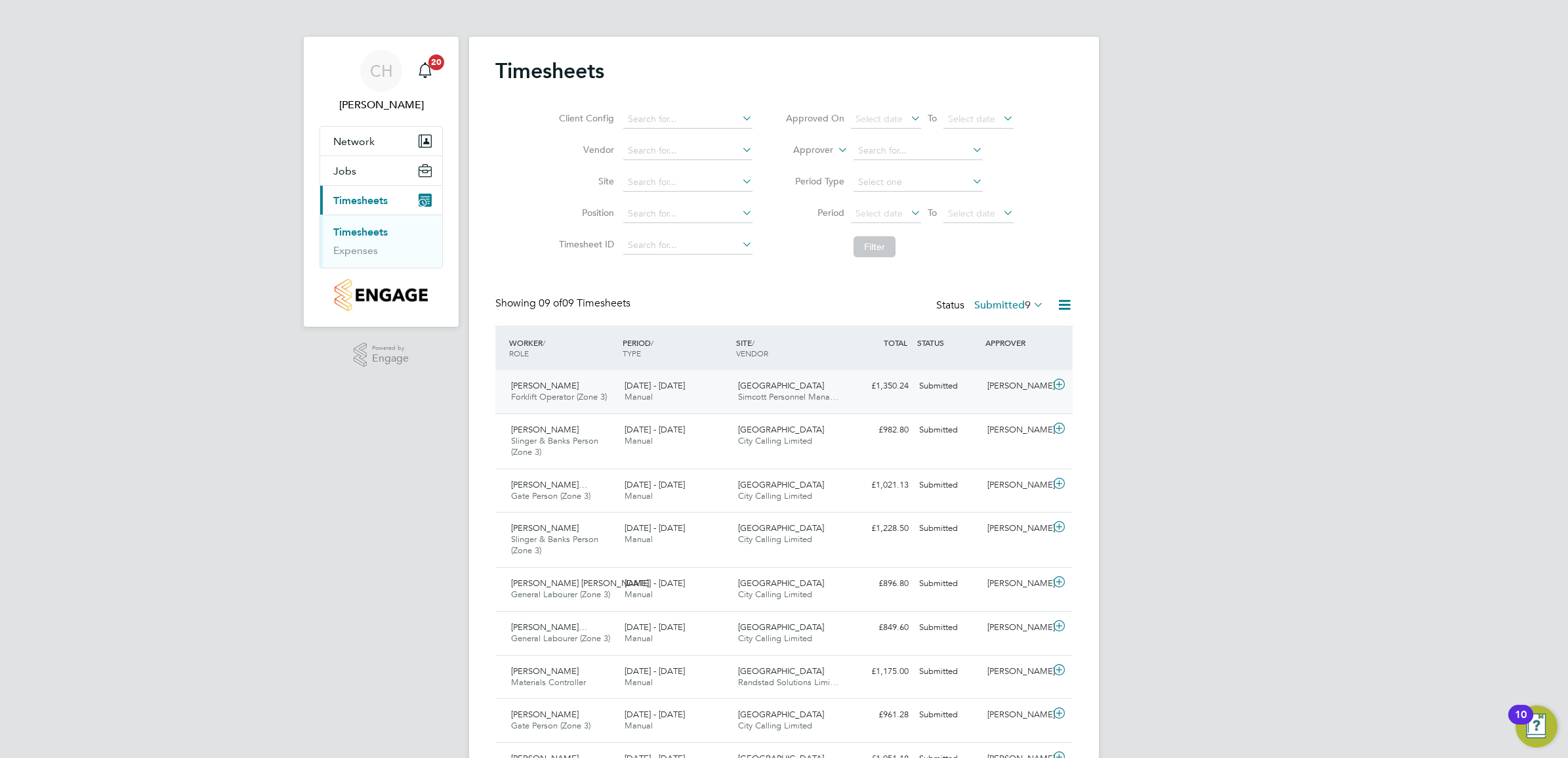
click at [668, 398] on div "[DATE] - [DATE] Manual" at bounding box center [675, 391] width 113 height 33
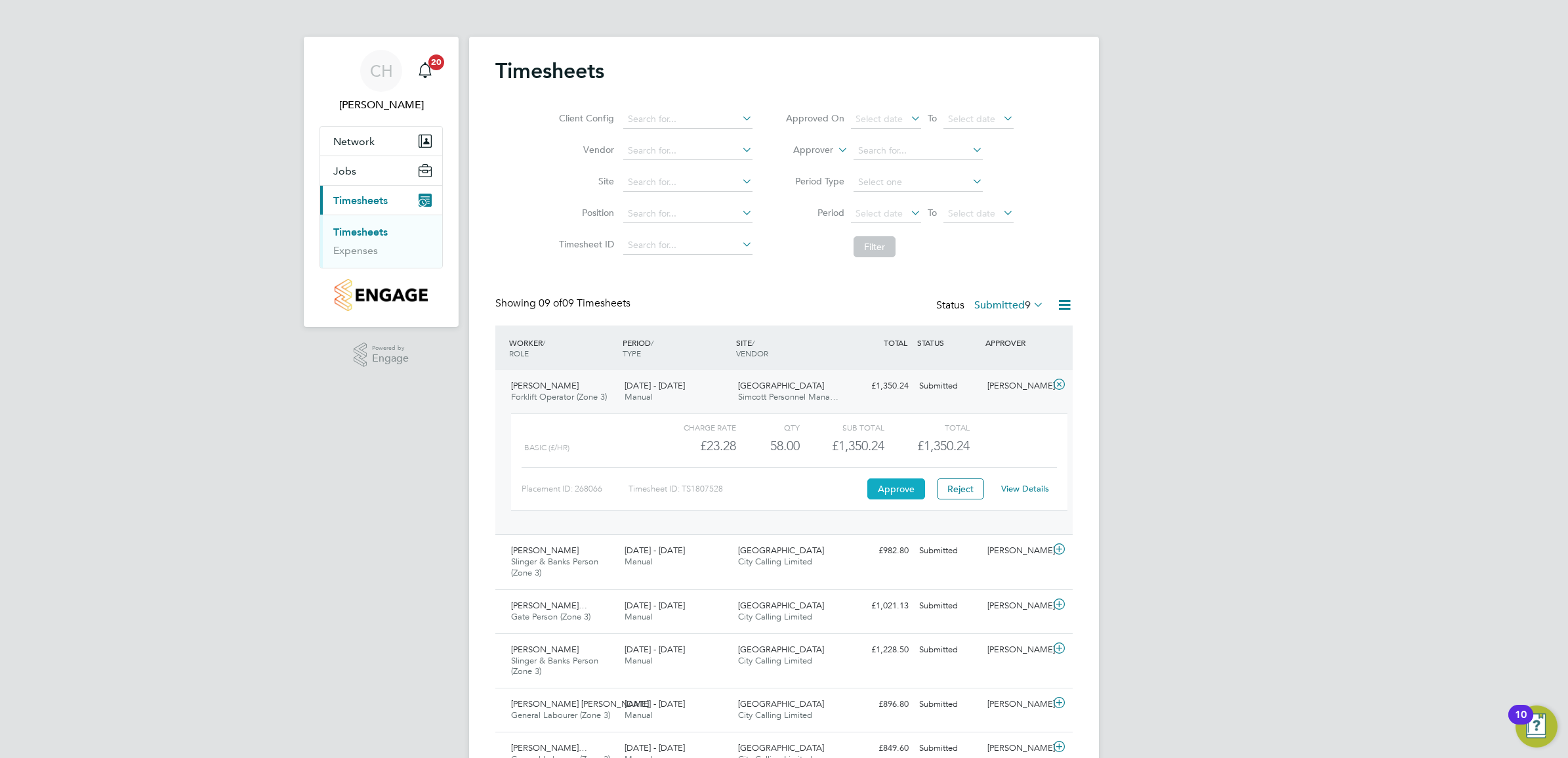
click at [911, 487] on button "Approve" at bounding box center [896, 489] width 58 height 21
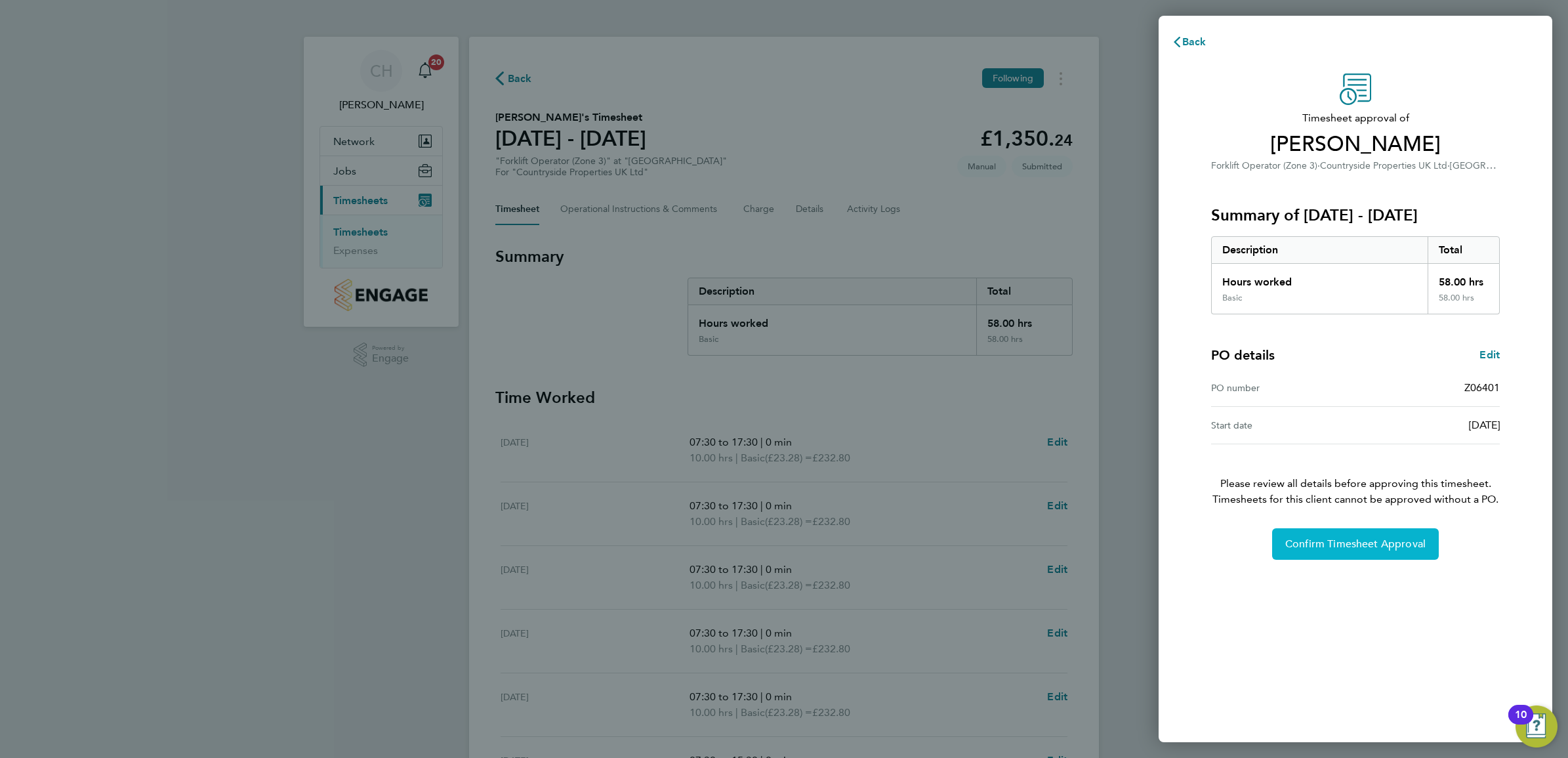
click at [1350, 530] on button "Confirm Timesheet Approval" at bounding box center [1355, 543] width 167 height 31
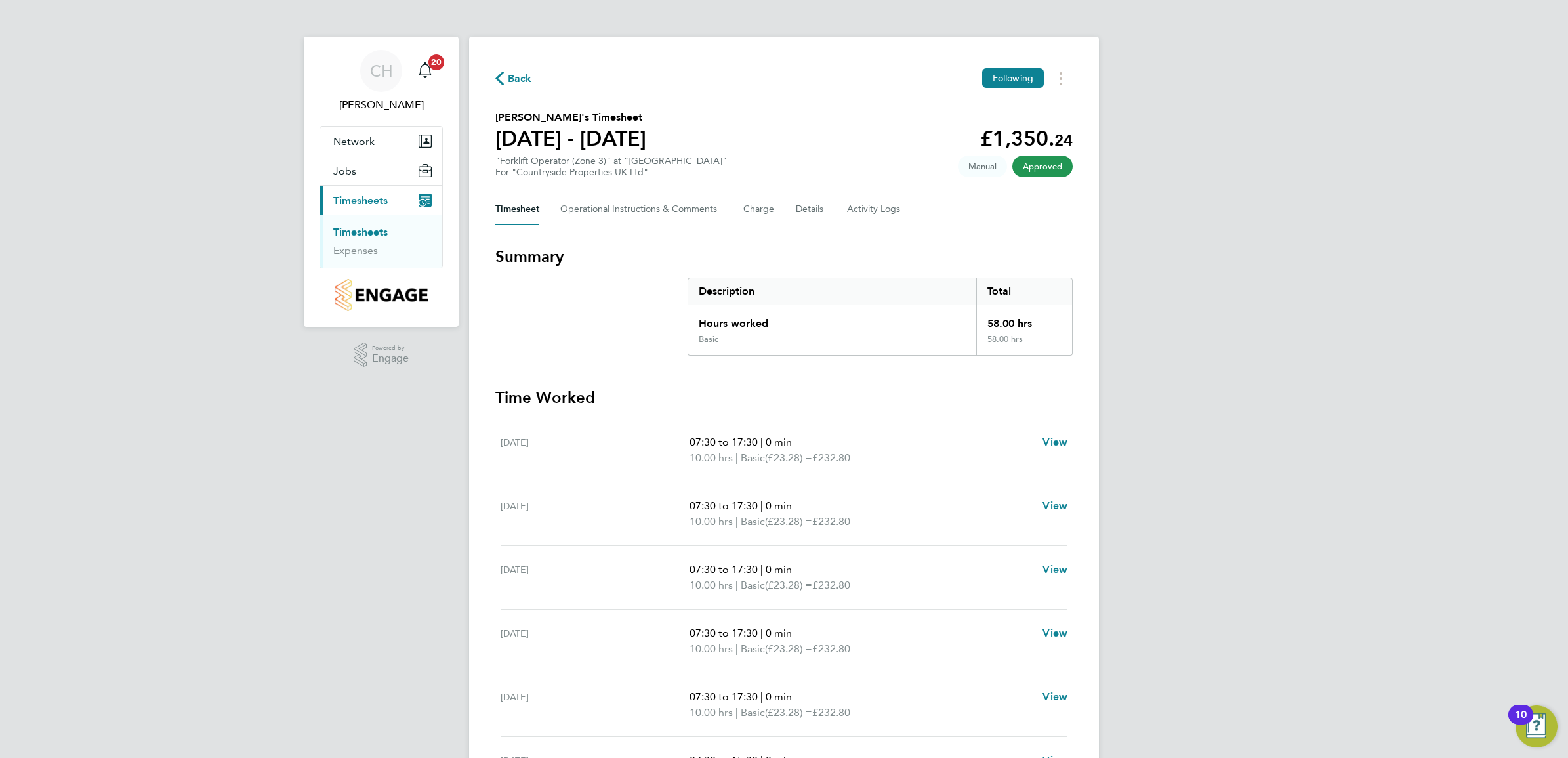
click at [374, 234] on link "Timesheets" at bounding box center [360, 232] width 54 height 12
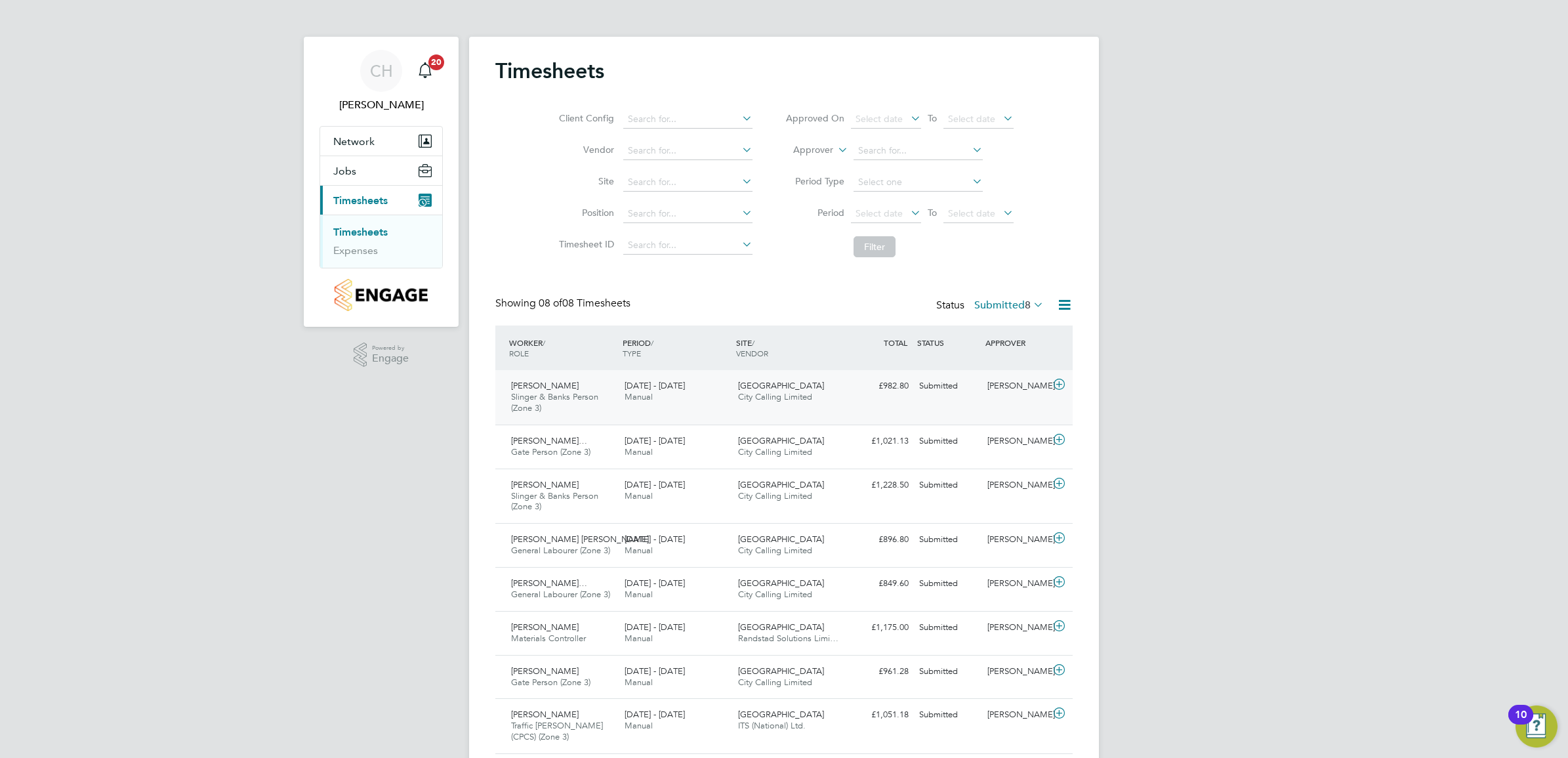
click at [643, 392] on span "Manual" at bounding box center [639, 396] width 29 height 12
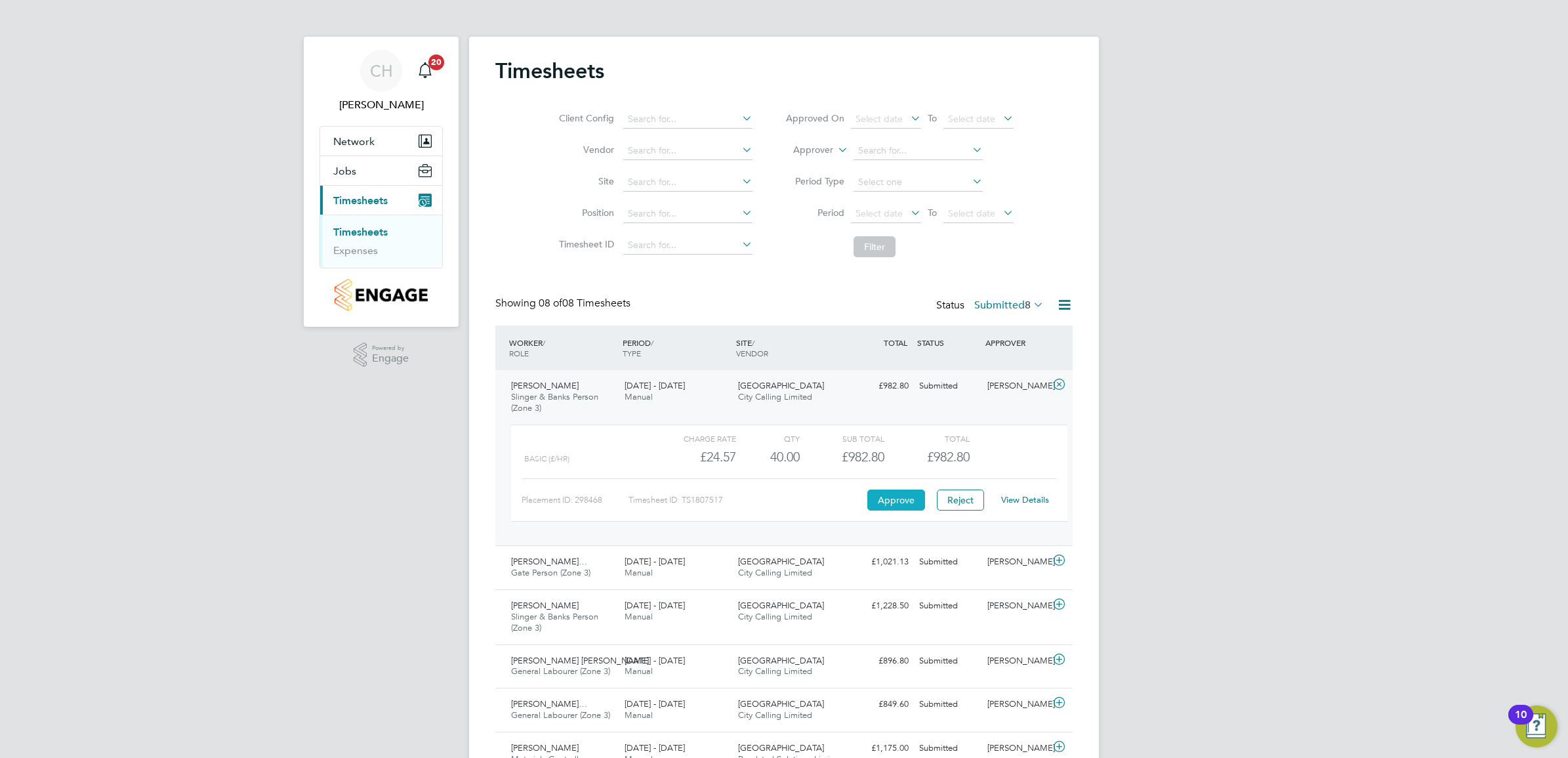
click at [887, 490] on button "Approve" at bounding box center [896, 500] width 58 height 21
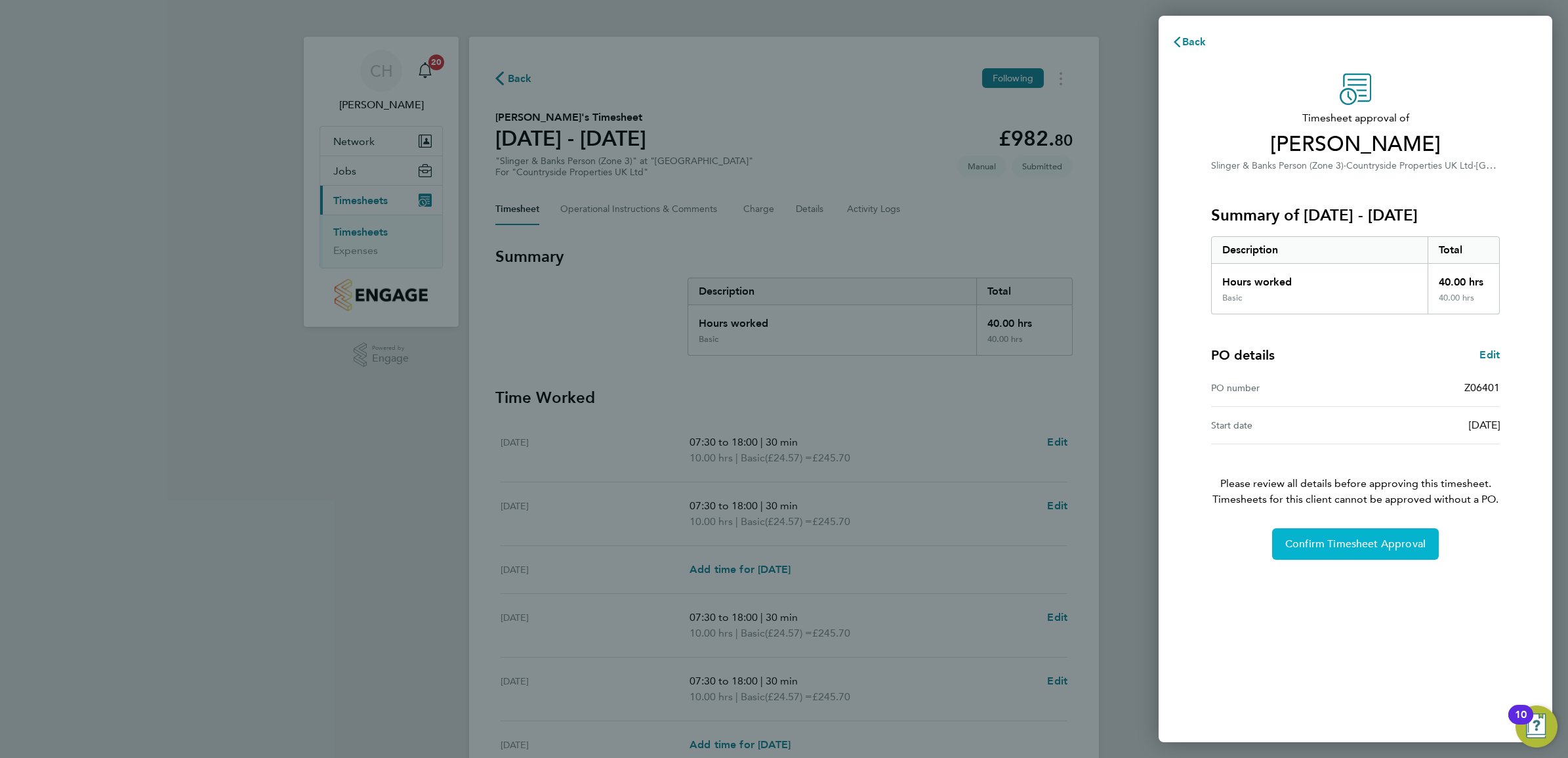
click at [1389, 539] on span "Confirm Timesheet Approval" at bounding box center [1356, 543] width 141 height 13
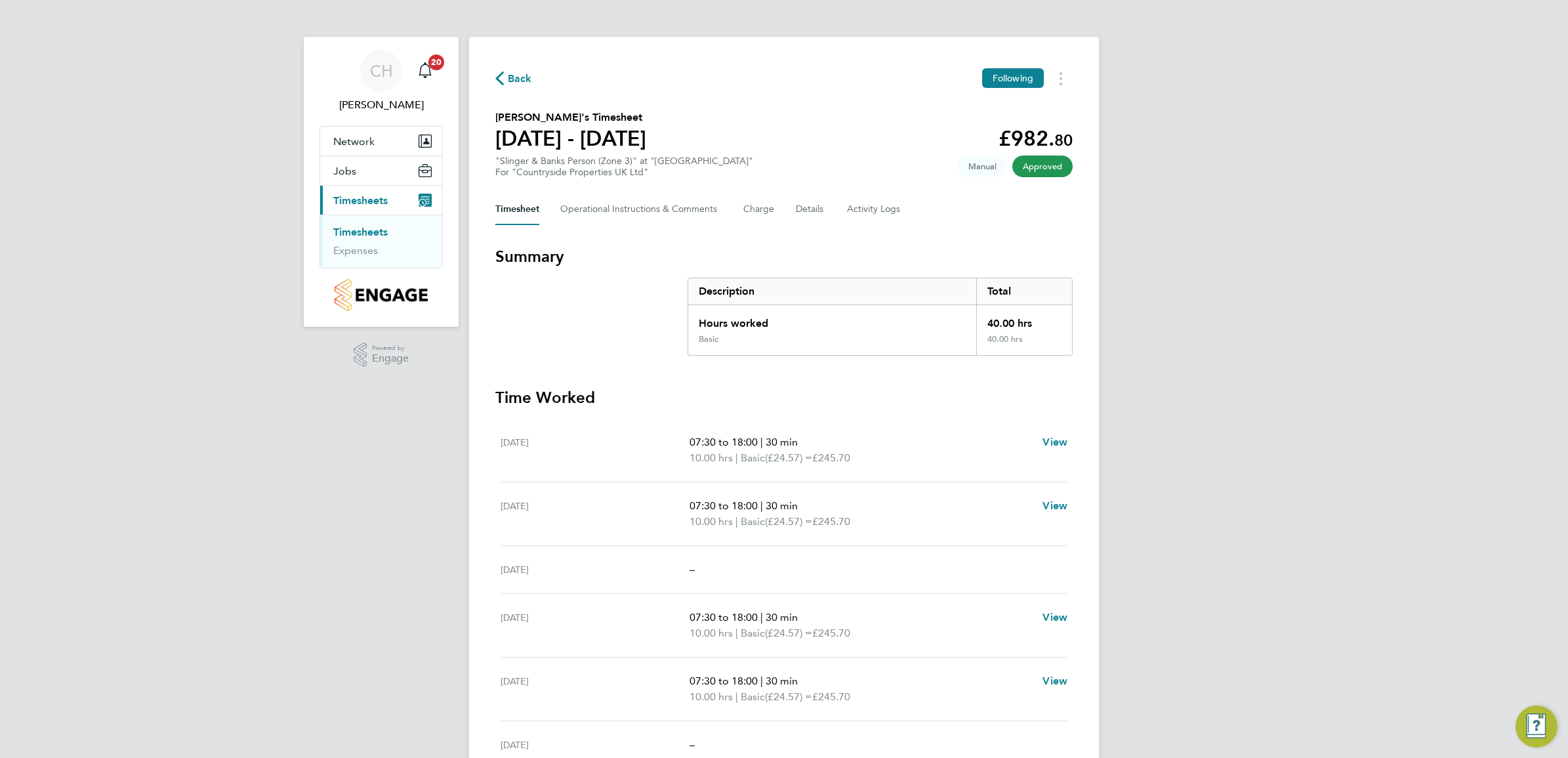
click at [372, 228] on link "Timesheets" at bounding box center [360, 232] width 54 height 12
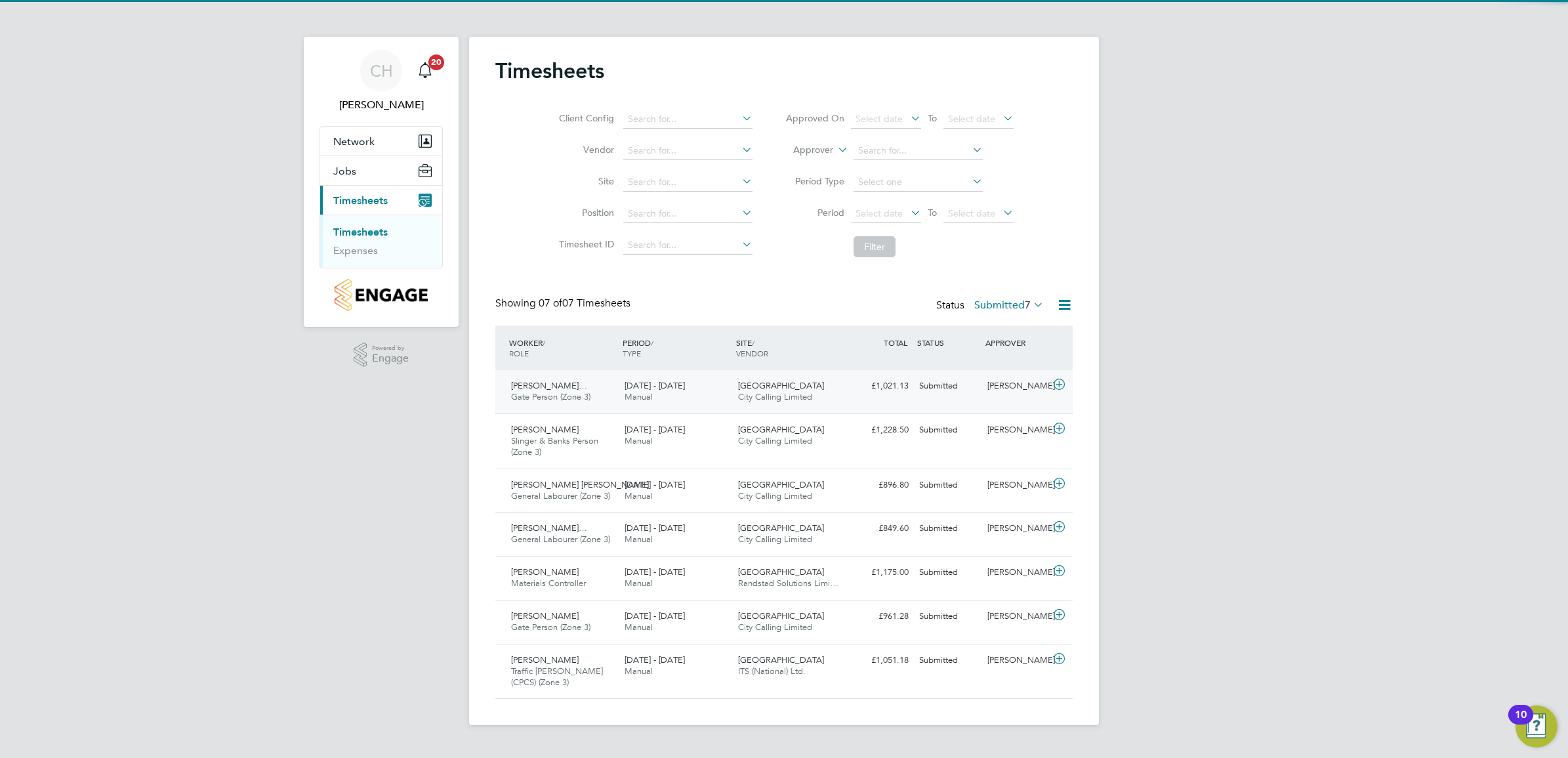
click at [685, 384] on span "[DATE] - [DATE]" at bounding box center [655, 385] width 61 height 12
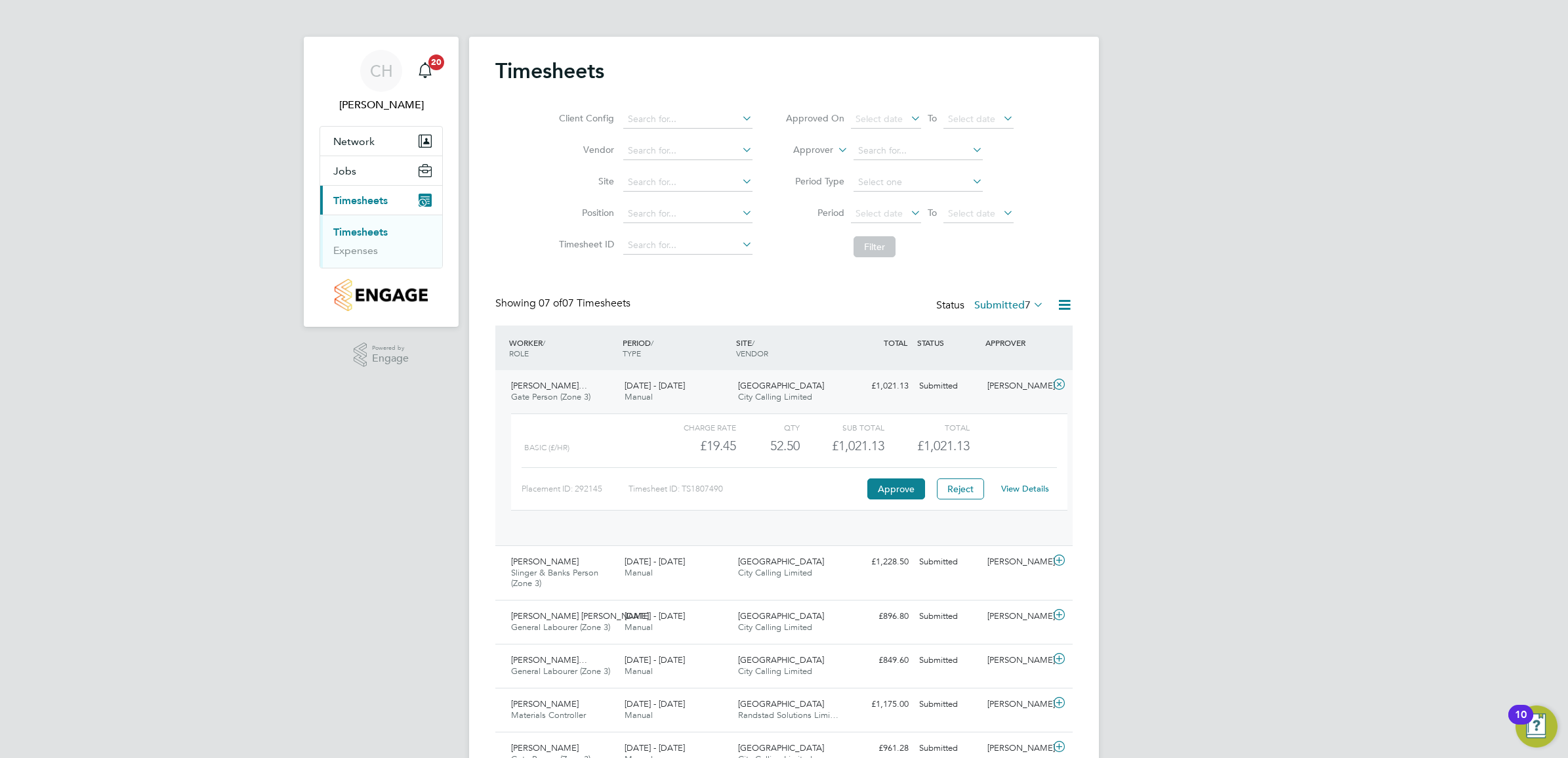
scroll to position [6, 6]
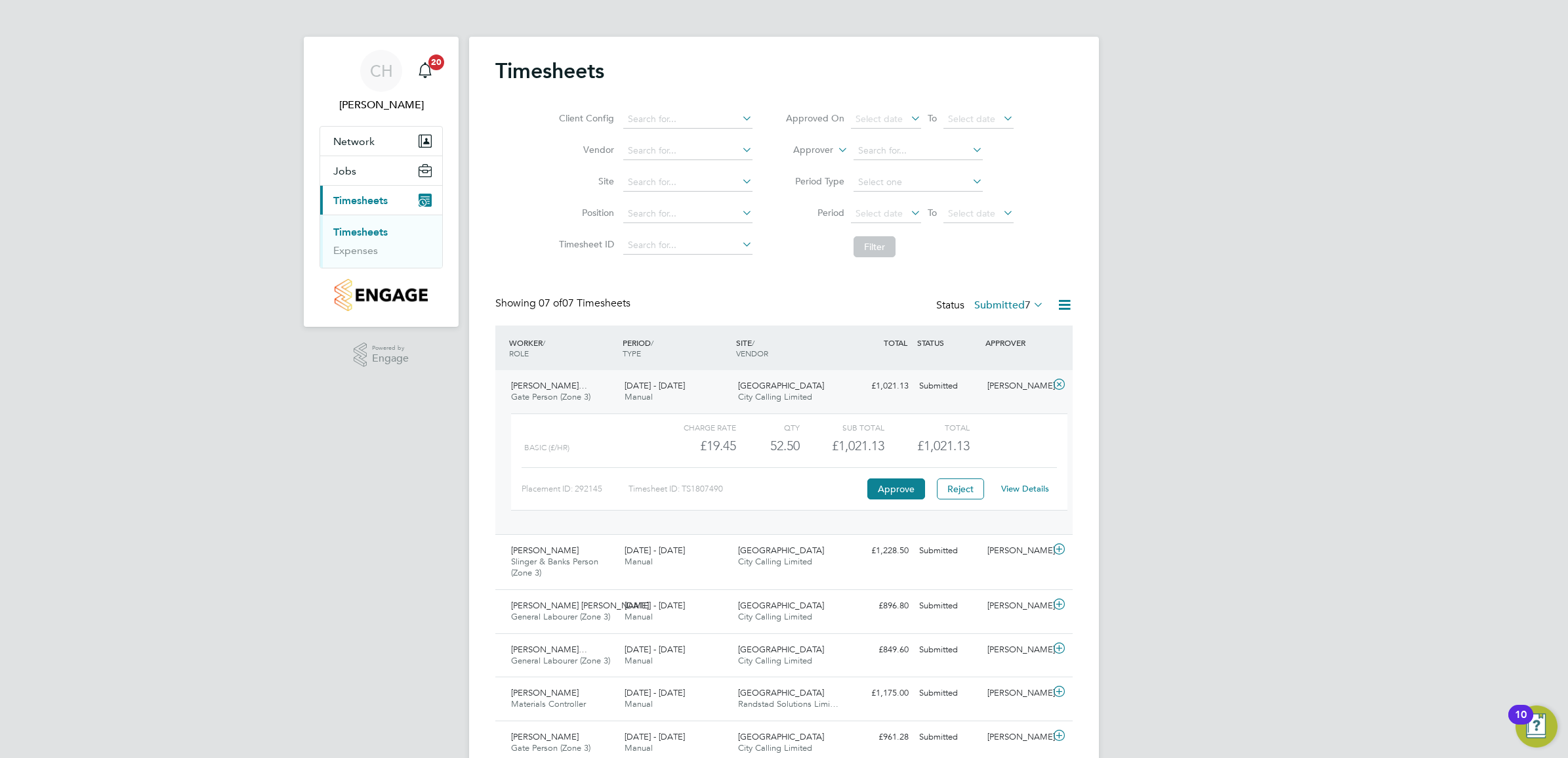
click at [1037, 487] on link "View Details" at bounding box center [1025, 488] width 48 height 12
click at [1025, 306] on span "7" at bounding box center [1027, 305] width 6 height 13
click at [1018, 382] on li "Approved" at bounding box center [995, 384] width 61 height 19
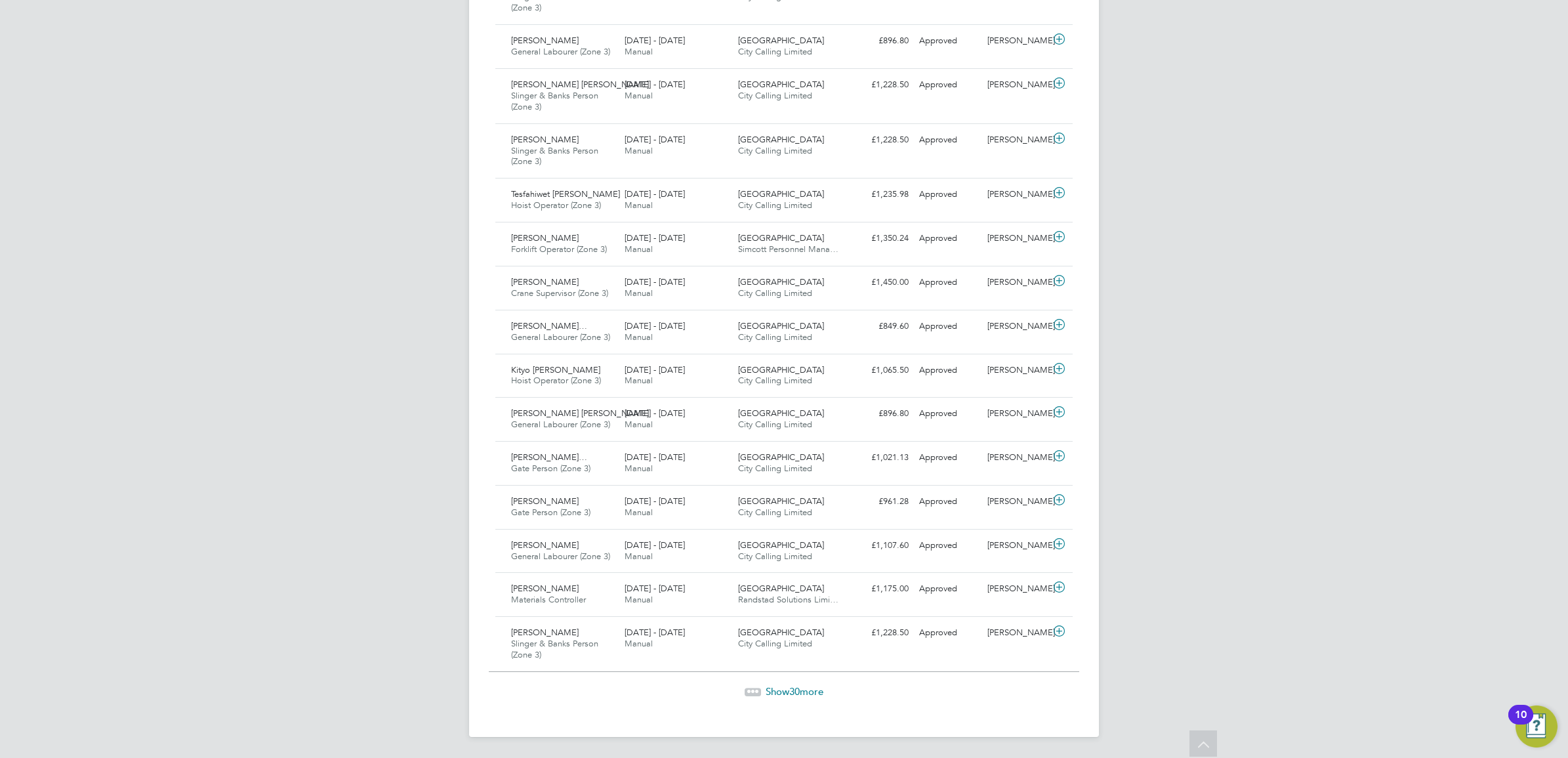
click at [794, 693] on span "30" at bounding box center [795, 691] width 11 height 12
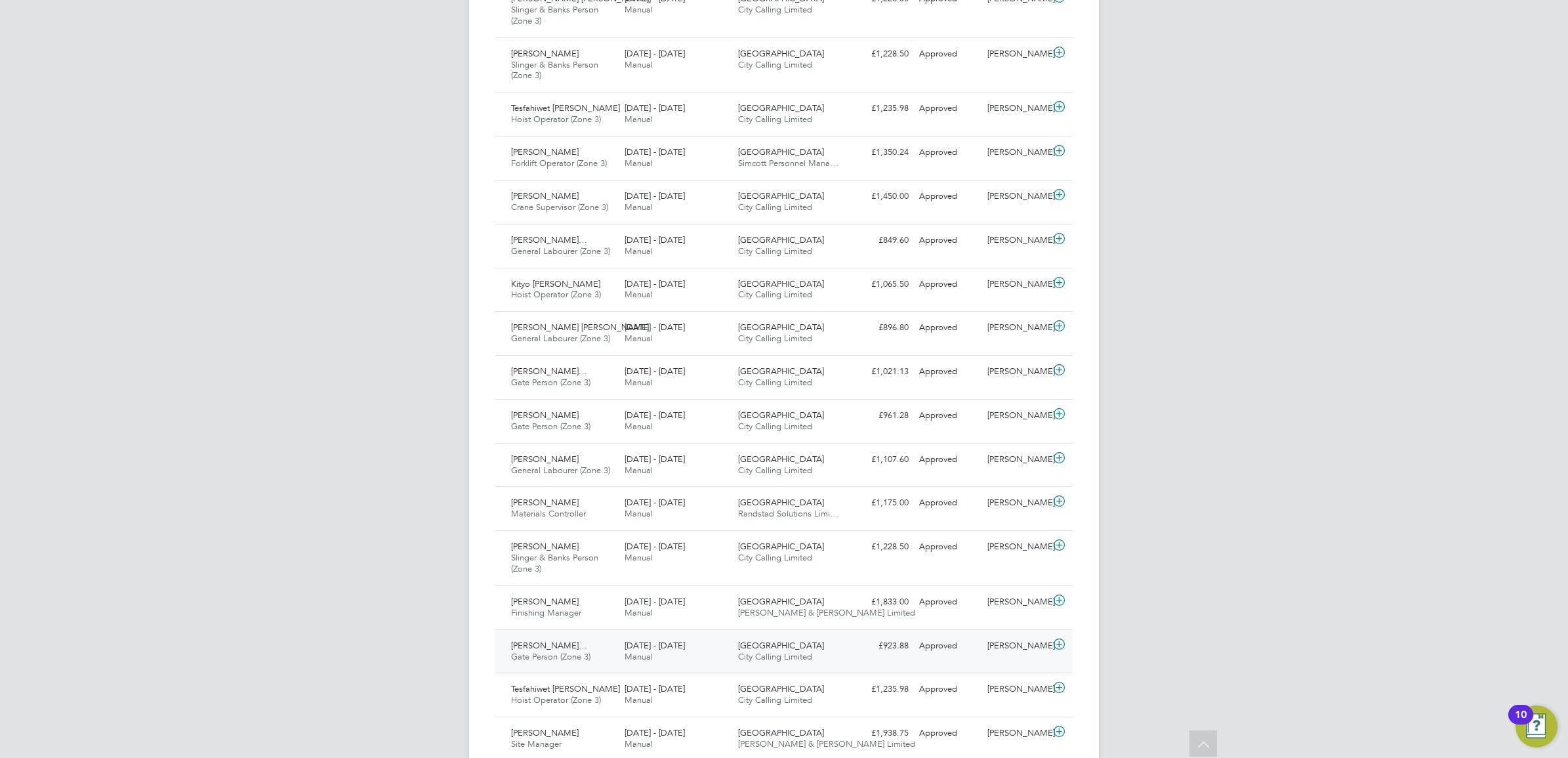
click at [753, 659] on span "City Calling Limited" at bounding box center [775, 656] width 74 height 12
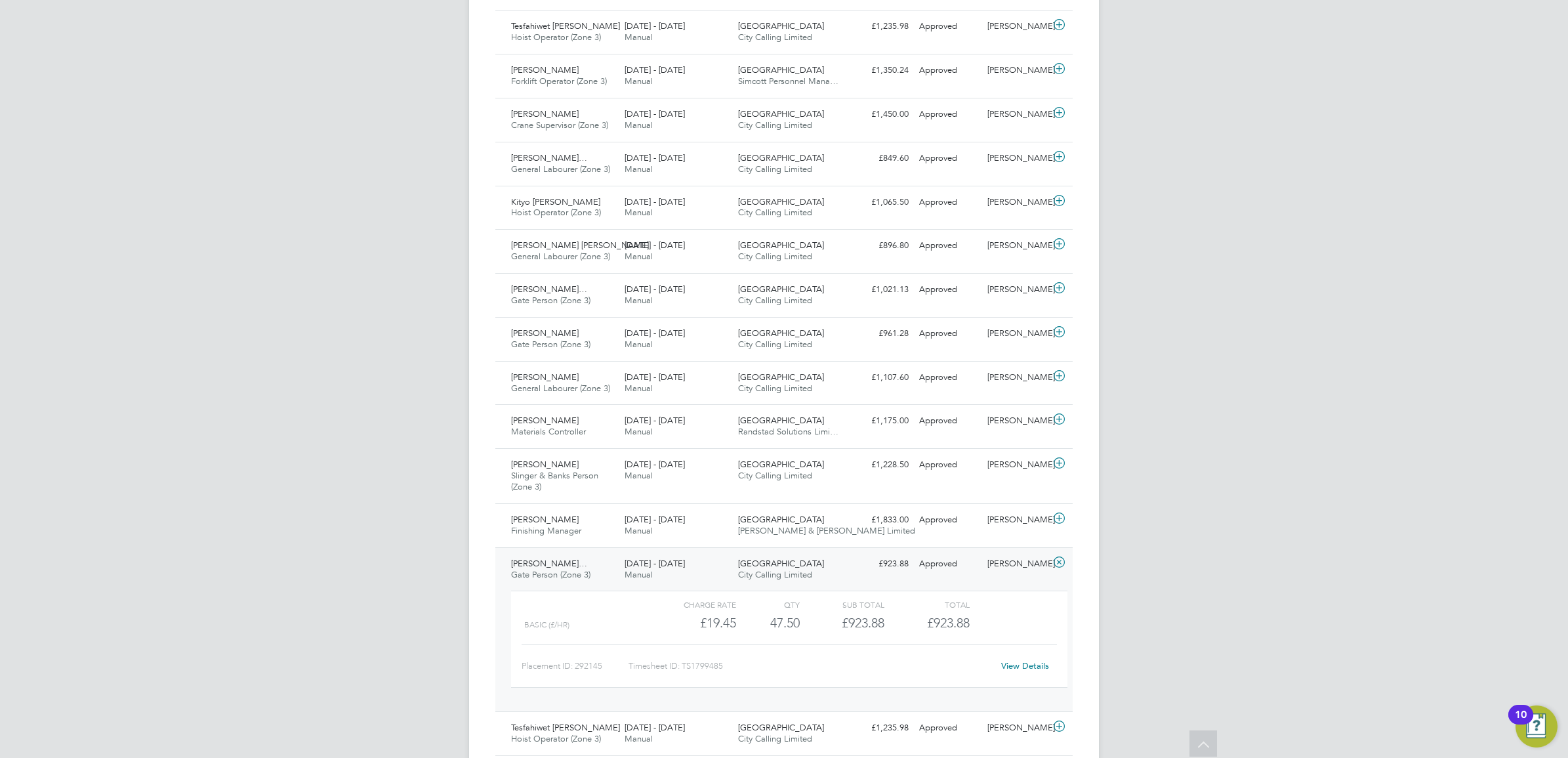
click at [1028, 671] on link "View Details" at bounding box center [1025, 665] width 48 height 12
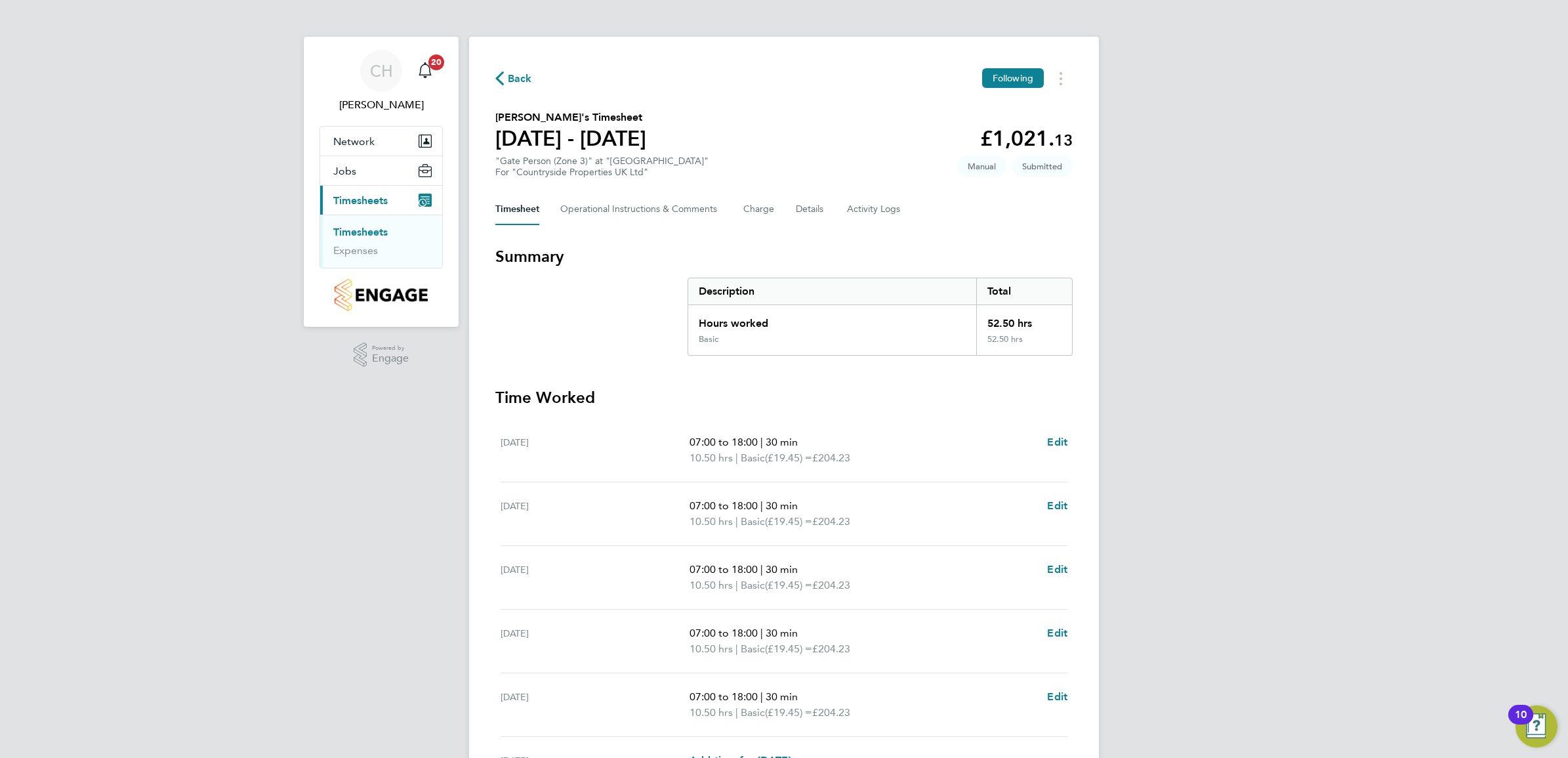
scroll to position [192, 0]
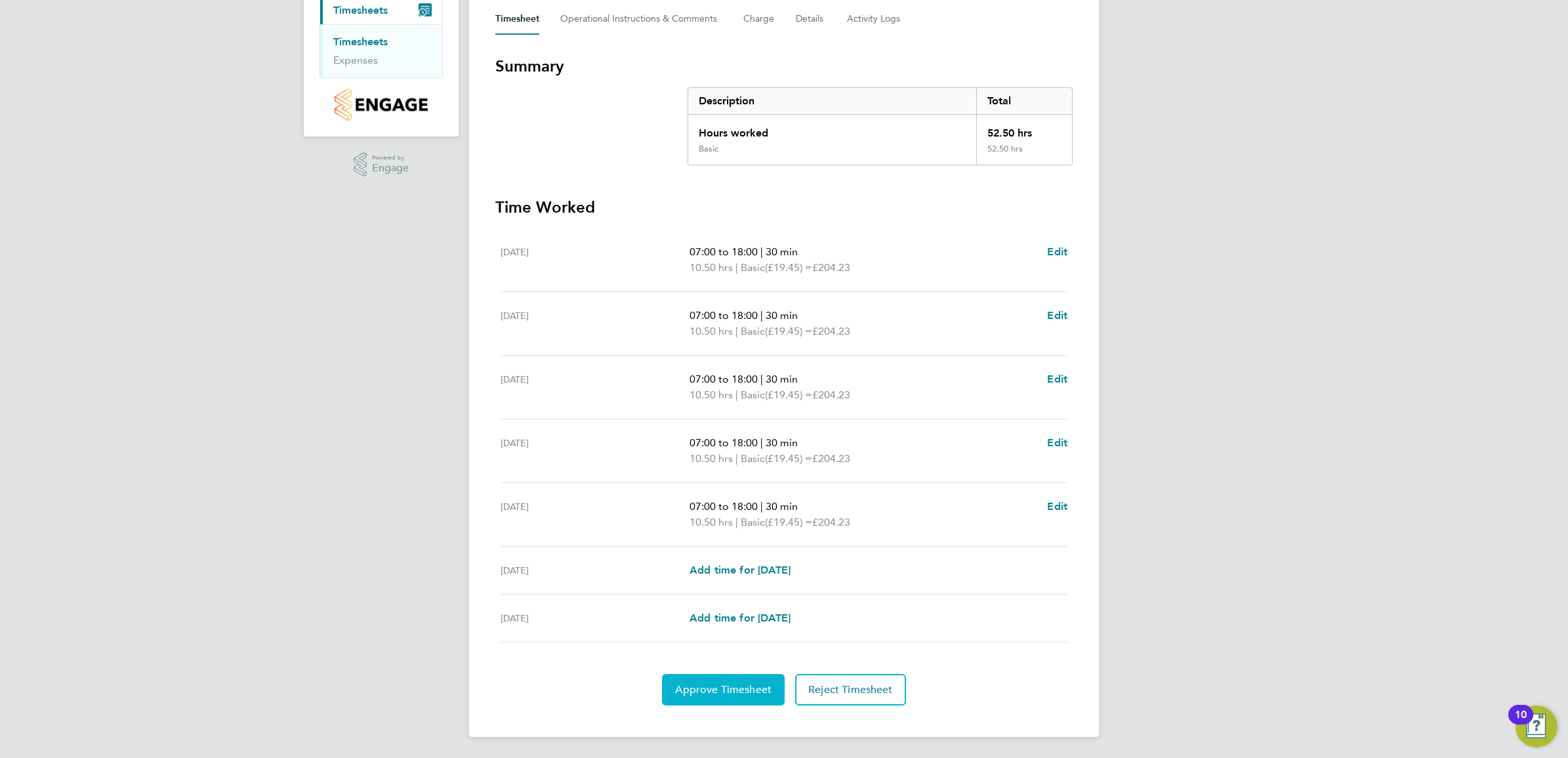
click at [741, 688] on span "Approve Timesheet" at bounding box center [723, 689] width 96 height 13
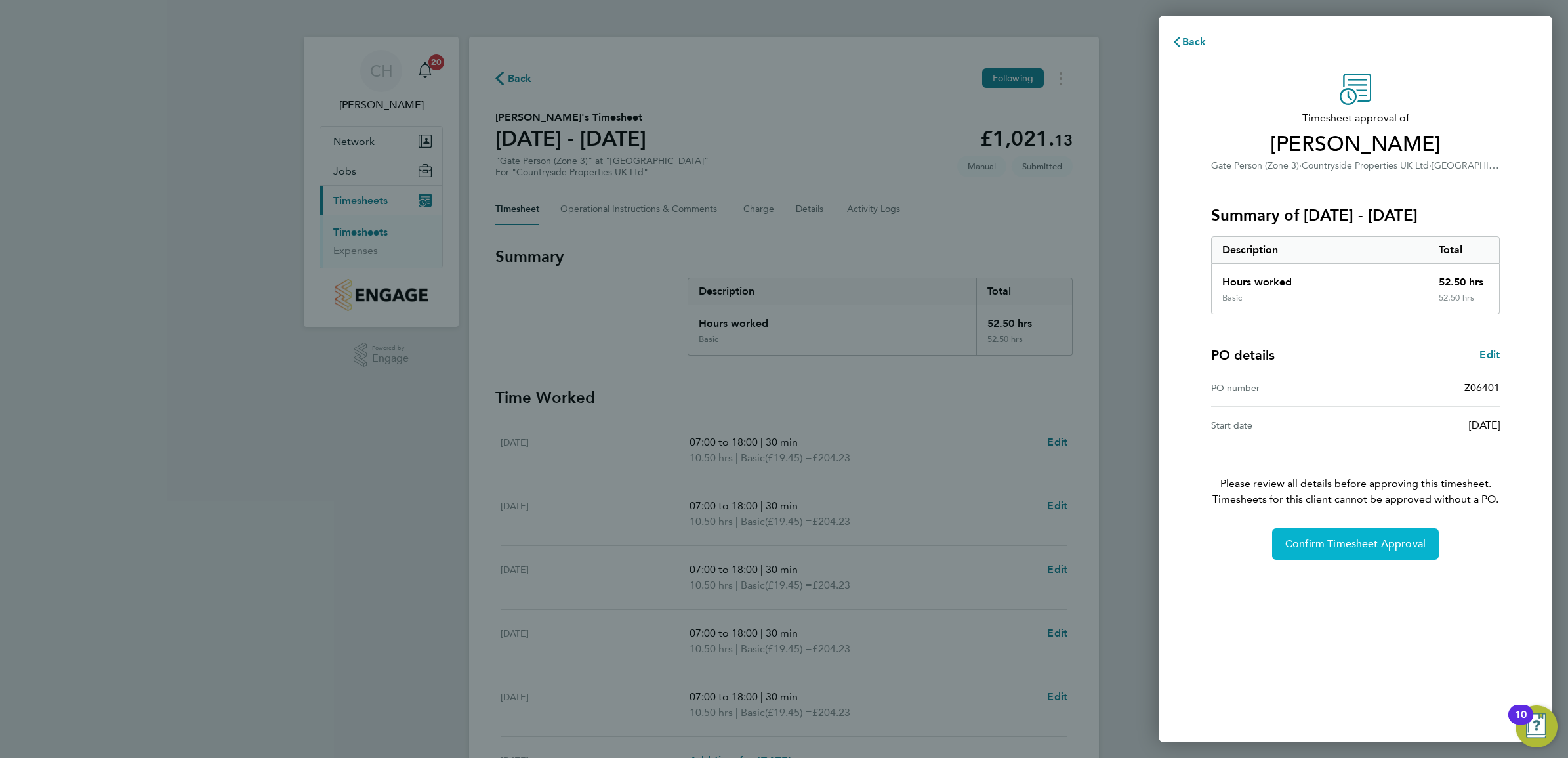
click at [1328, 543] on span "Confirm Timesheet Approval" at bounding box center [1356, 543] width 141 height 13
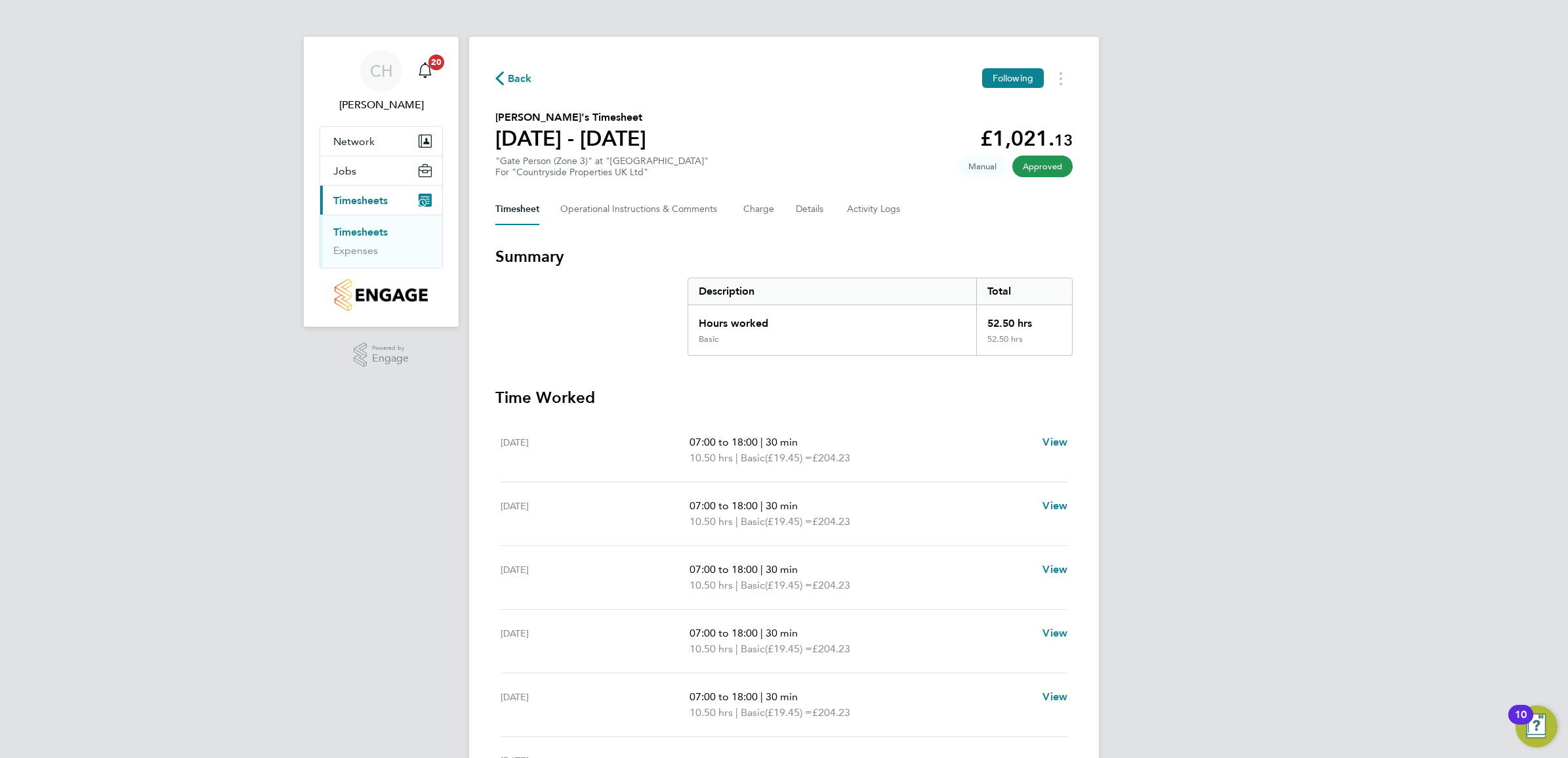
click at [361, 230] on link "Timesheets" at bounding box center [360, 232] width 54 height 12
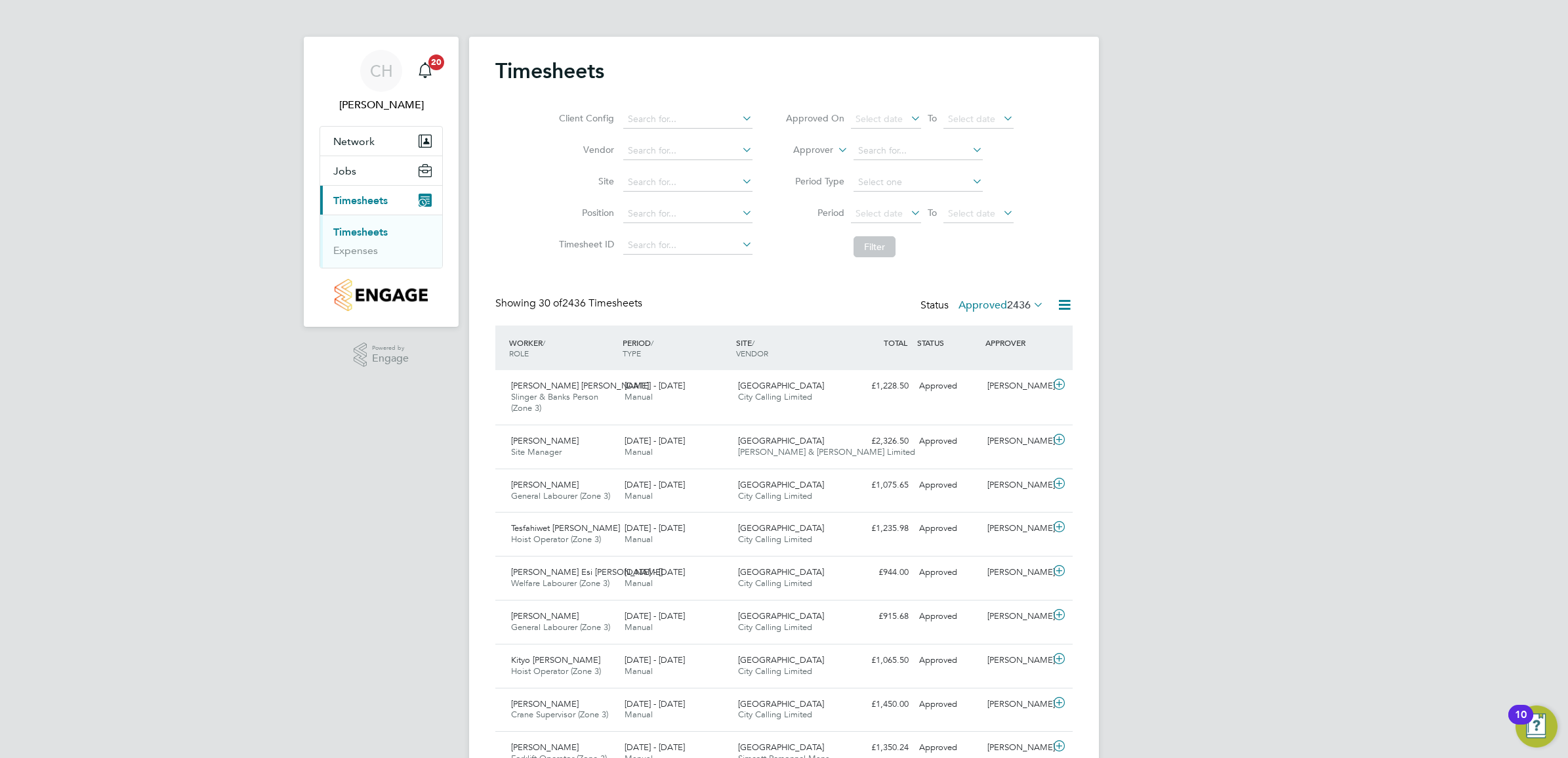
click at [641, 395] on span "Manual" at bounding box center [639, 396] width 29 height 12
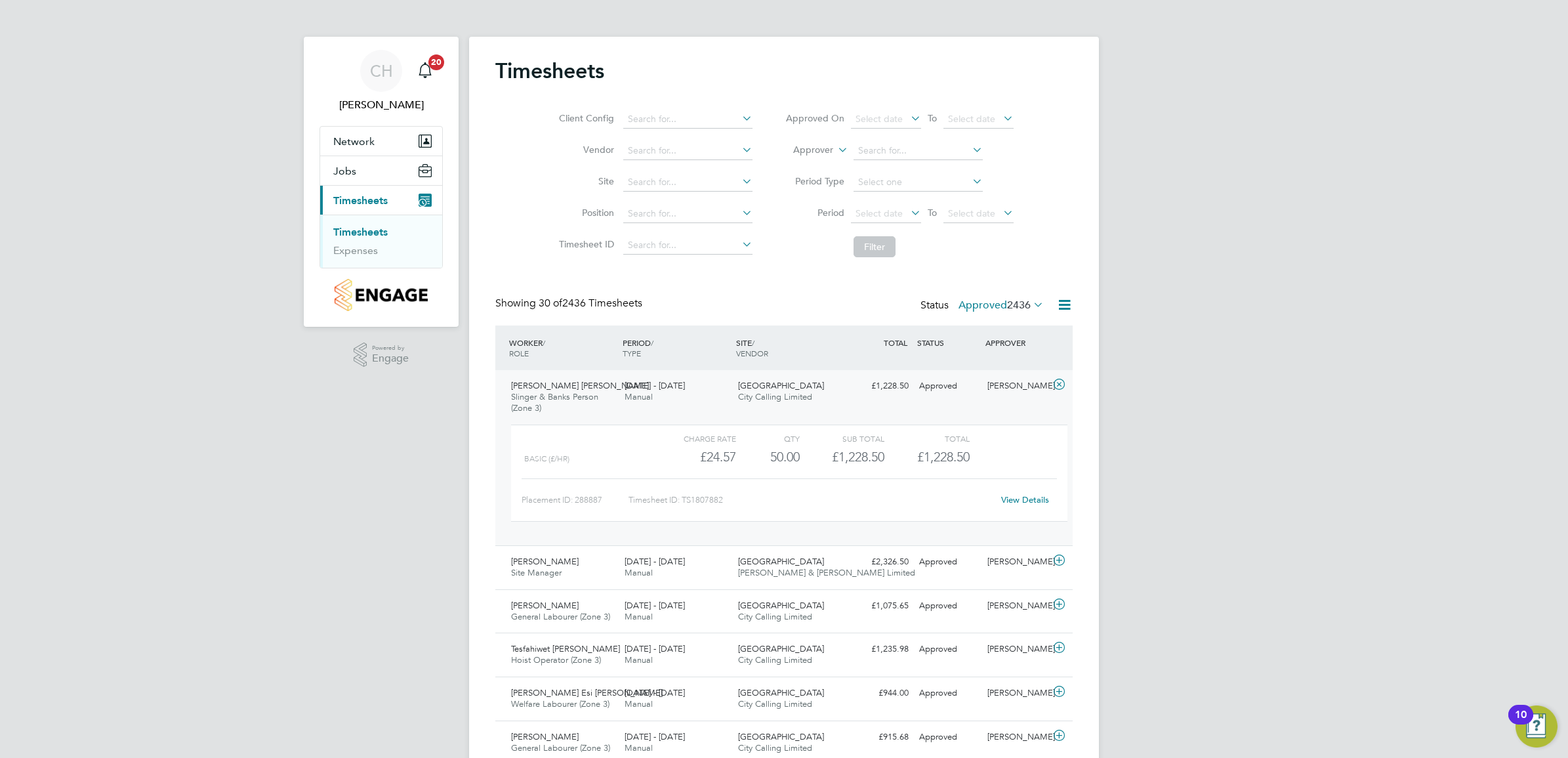
click at [1031, 300] on icon at bounding box center [1031, 304] width 0 height 19
click at [1000, 366] on li "Submitted" at bounding box center [987, 365] width 61 height 19
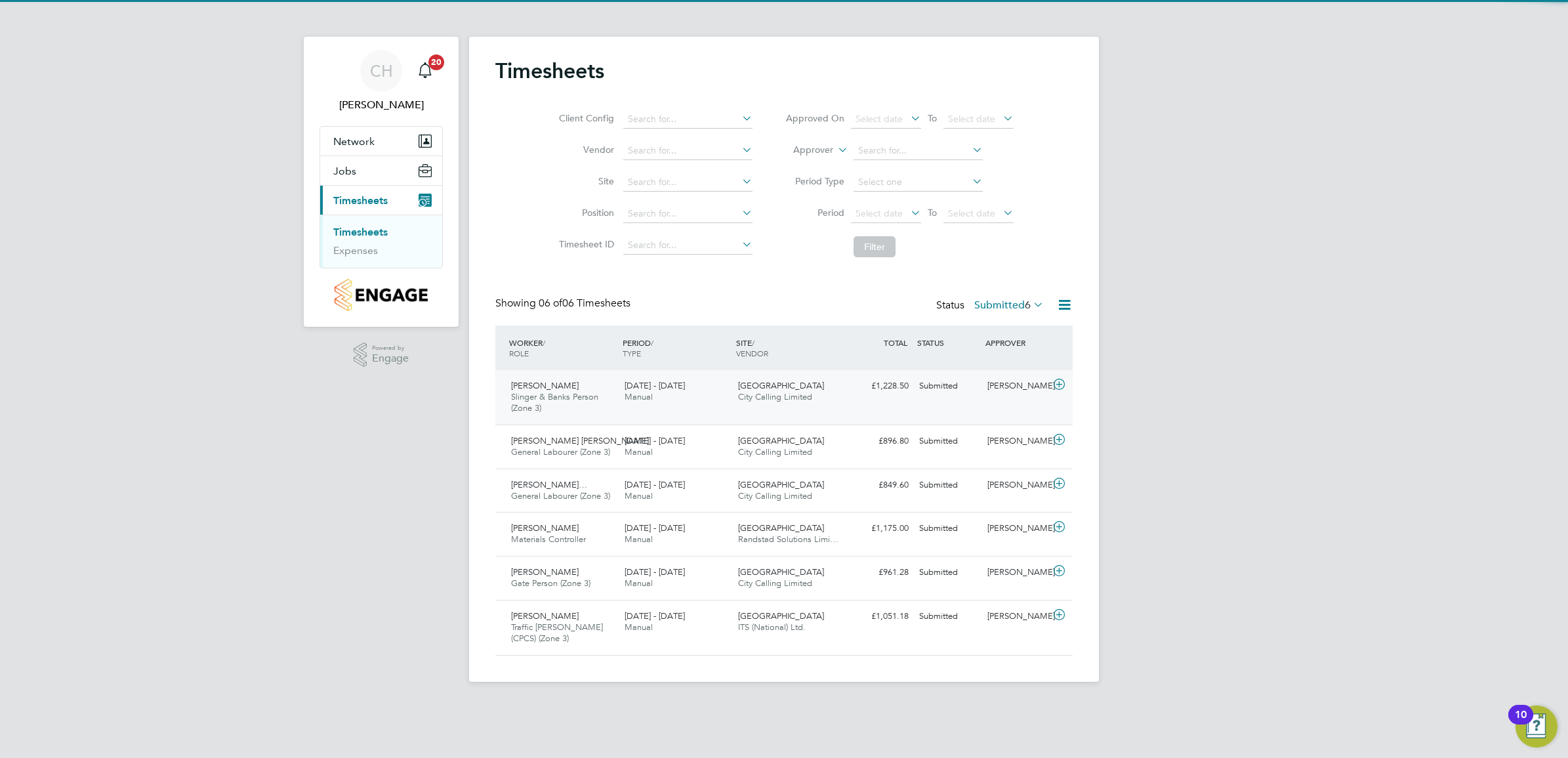
click at [701, 394] on div "[DATE] - [DATE] Manual" at bounding box center [675, 391] width 113 height 33
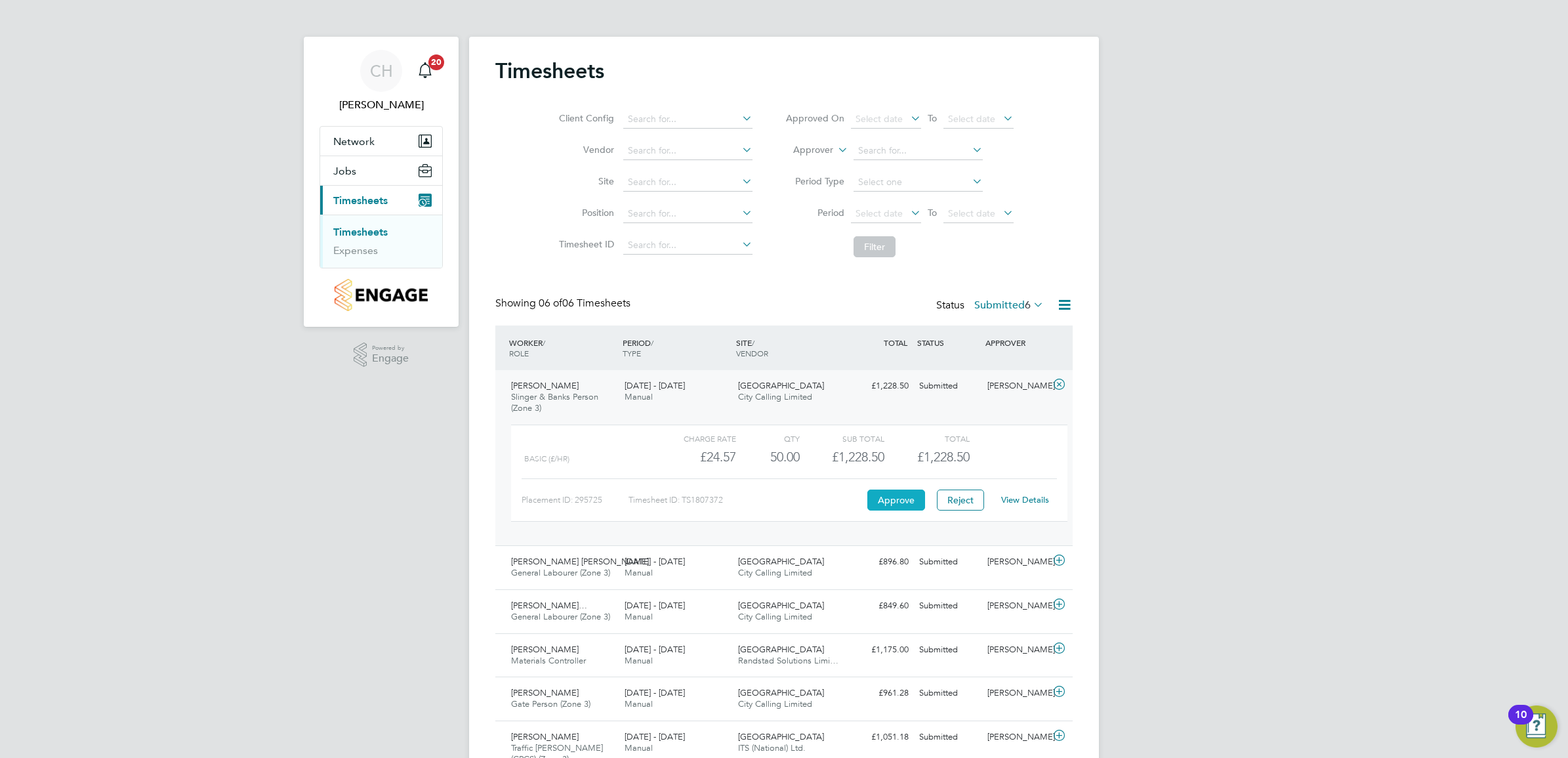
click at [894, 501] on button "Approve" at bounding box center [896, 500] width 58 height 21
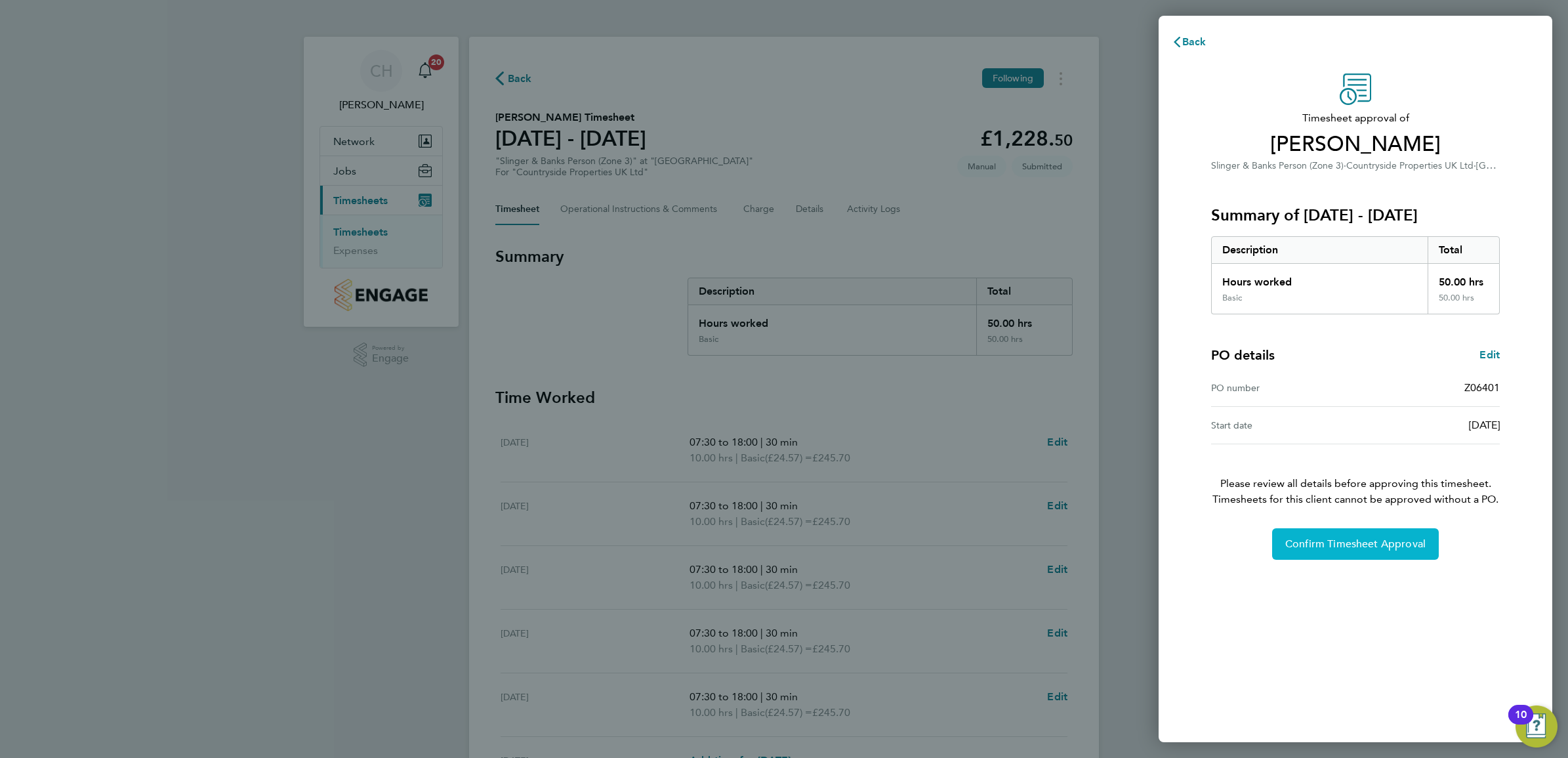
click at [1393, 551] on button "Confirm Timesheet Approval" at bounding box center [1355, 543] width 167 height 31
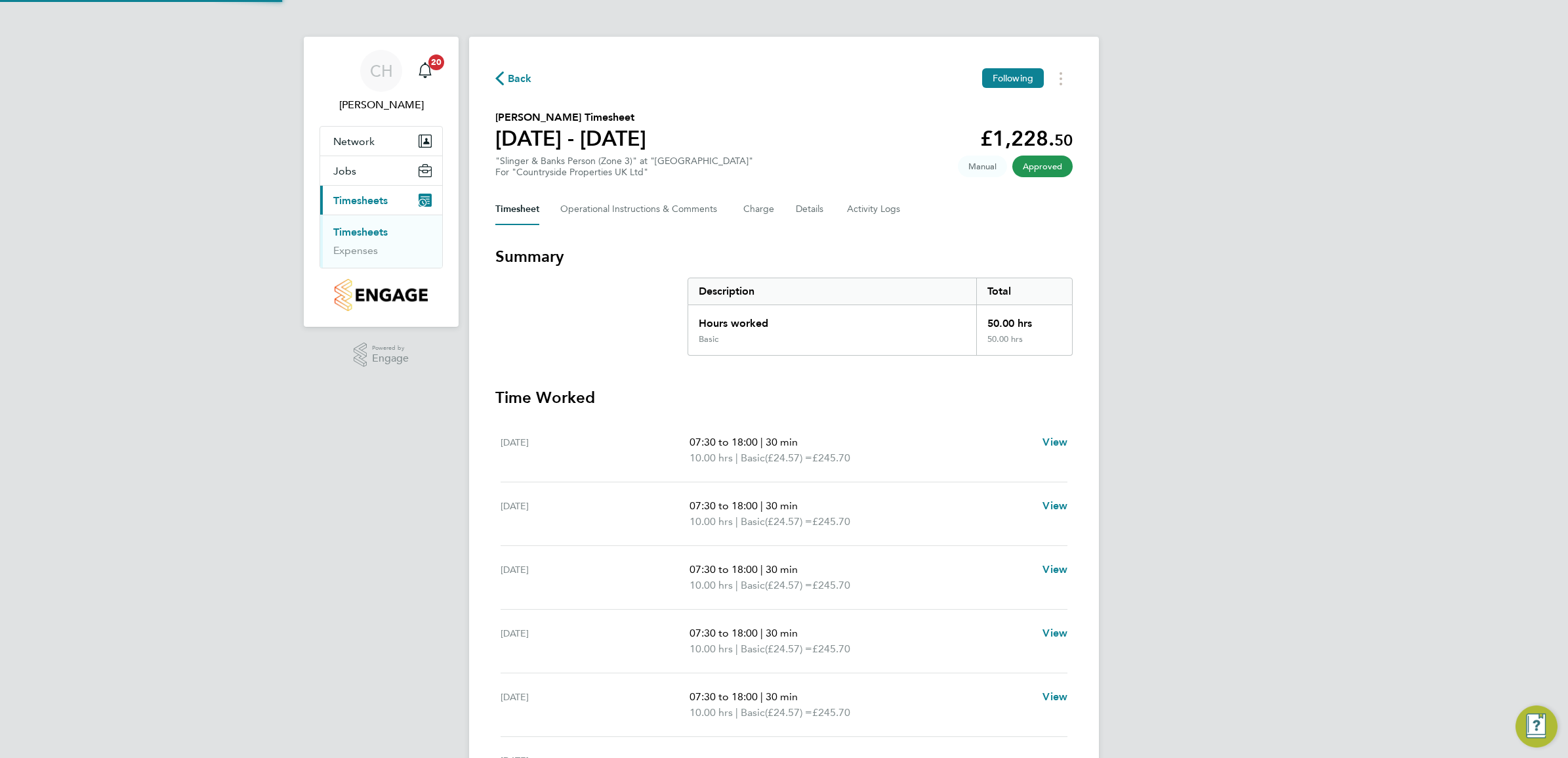
click at [367, 231] on link "Timesheets" at bounding box center [360, 232] width 54 height 12
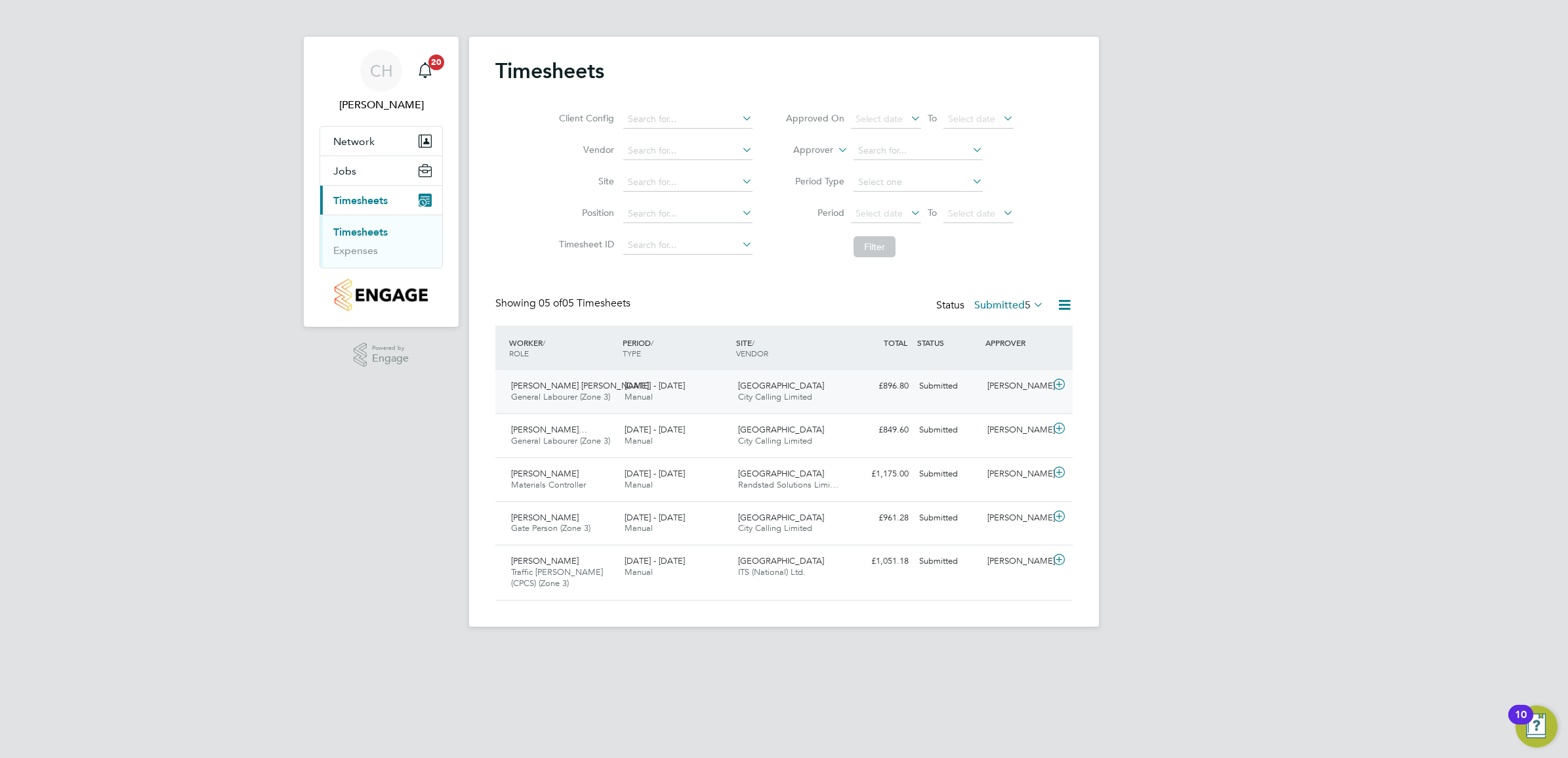
click at [631, 399] on span "Manual" at bounding box center [639, 396] width 29 height 12
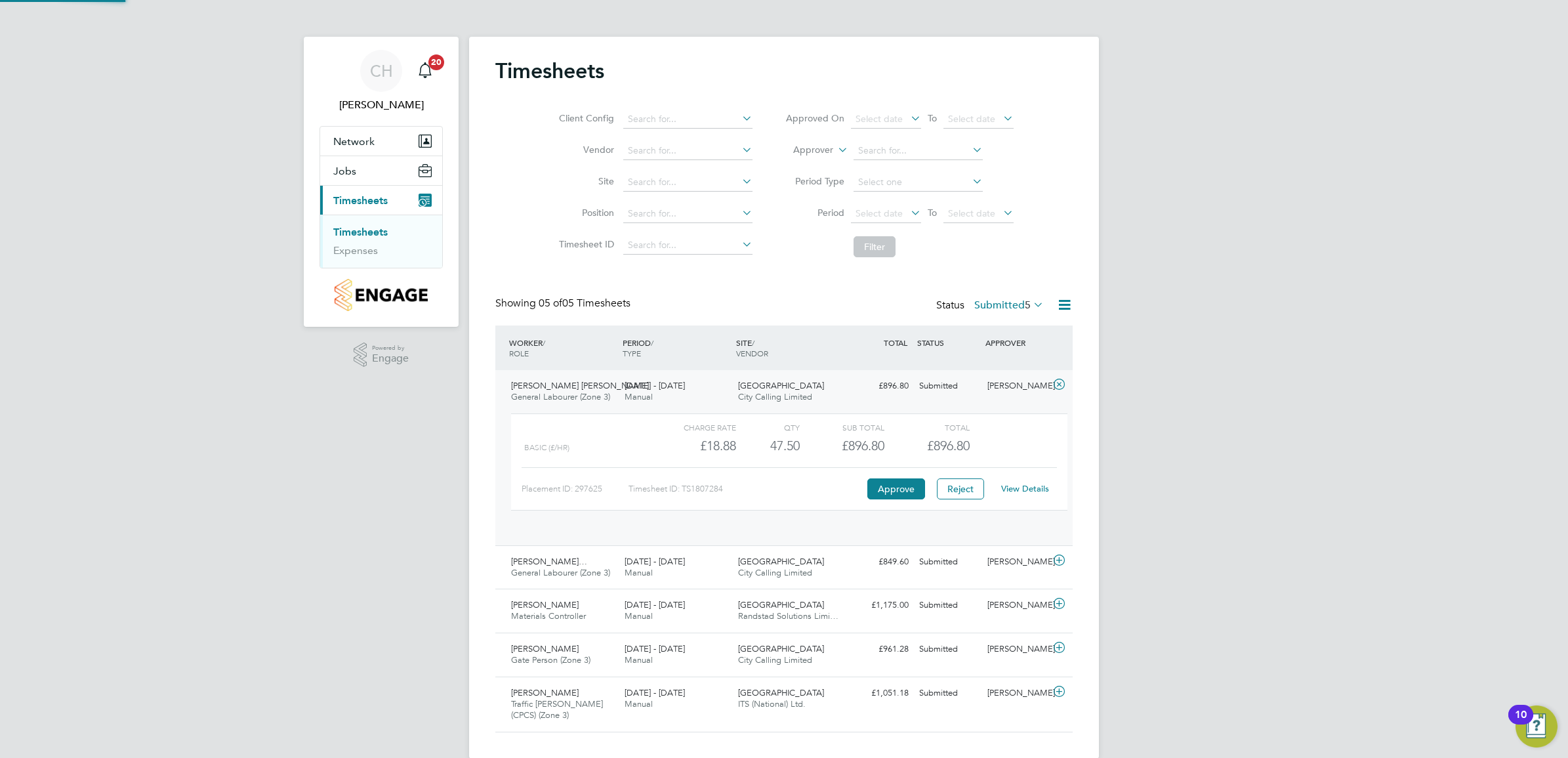
scroll to position [21, 128]
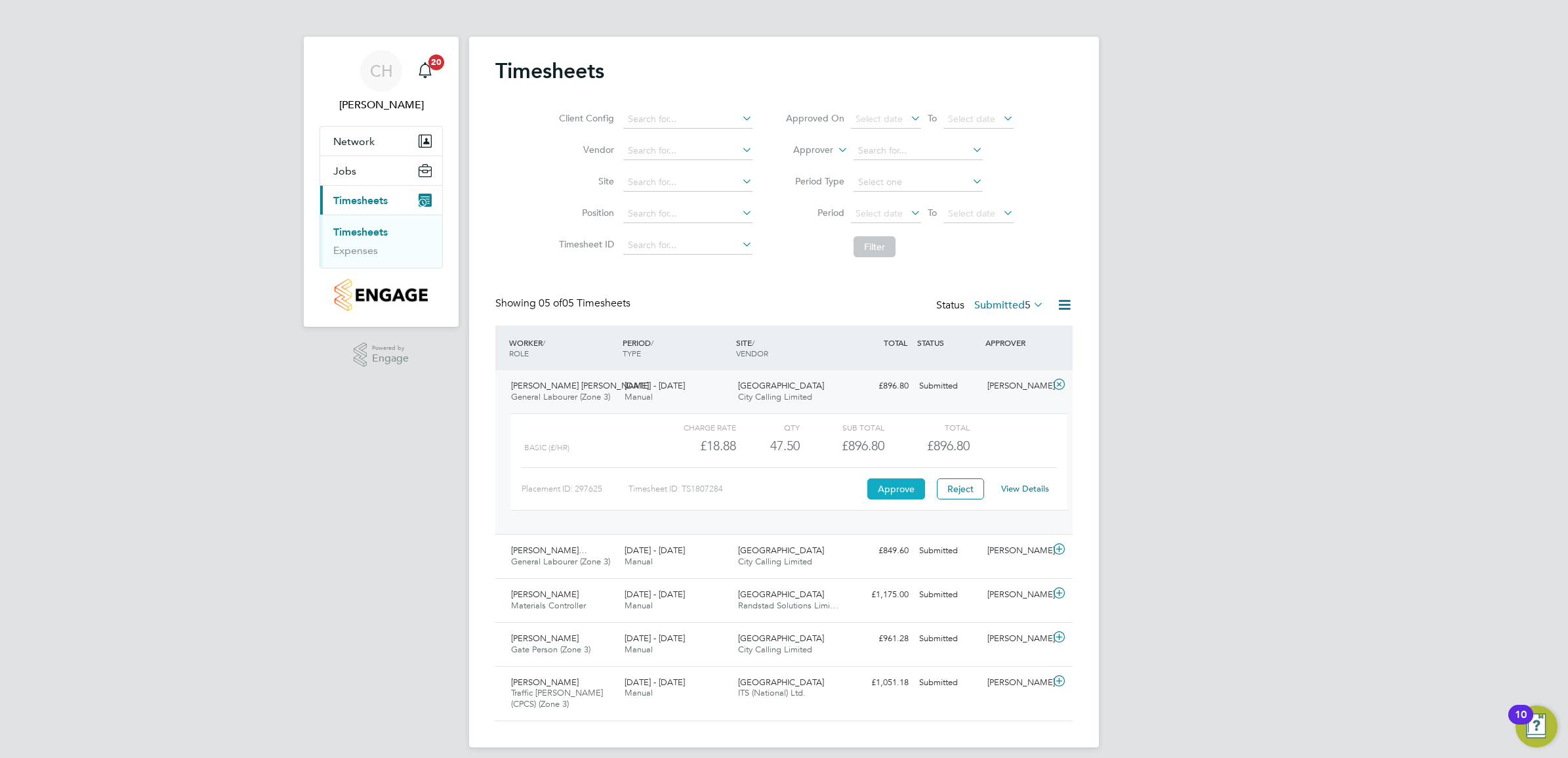
click at [913, 493] on button "Approve" at bounding box center [896, 489] width 58 height 21
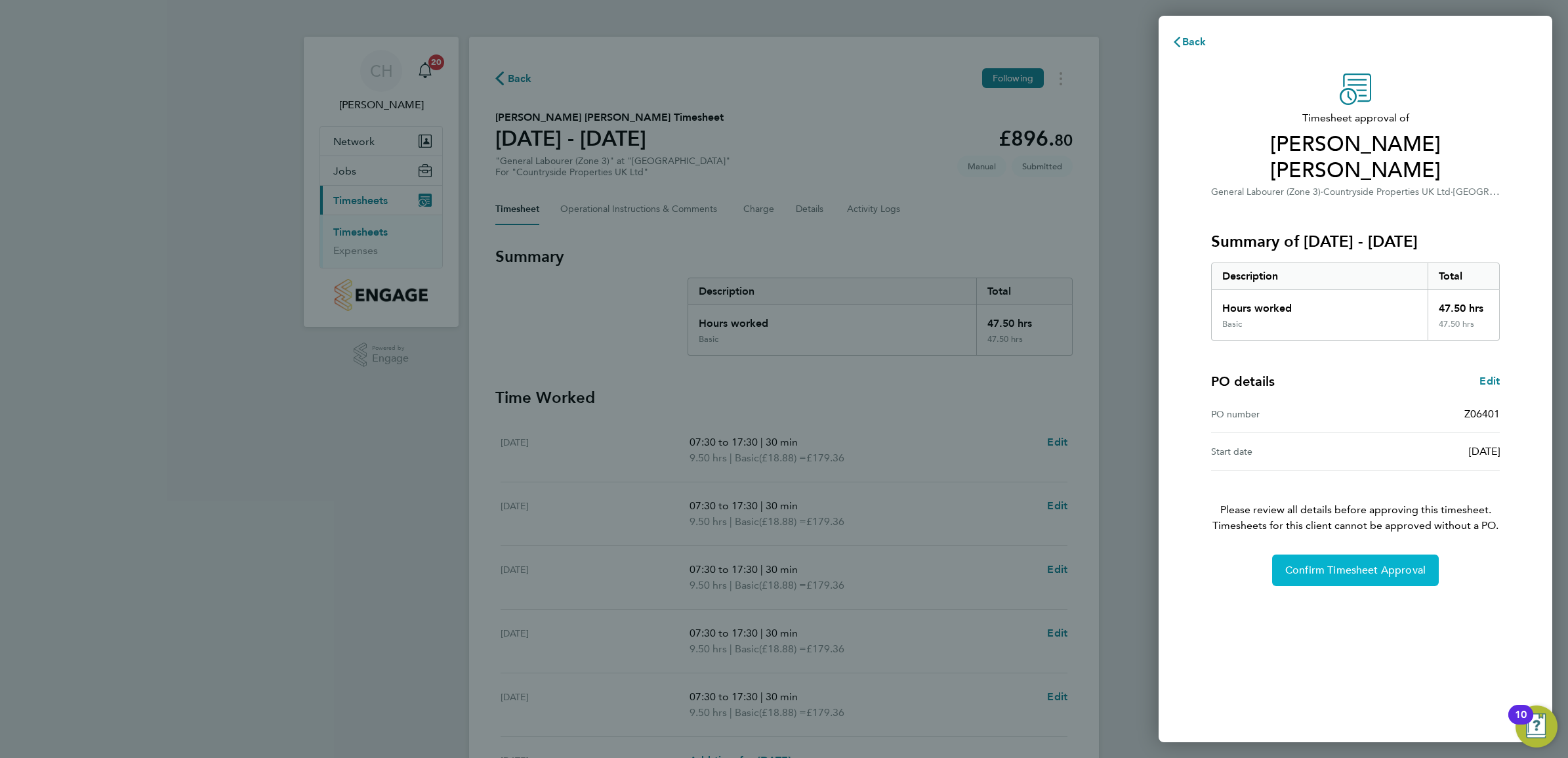
click at [1324, 564] on span "Confirm Timesheet Approval" at bounding box center [1356, 570] width 141 height 13
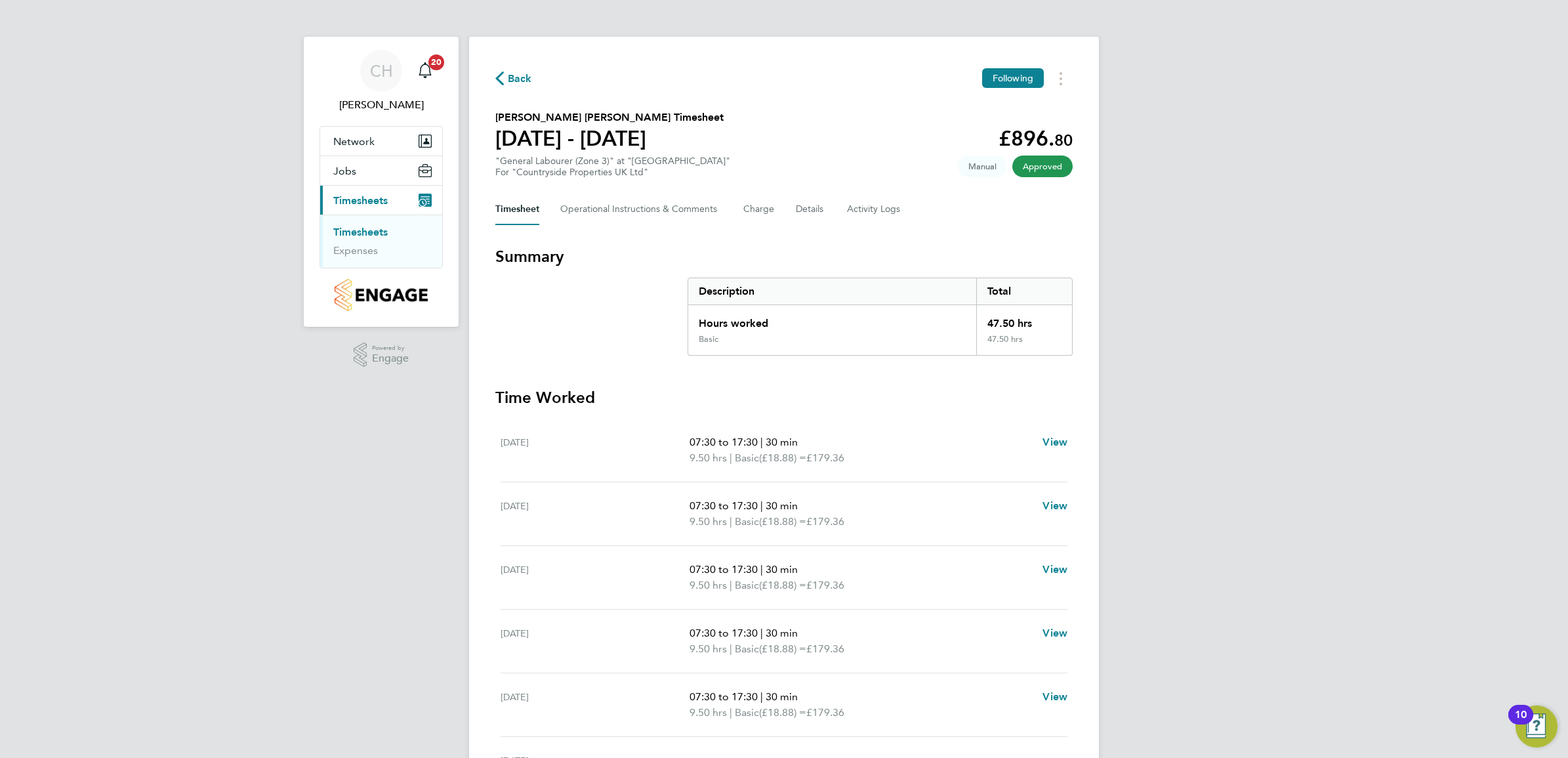
click at [375, 230] on link "Timesheets" at bounding box center [360, 232] width 54 height 12
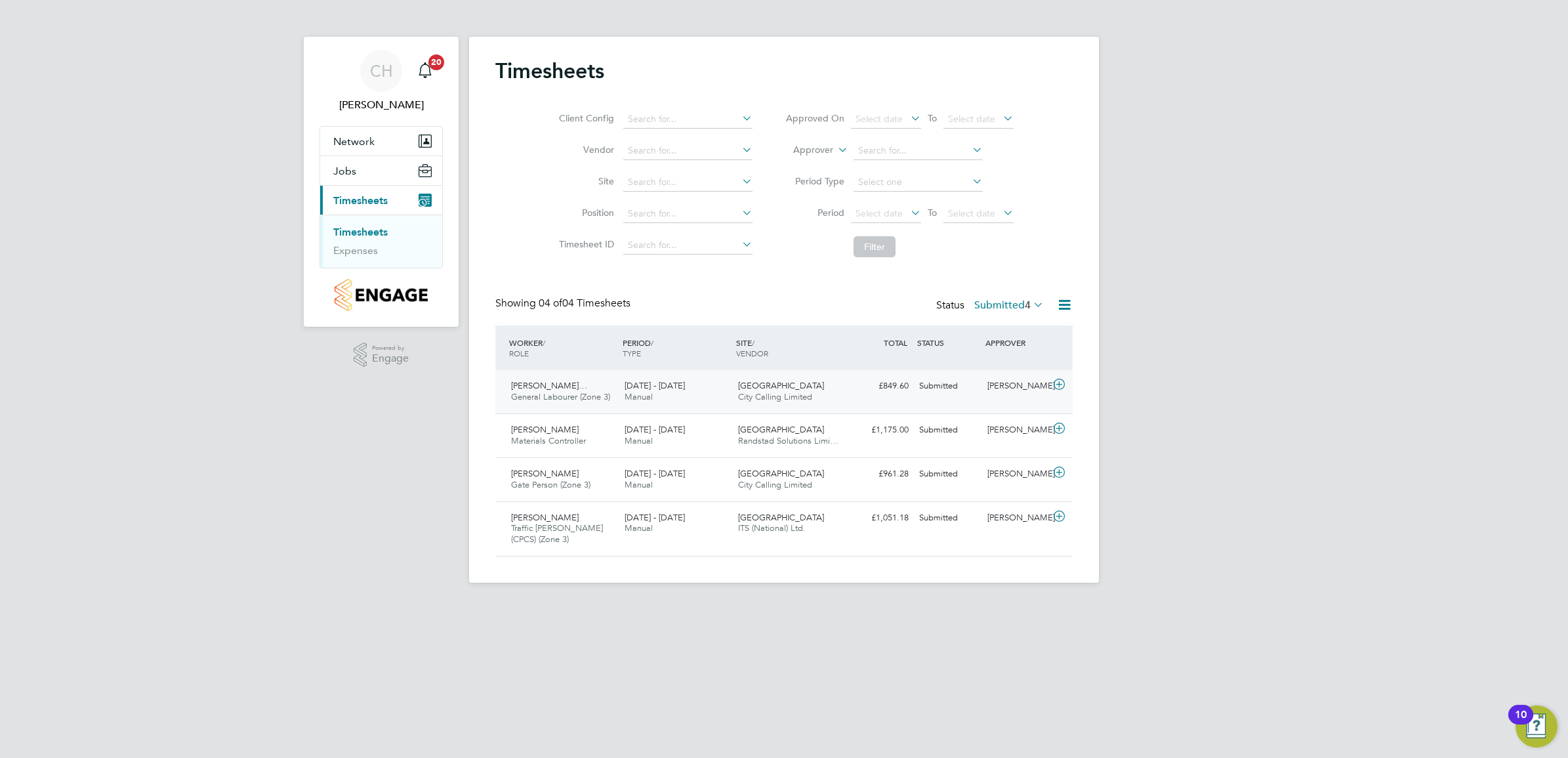
click at [729, 392] on div "[DATE] - [DATE] Manual" at bounding box center [675, 391] width 113 height 33
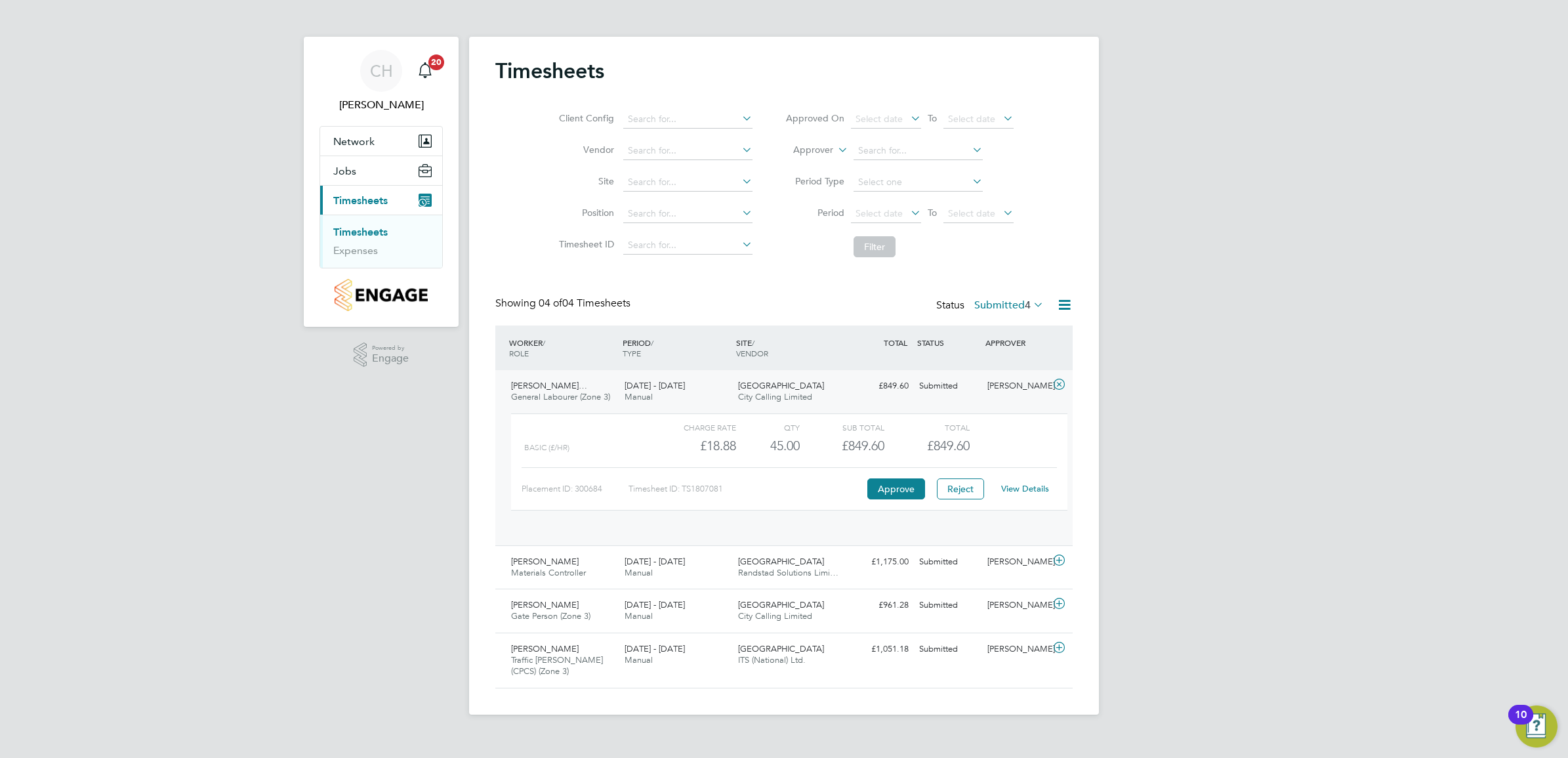
scroll to position [21, 128]
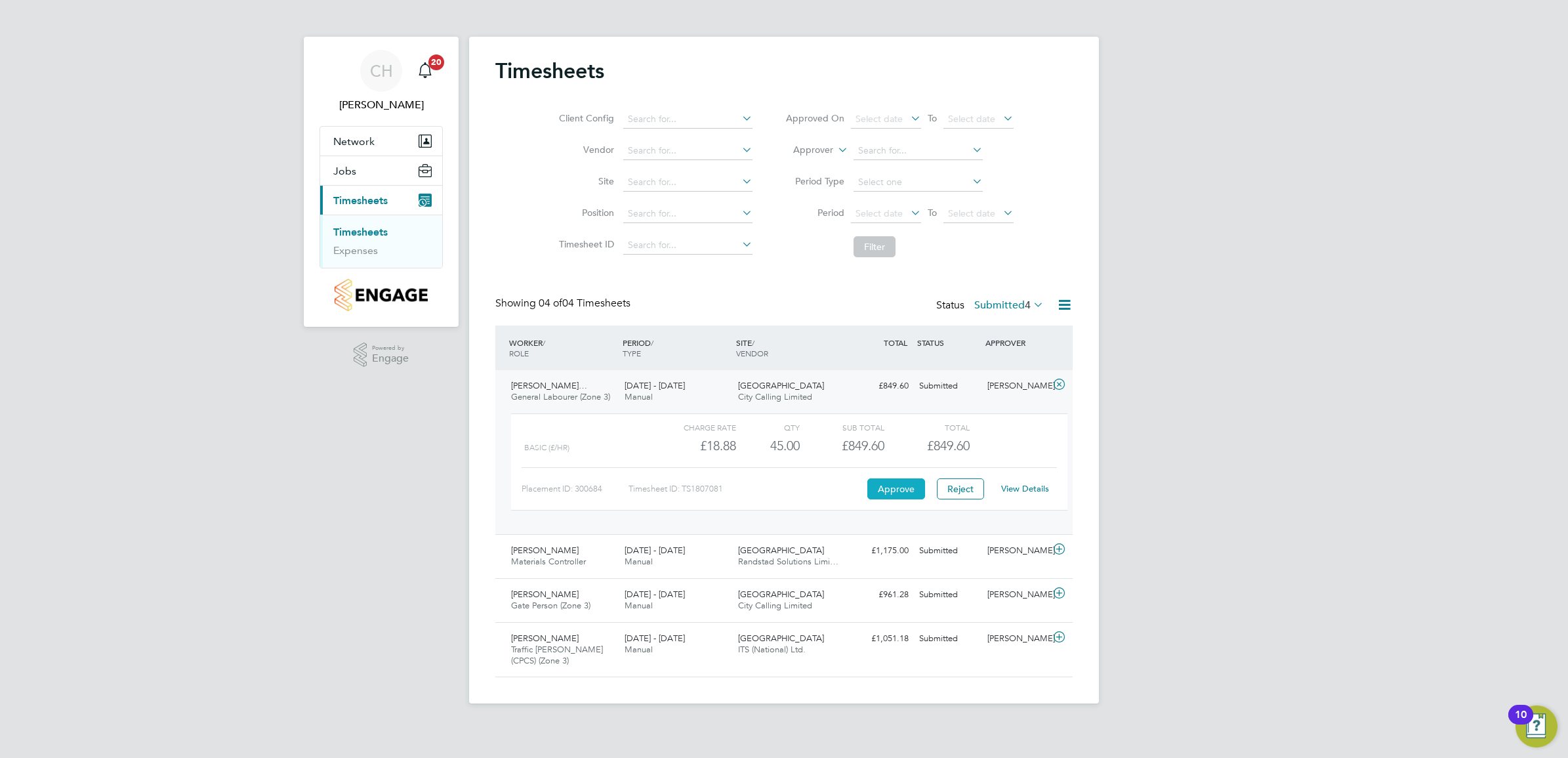
click at [902, 486] on button "Approve" at bounding box center [896, 489] width 58 height 21
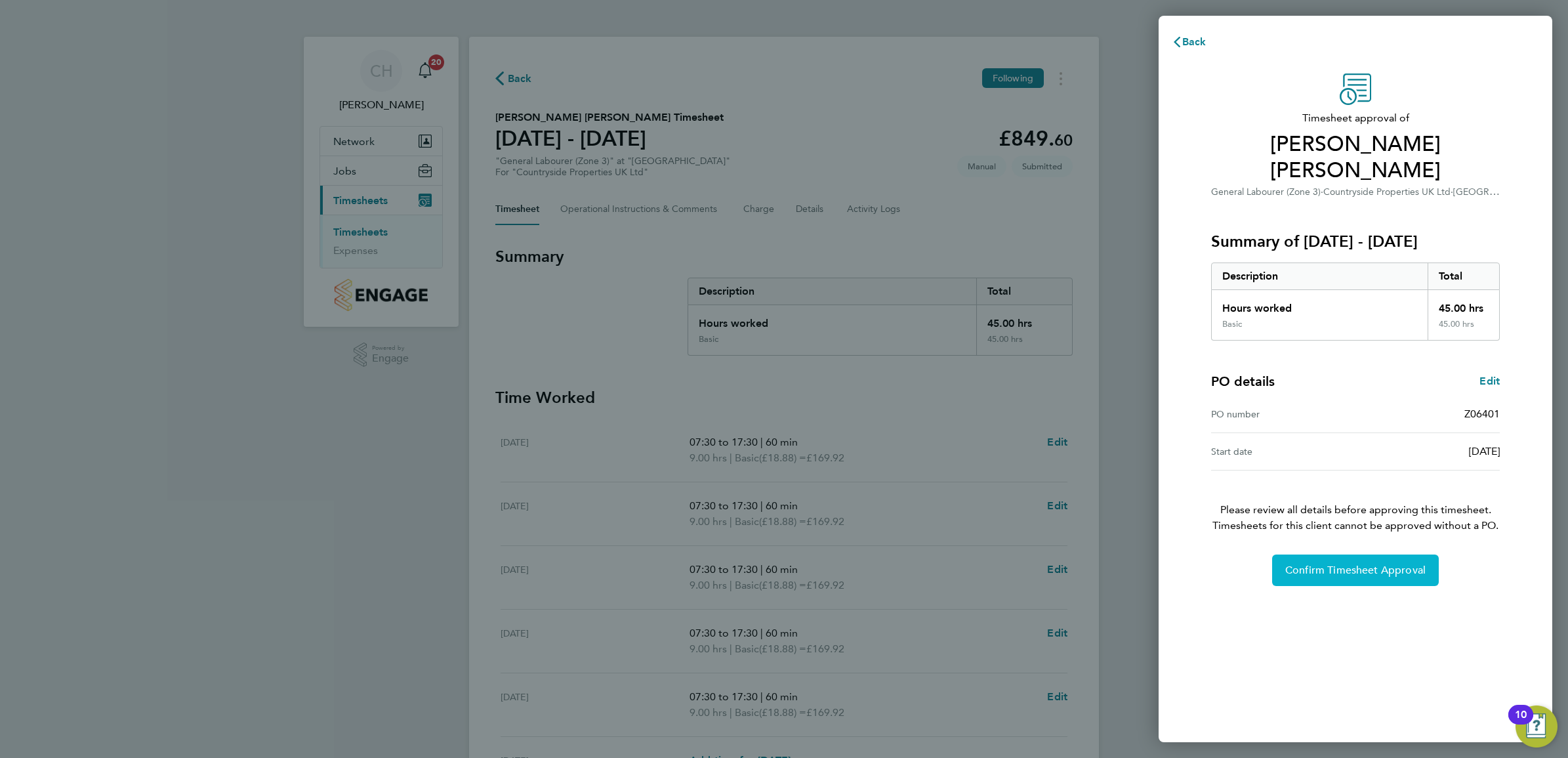
click at [1346, 566] on span "Confirm Timesheet Approval" at bounding box center [1356, 570] width 141 height 13
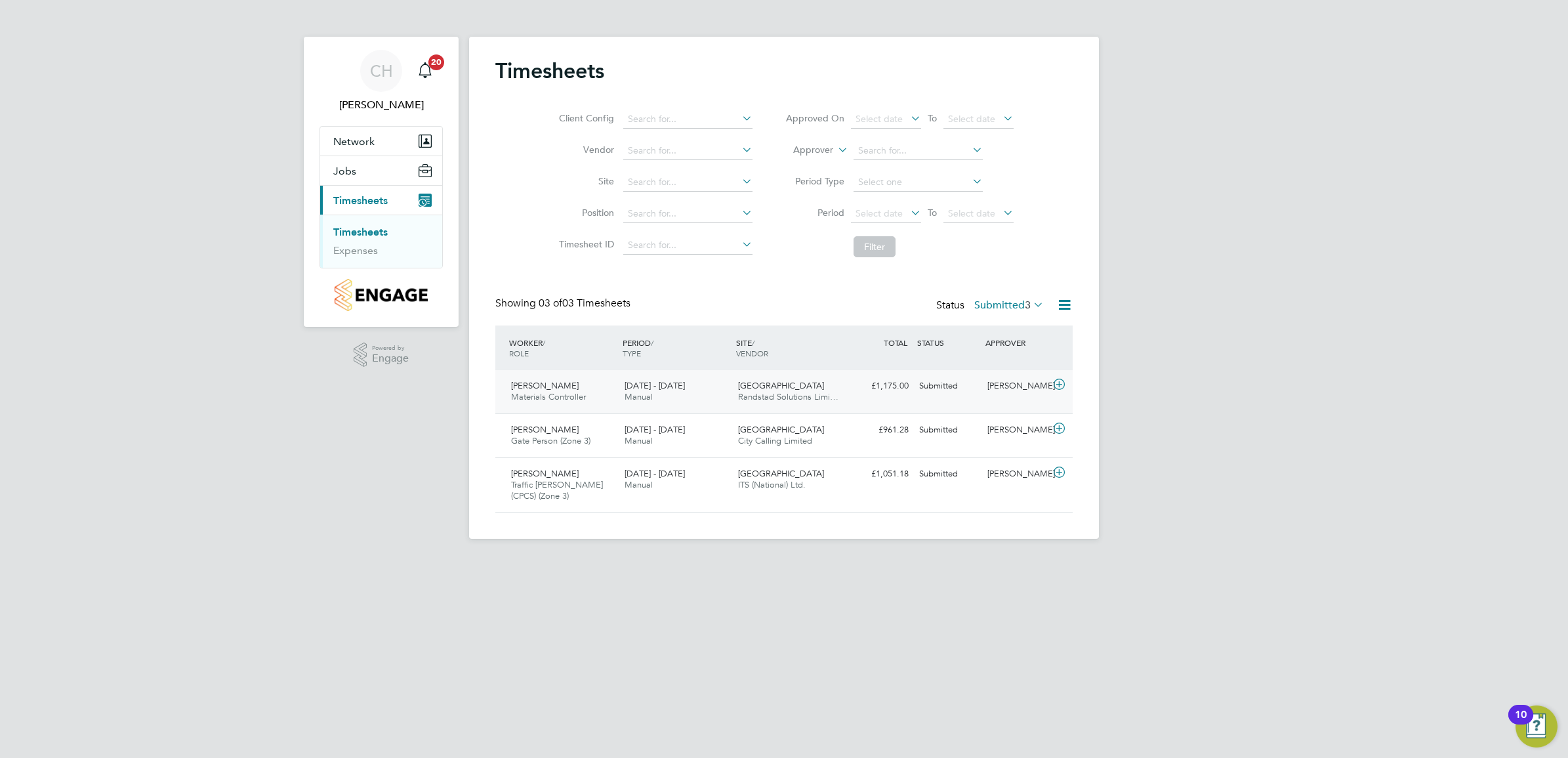
click at [682, 395] on div "18 - 24 Aug 2025 Manual" at bounding box center [675, 391] width 113 height 33
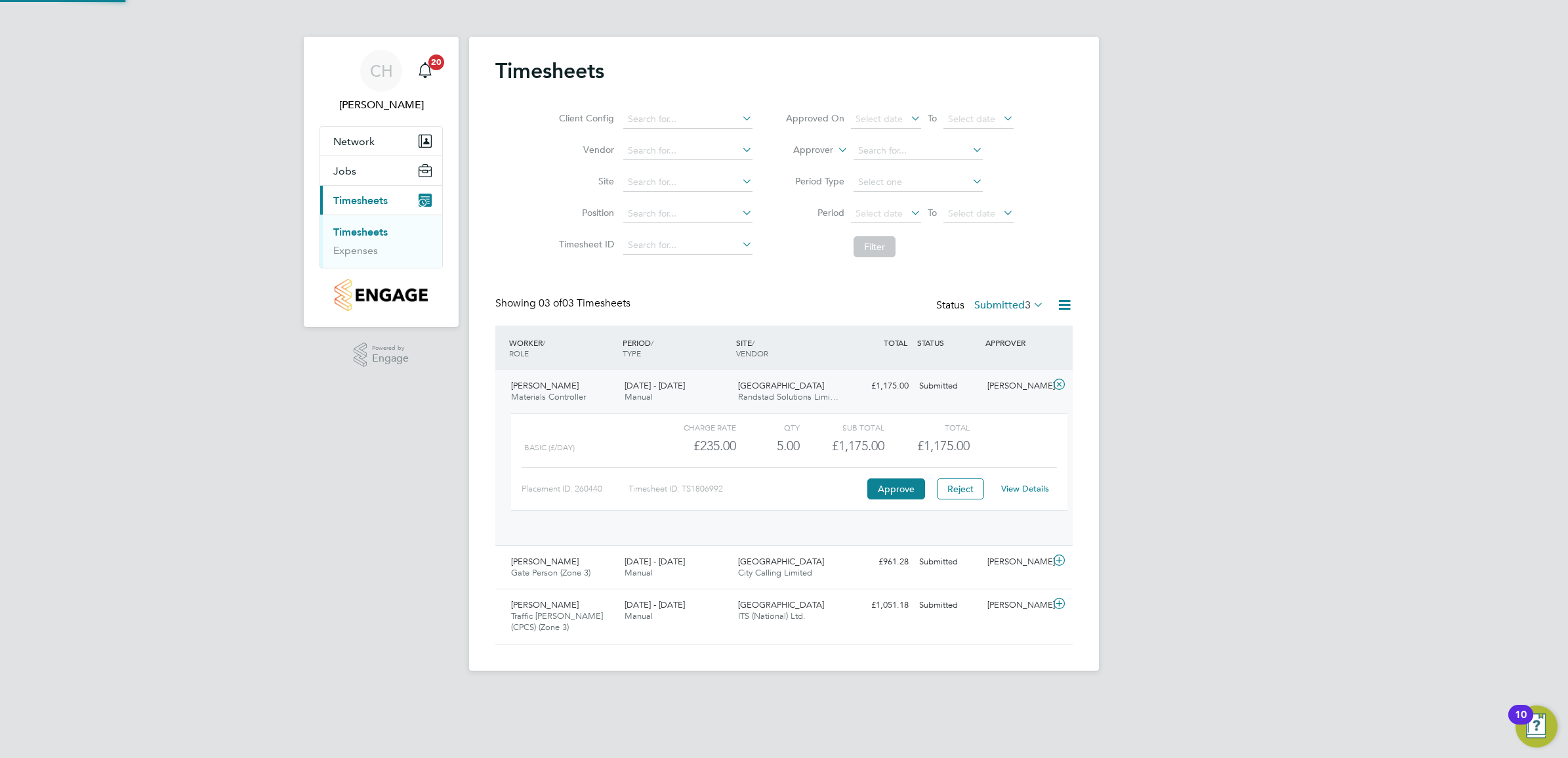
scroll to position [21, 128]
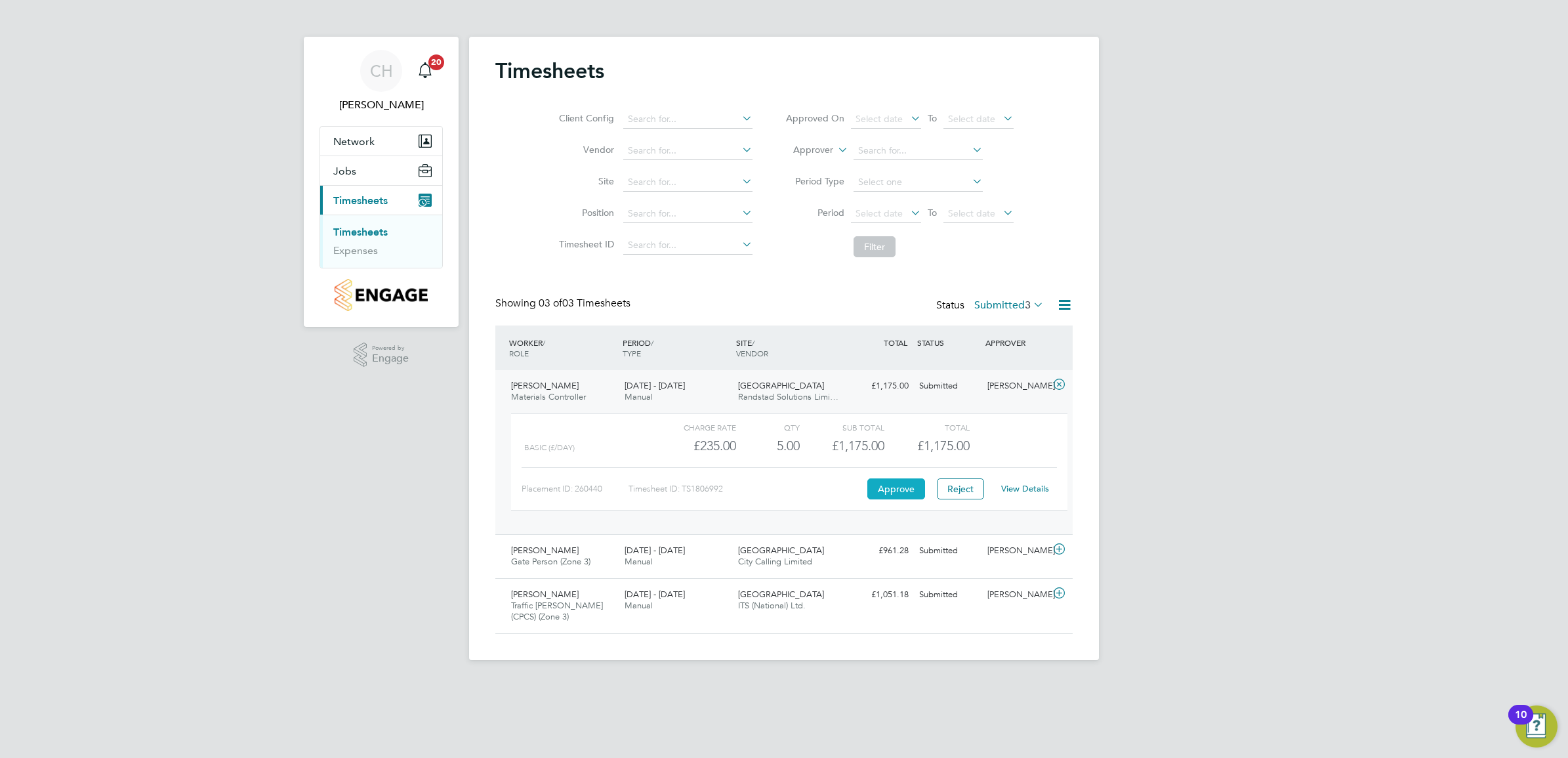
click at [886, 483] on button "Approve" at bounding box center [896, 489] width 58 height 21
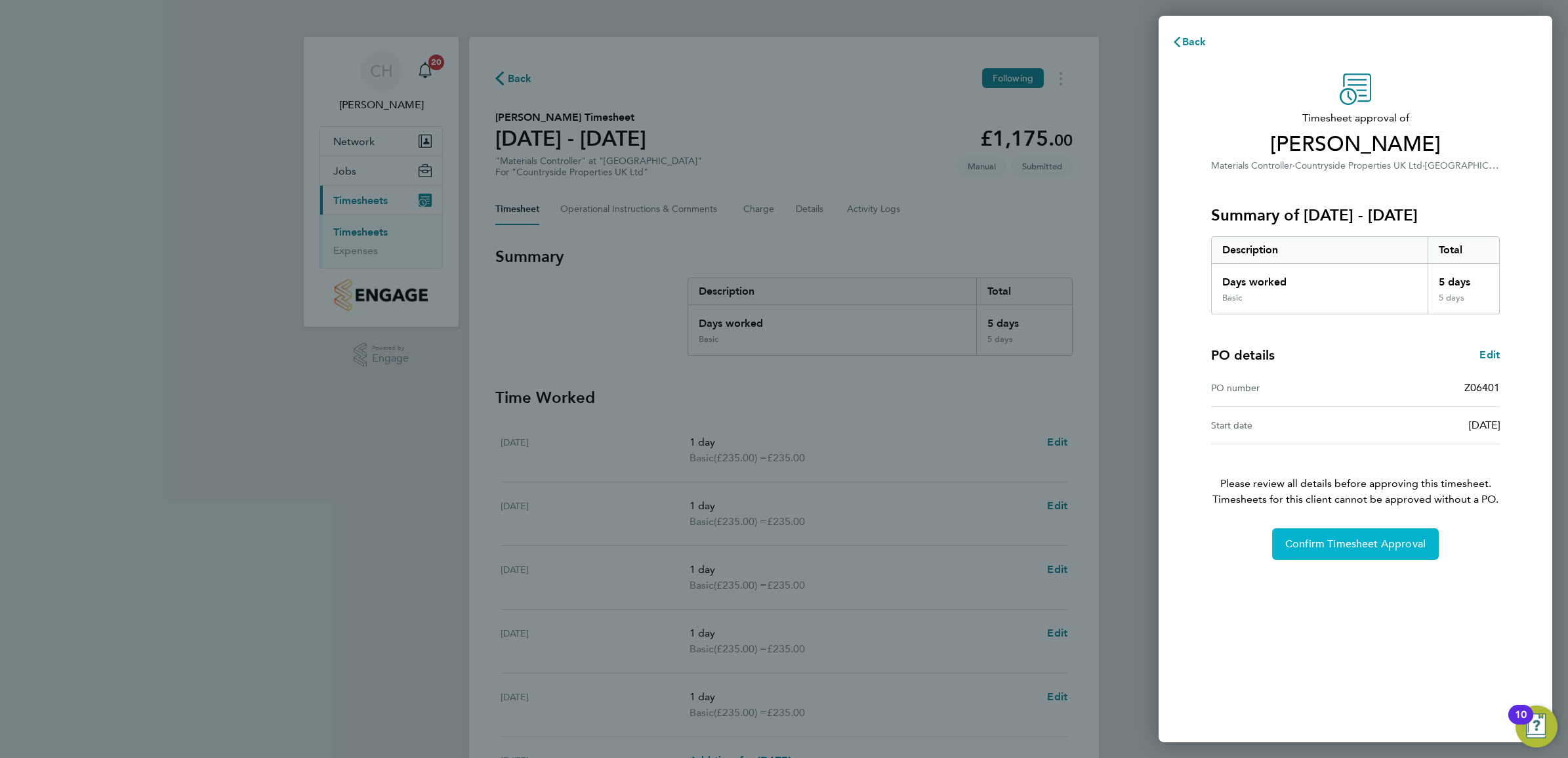
click at [1360, 550] on button "Confirm Timesheet Approval" at bounding box center [1355, 543] width 167 height 31
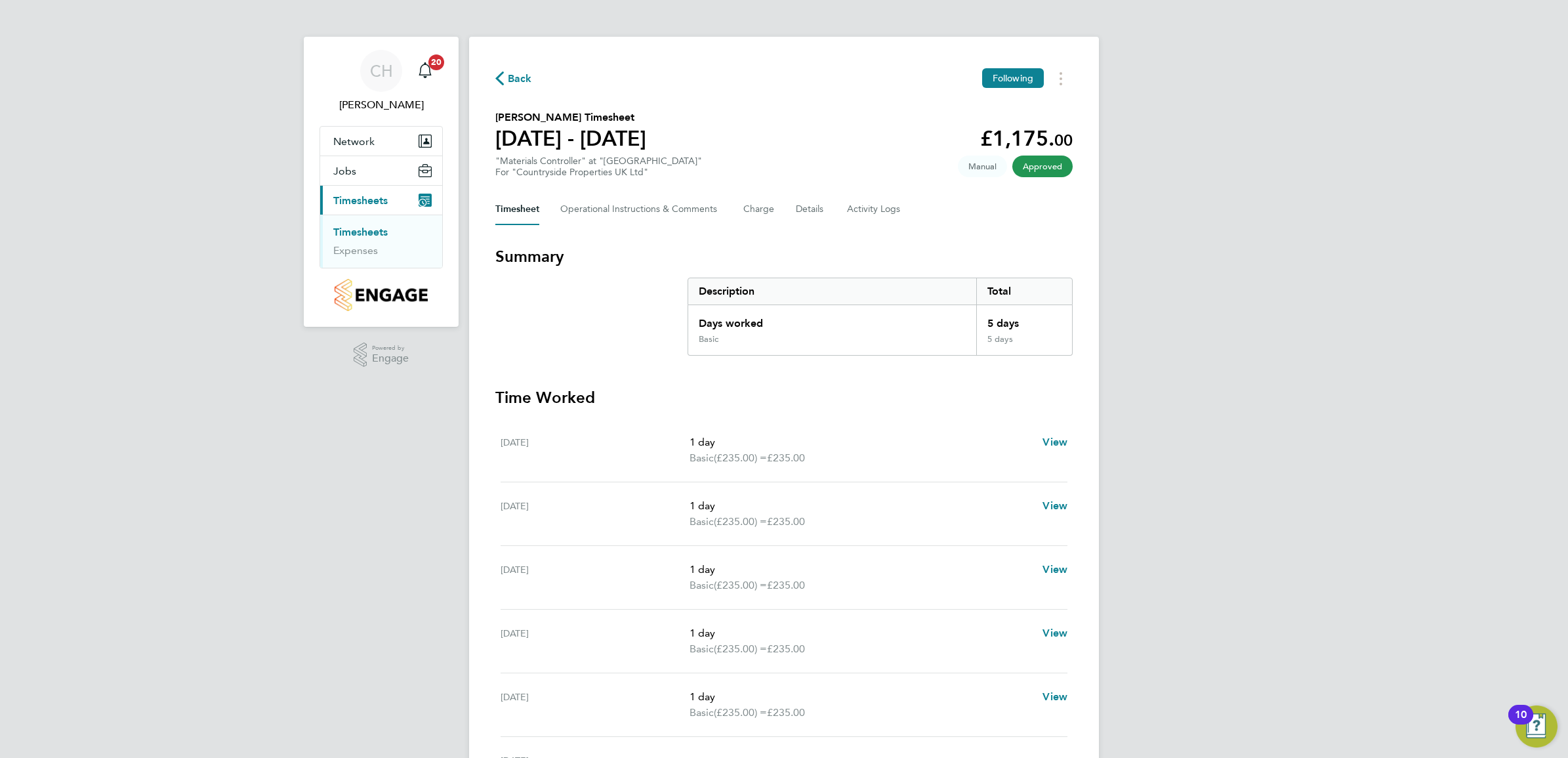
click at [367, 227] on link "Timesheets" at bounding box center [360, 232] width 54 height 12
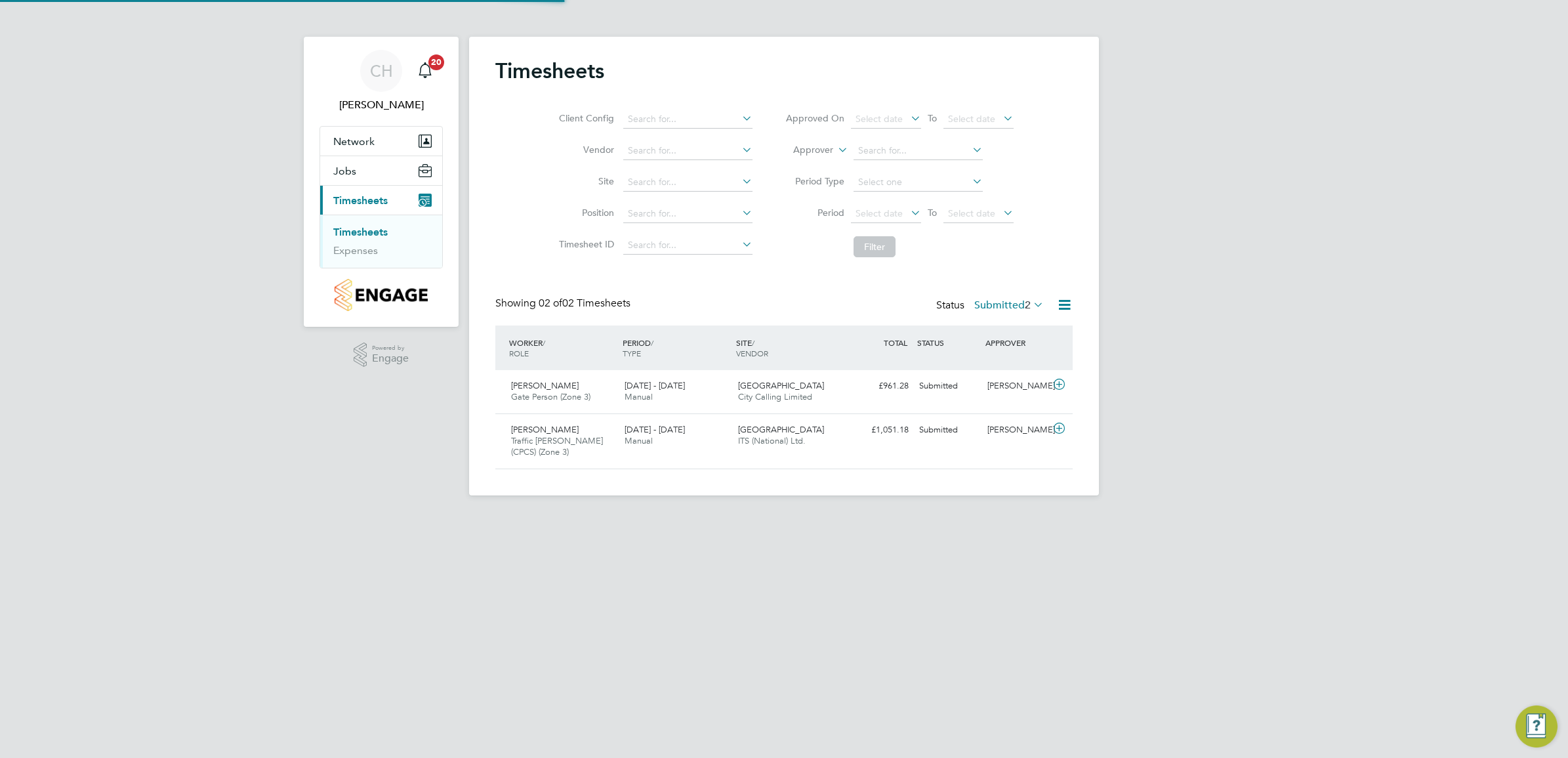
scroll to position [33, 113]
click at [586, 432] on div "Lincoln Ulysses Traffic Marshall (CPCS) (Zone 3) 18 - 24 Aug 2025" at bounding box center [562, 441] width 113 height 44
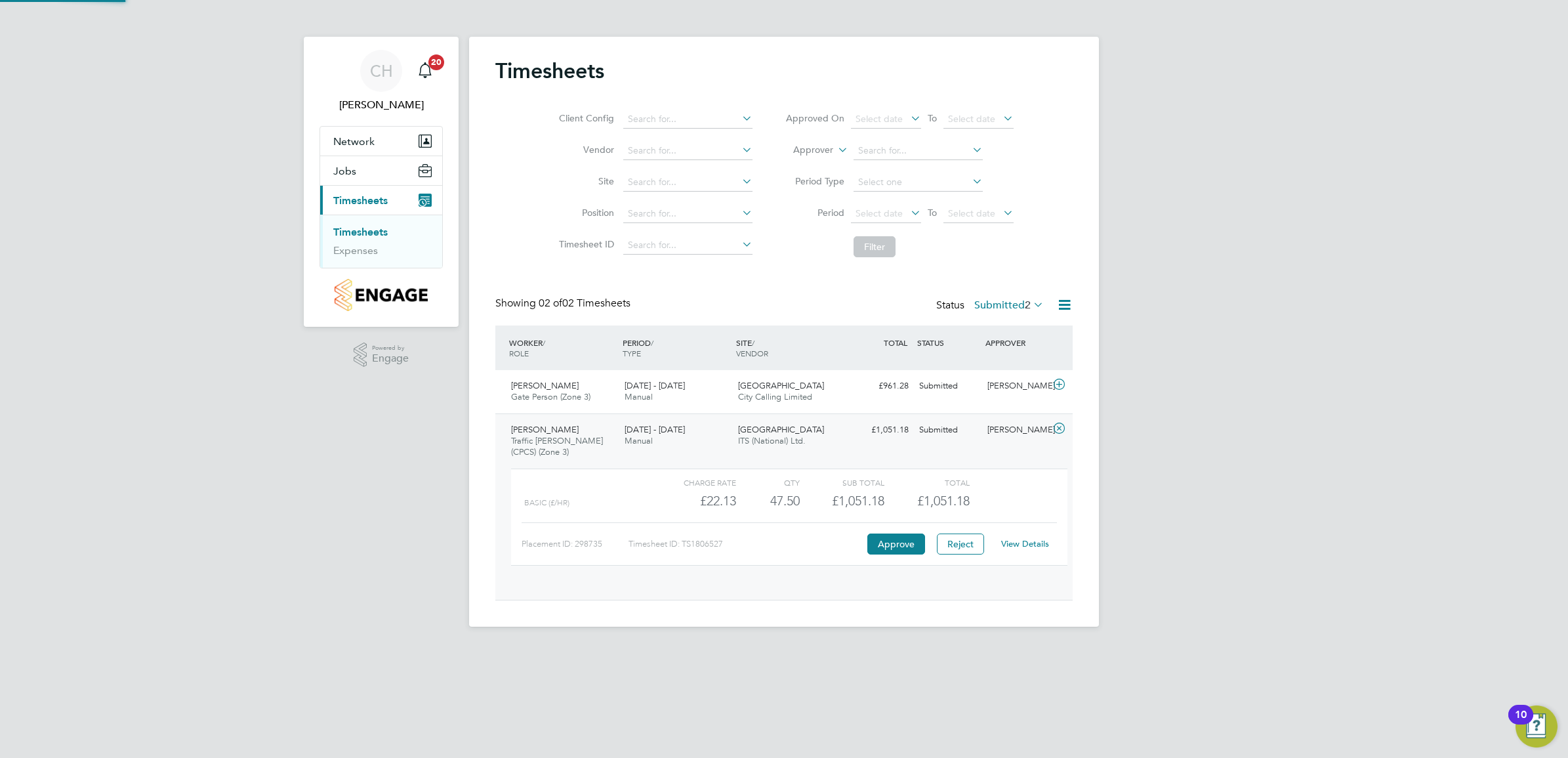
scroll to position [21, 128]
click at [894, 543] on button "Approve" at bounding box center [896, 544] width 58 height 21
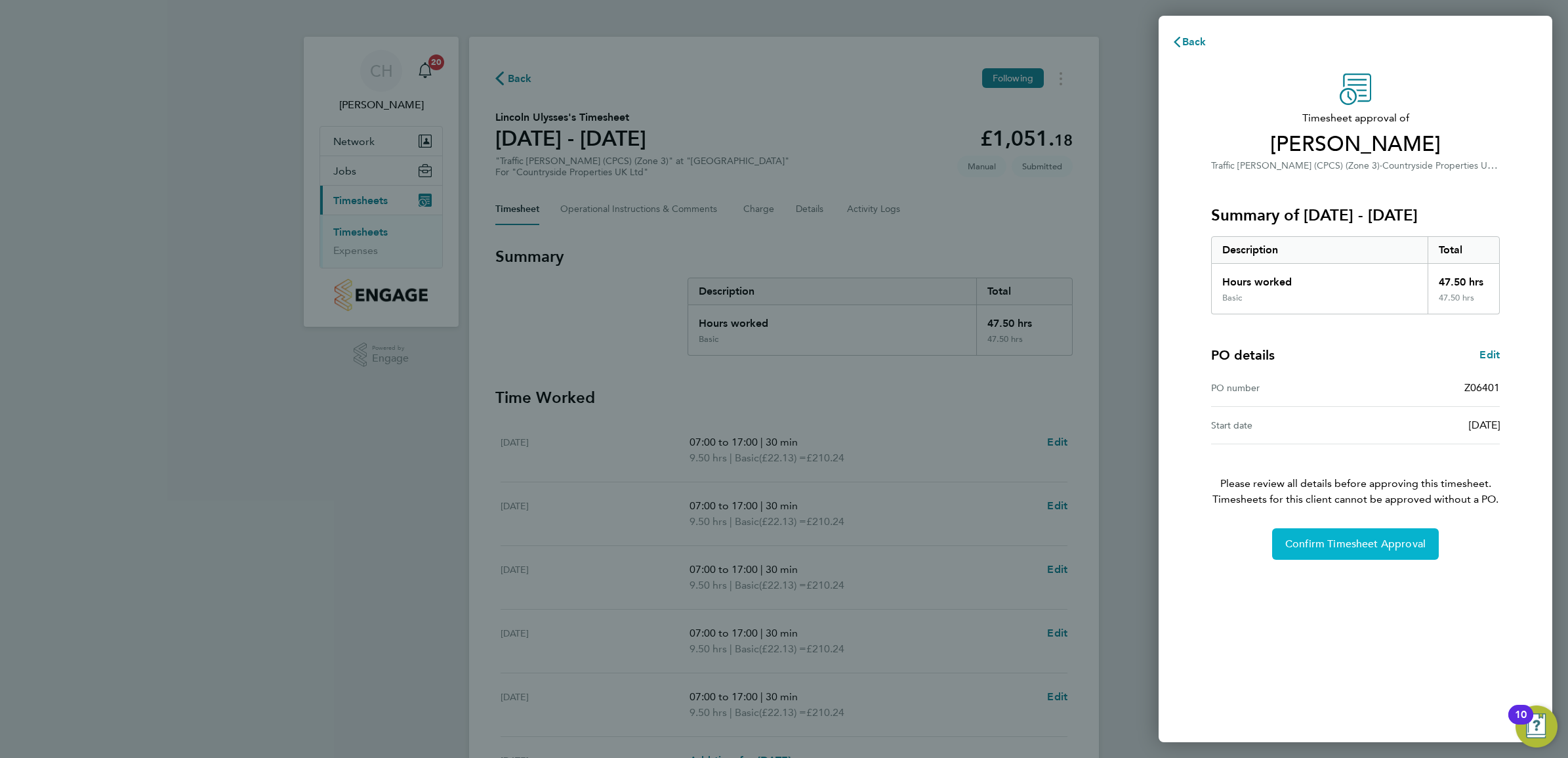
click at [1362, 551] on button "Confirm Timesheet Approval" at bounding box center [1355, 543] width 167 height 31
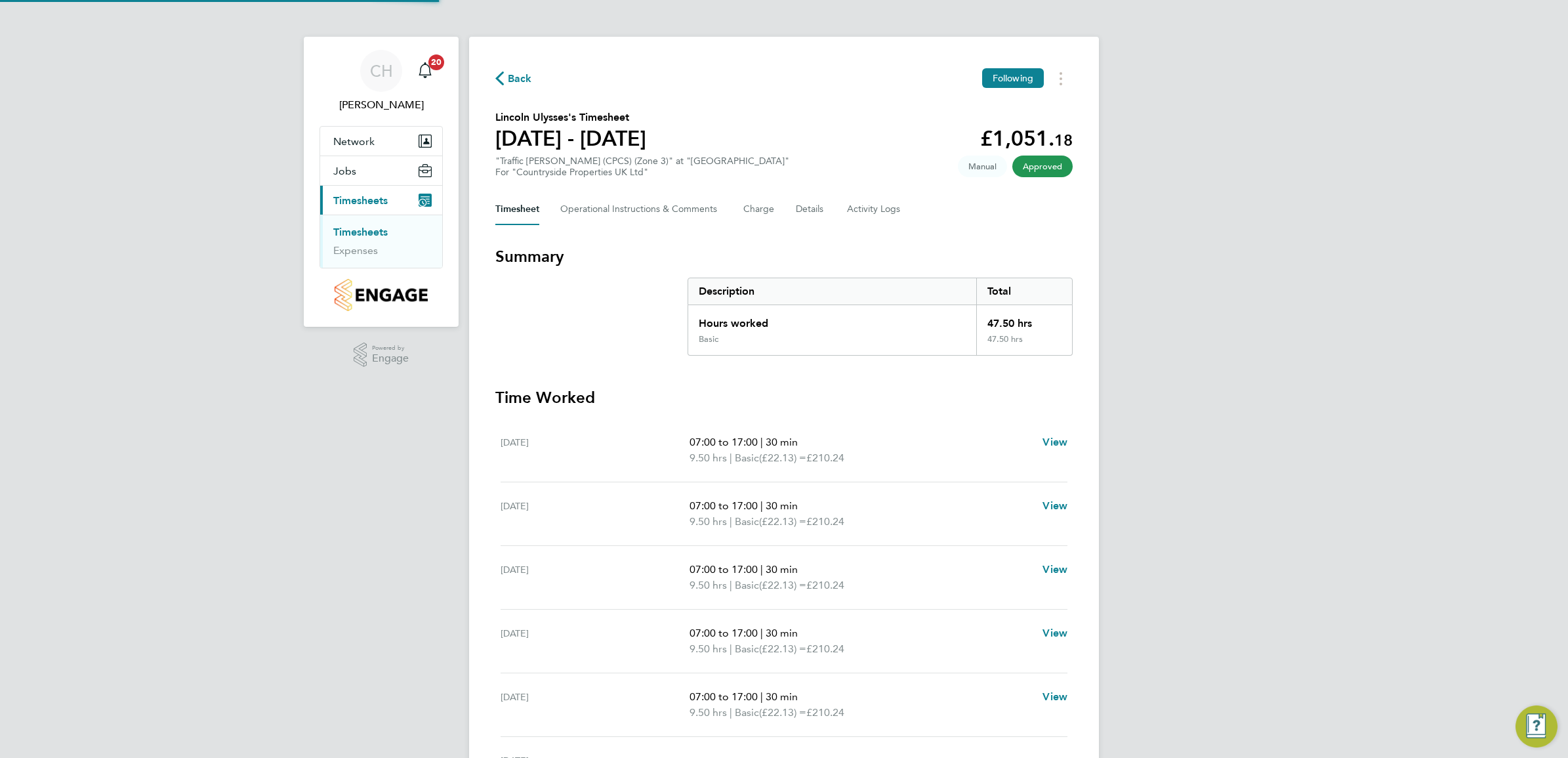
click at [370, 231] on link "Timesheets" at bounding box center [360, 232] width 54 height 12
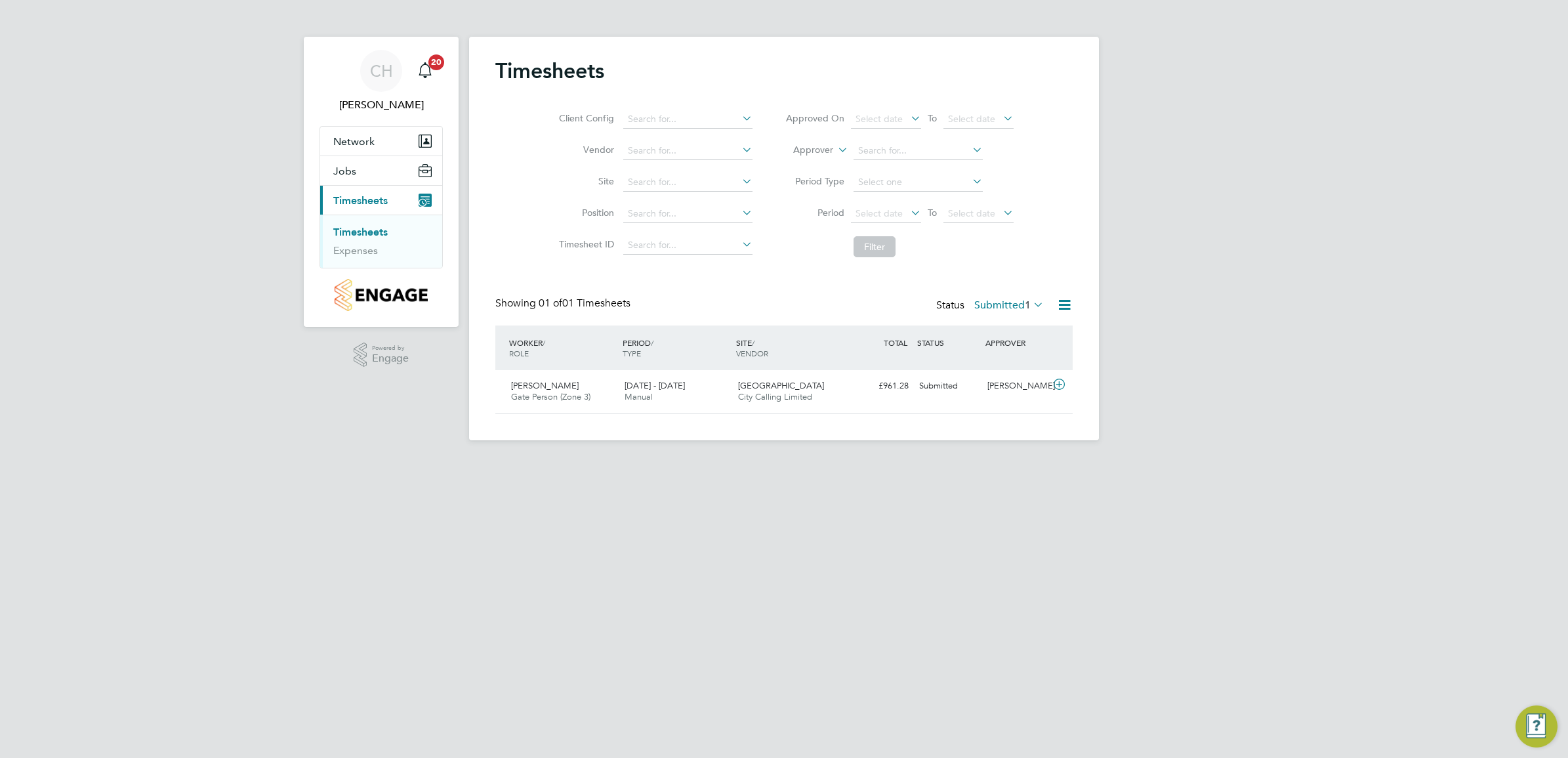
scroll to position [33, 113]
click at [663, 387] on span "[DATE] - [DATE]" at bounding box center [655, 385] width 61 height 12
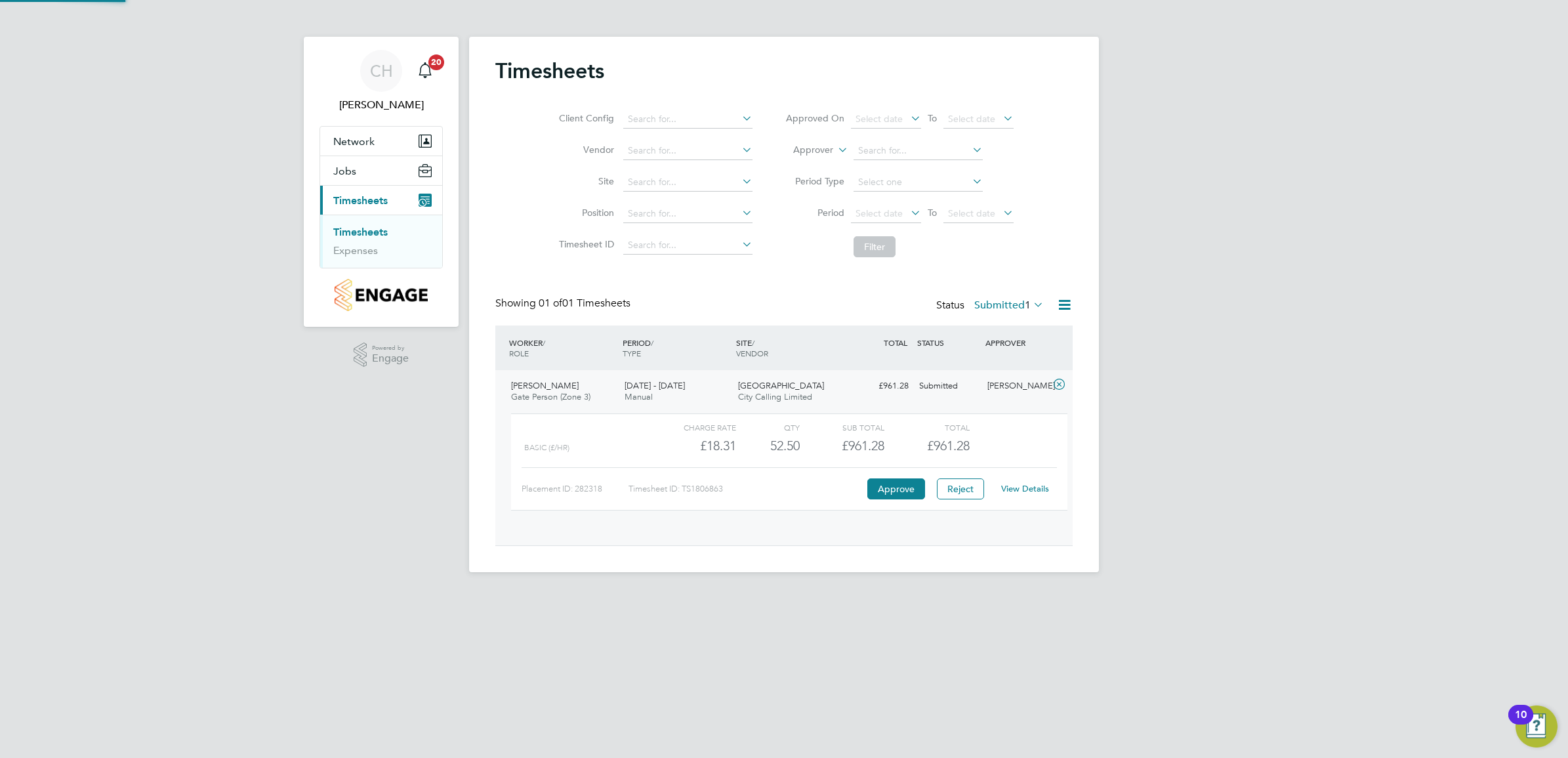
scroll to position [21, 128]
click at [891, 486] on button "Approve" at bounding box center [896, 489] width 58 height 21
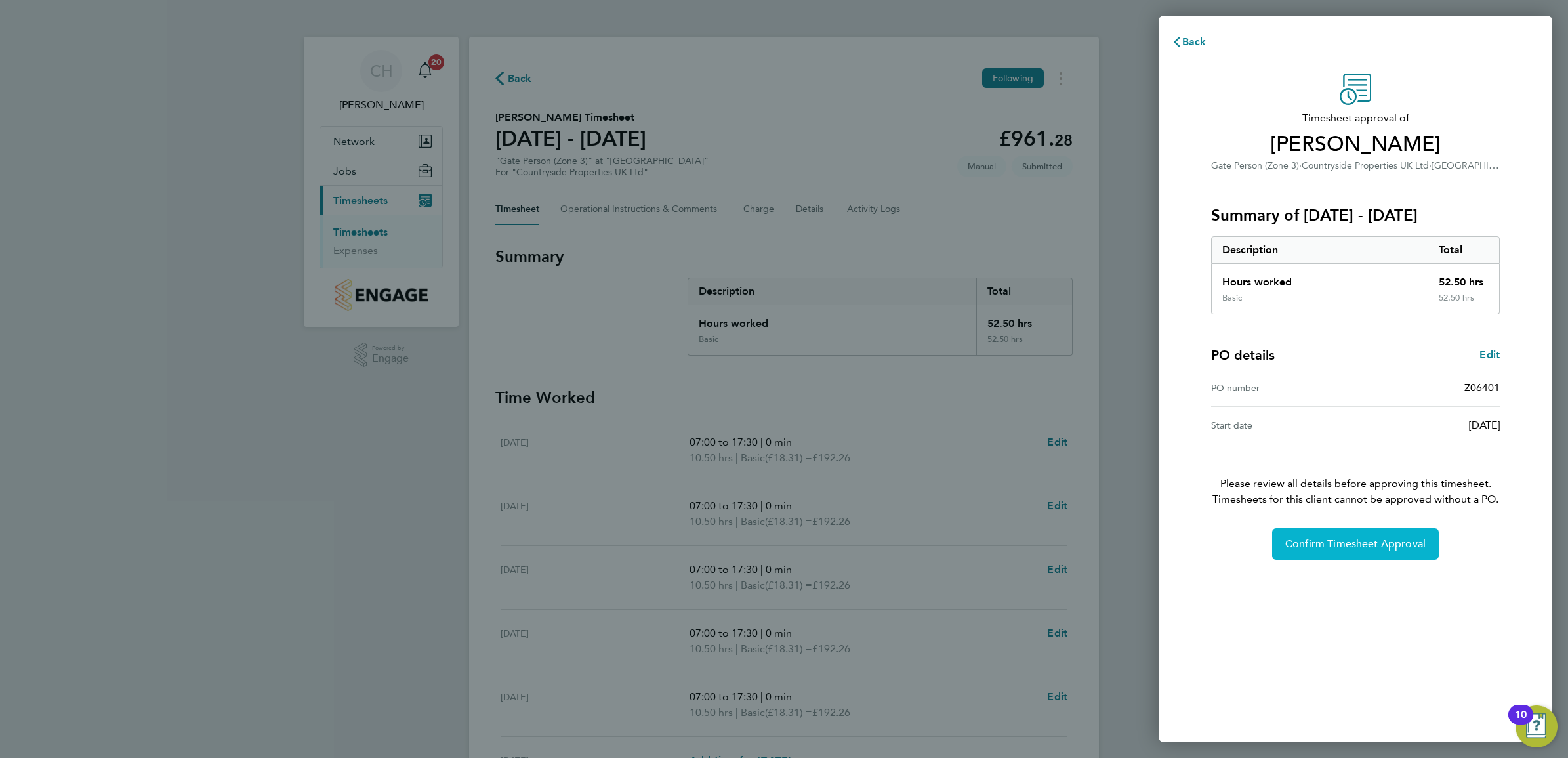
click at [1378, 542] on span "Confirm Timesheet Approval" at bounding box center [1356, 543] width 141 height 13
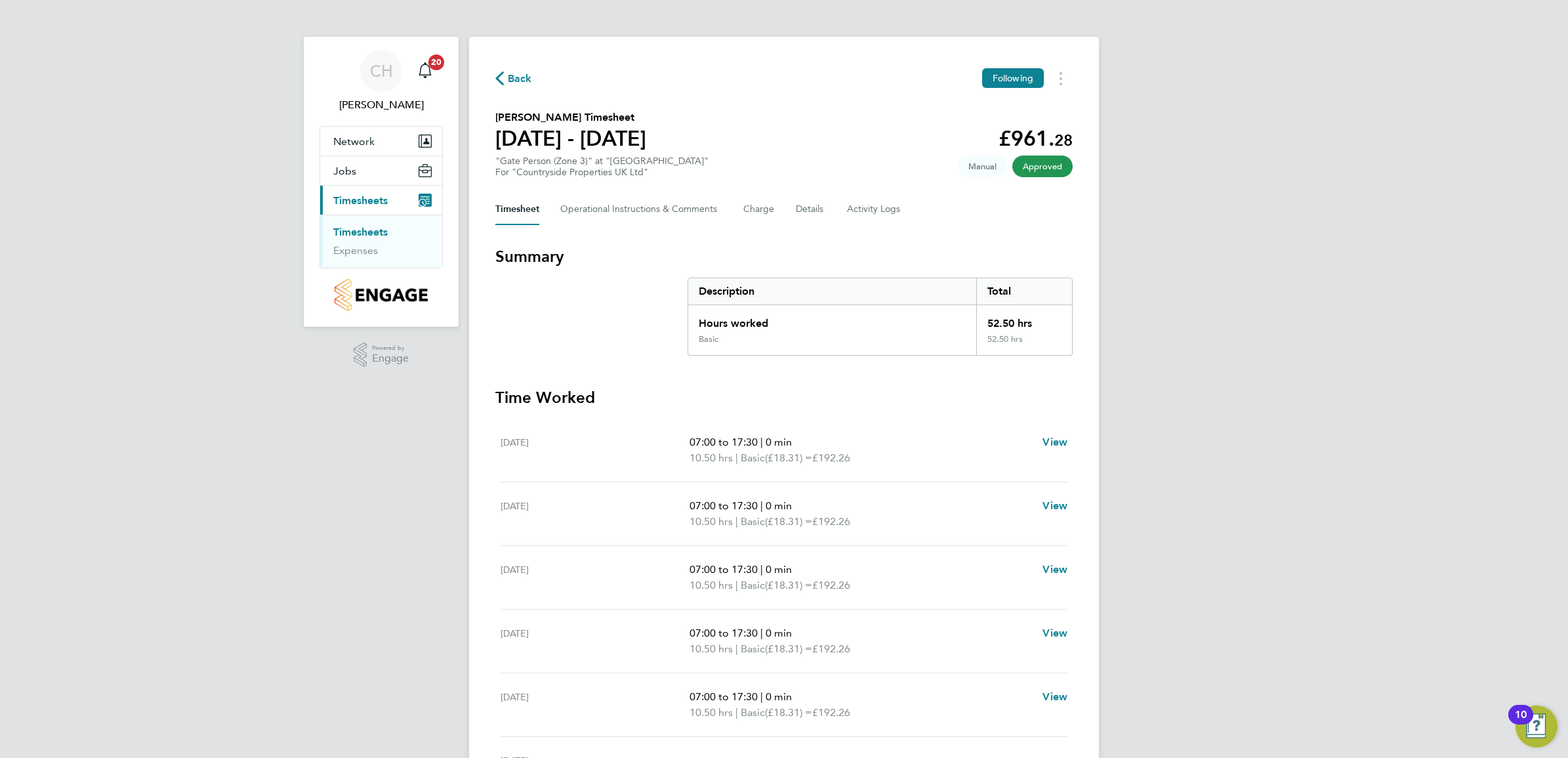
drag, startPoint x: 385, startPoint y: 231, endPoint x: 368, endPoint y: 216, distance: 22.7
click at [385, 231] on link "Timesheets" at bounding box center [360, 232] width 54 height 12
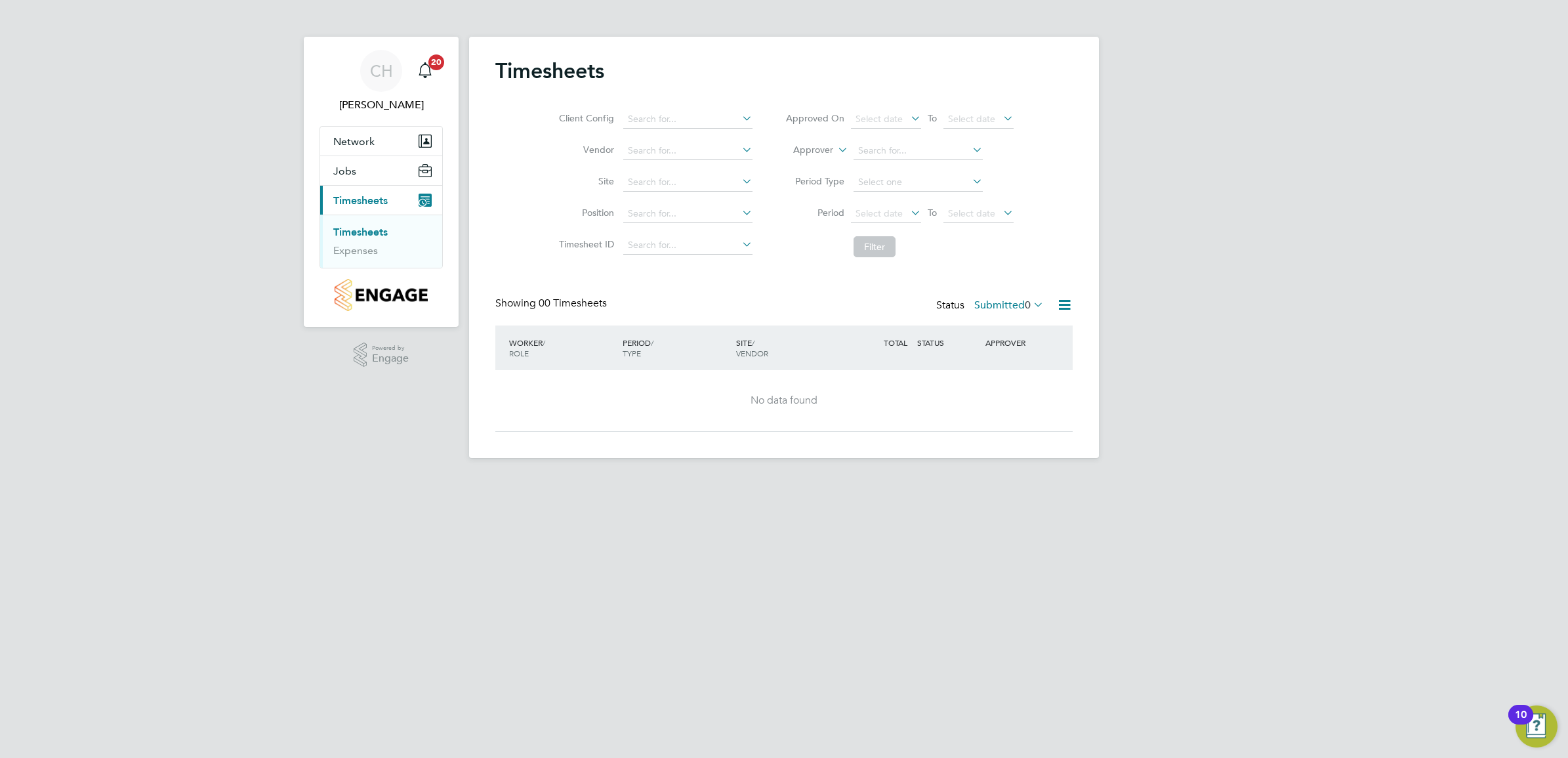
click at [1021, 305] on label "Submitted 0" at bounding box center [1009, 305] width 69 height 13
click at [1009, 384] on li "Approved" at bounding box center [995, 384] width 61 height 19
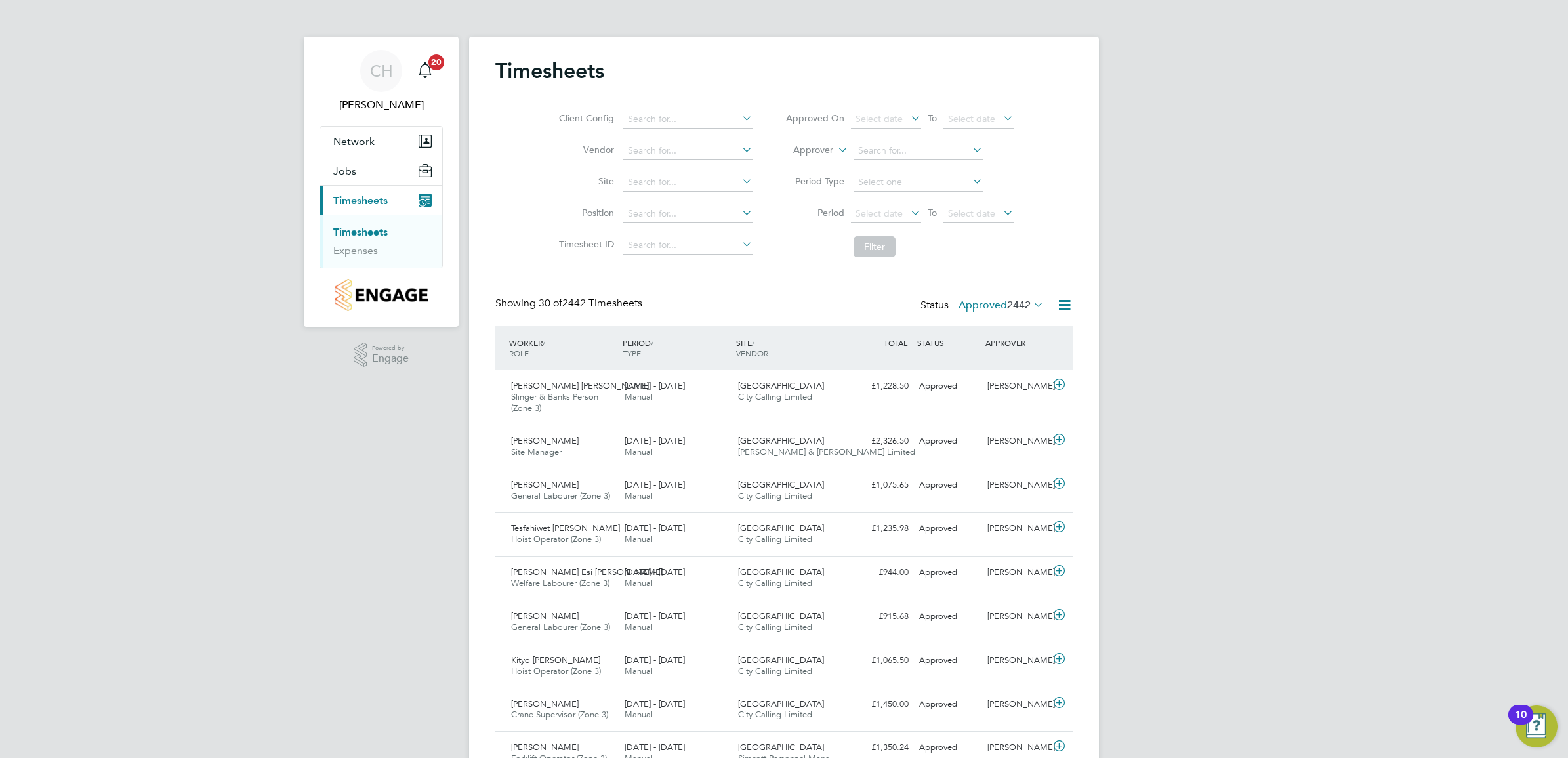
click at [1031, 307] on icon at bounding box center [1031, 304] width 0 height 19
click at [1005, 362] on li "Submitted" at bounding box center [987, 365] width 61 height 19
